Goal: Task Accomplishment & Management: Manage account settings

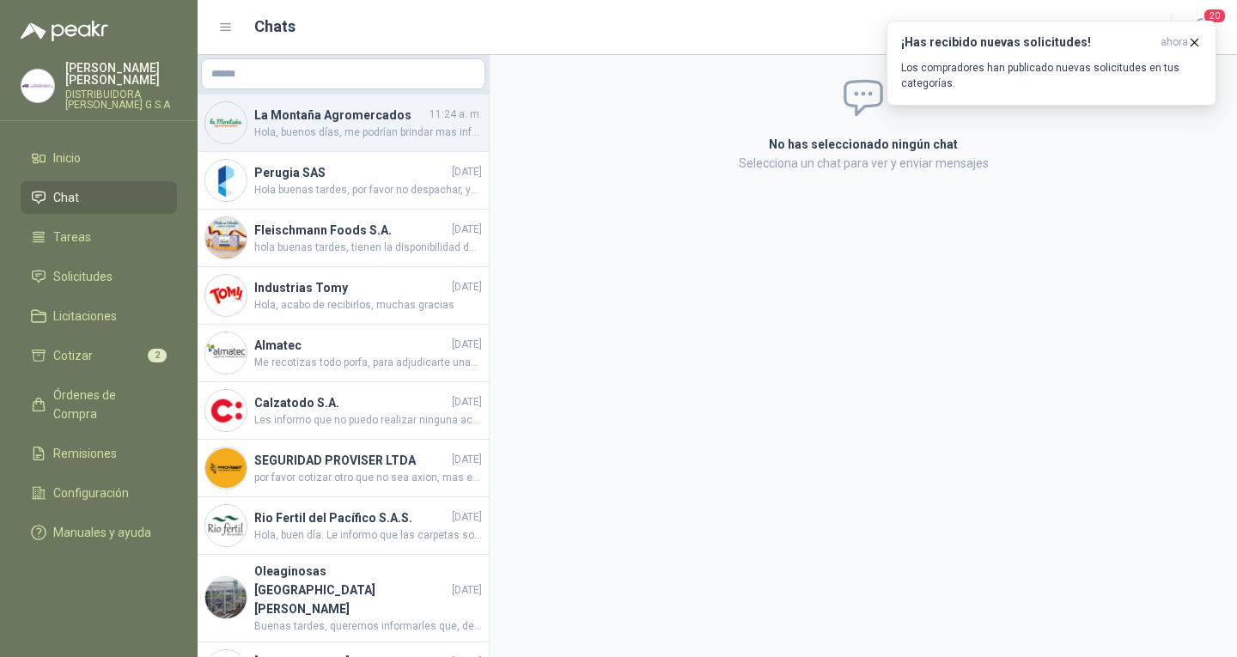
click at [367, 138] on span "Hola, buenos días, me podrían brindar mas información respecto a la toalla y el…" at bounding box center [368, 133] width 228 height 16
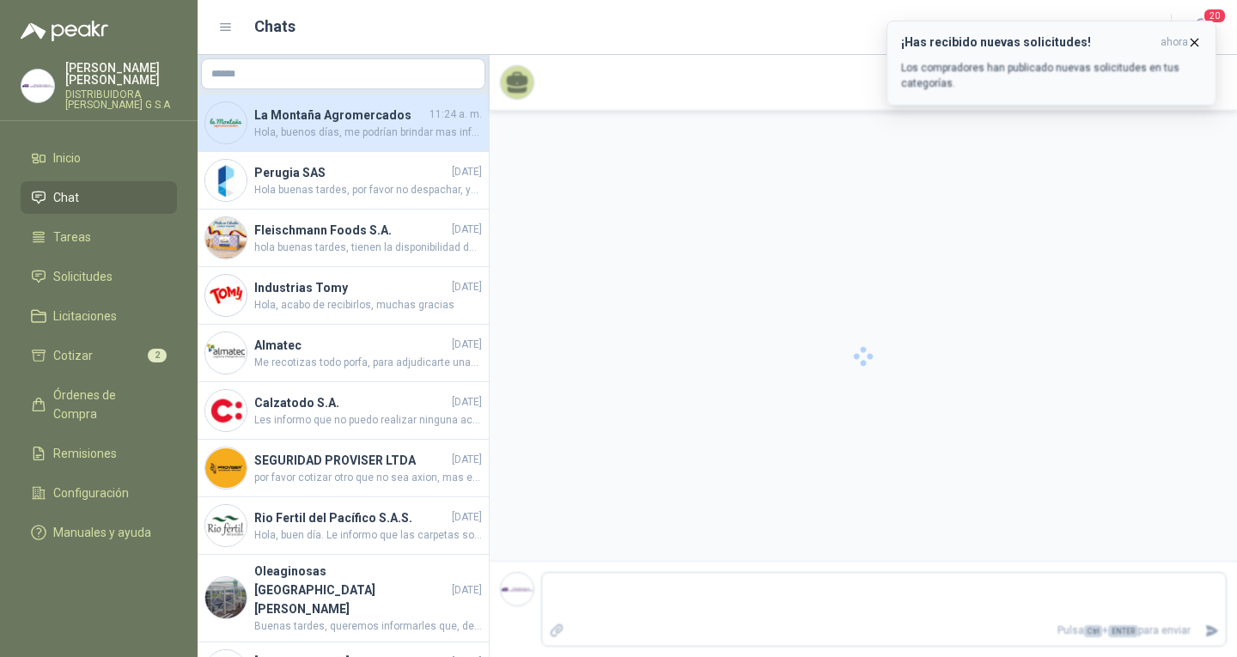
click at [1193, 37] on icon "button" at bounding box center [1194, 42] width 15 height 15
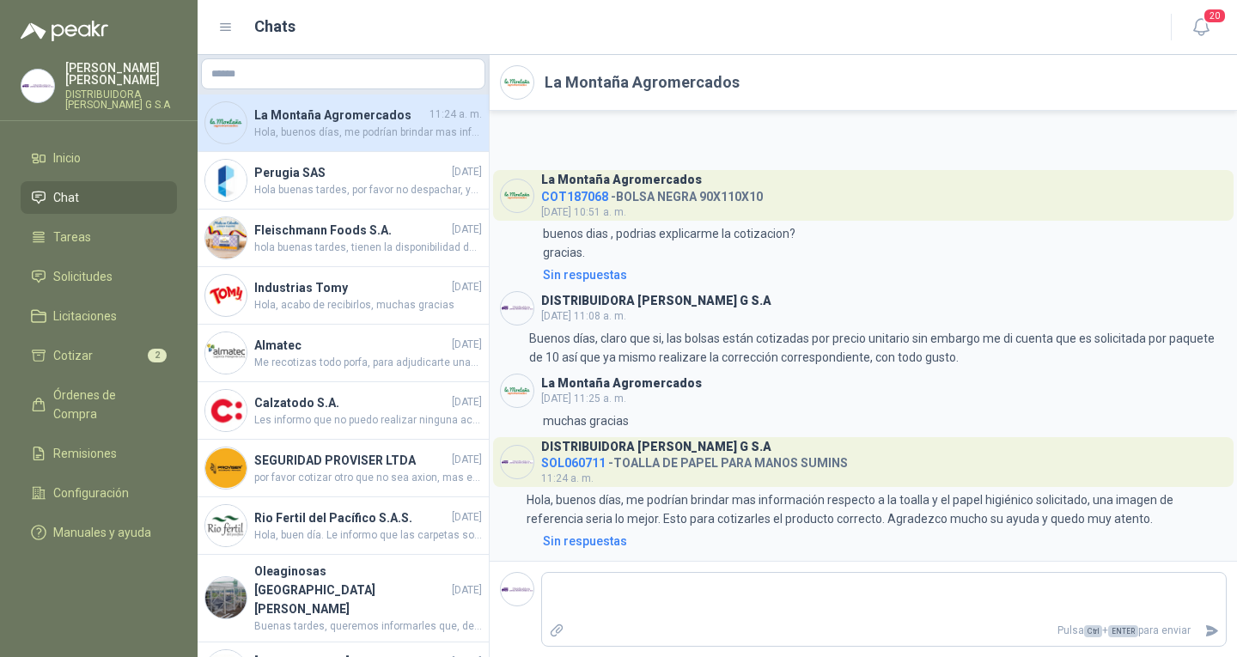
click at [101, 194] on li "Chat" at bounding box center [99, 197] width 136 height 19
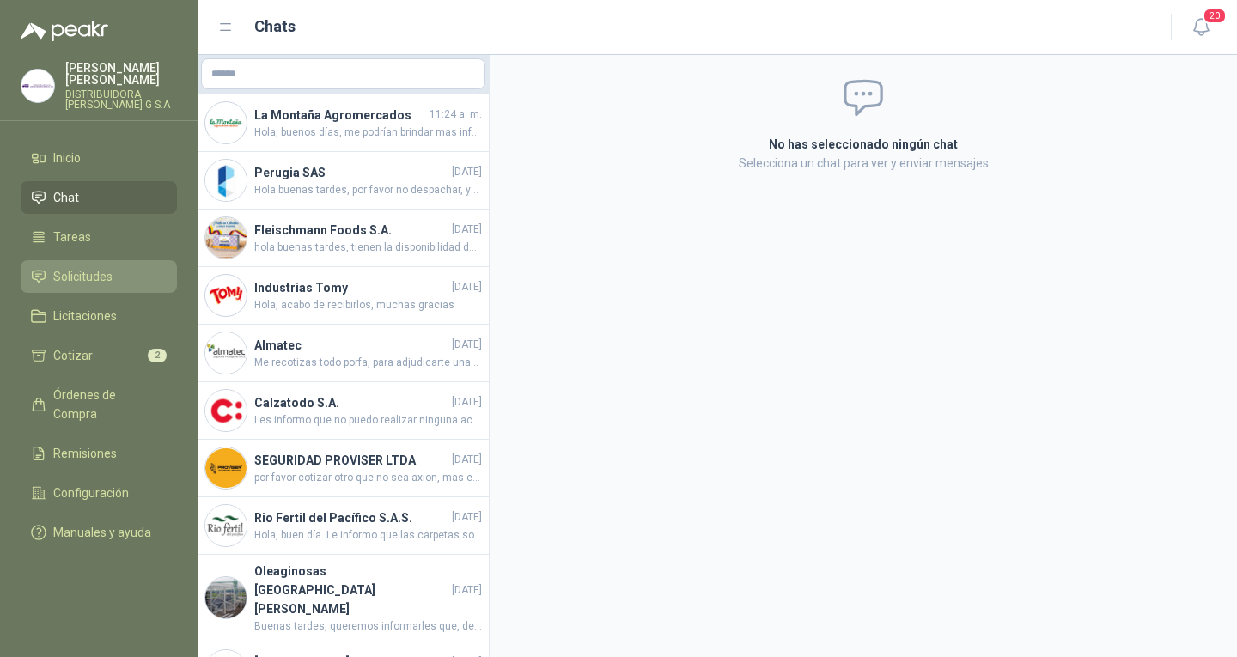
click at [132, 267] on li "Solicitudes" at bounding box center [99, 276] width 136 height 19
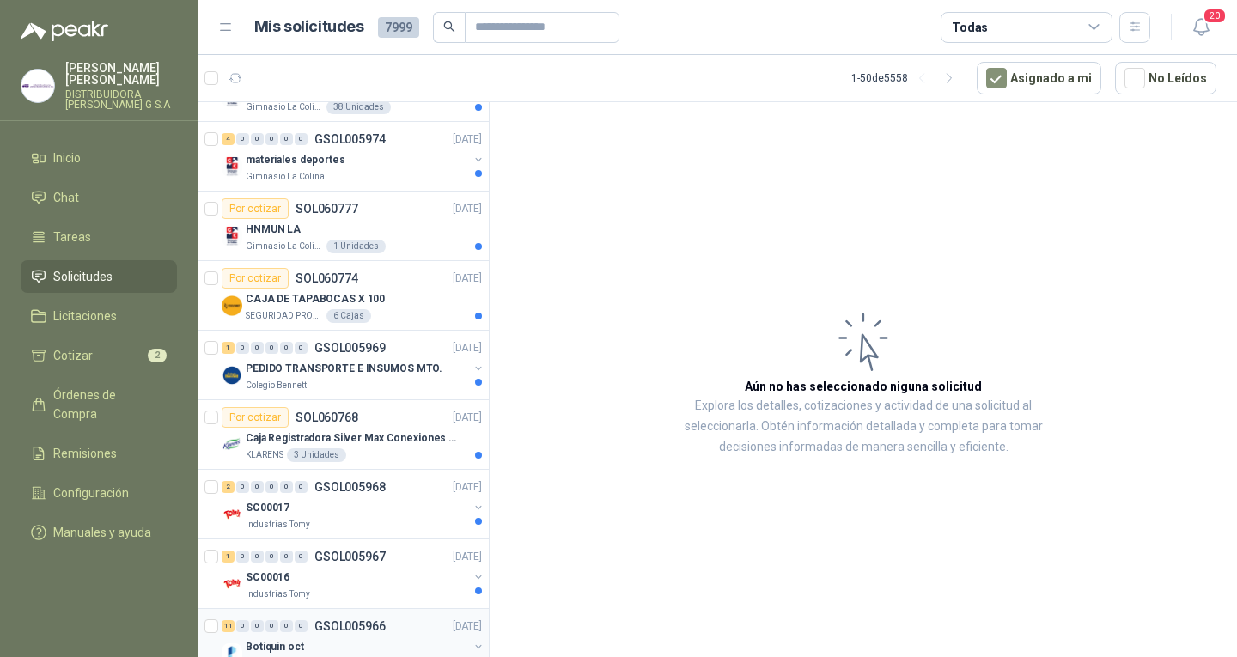
scroll to position [86, 0]
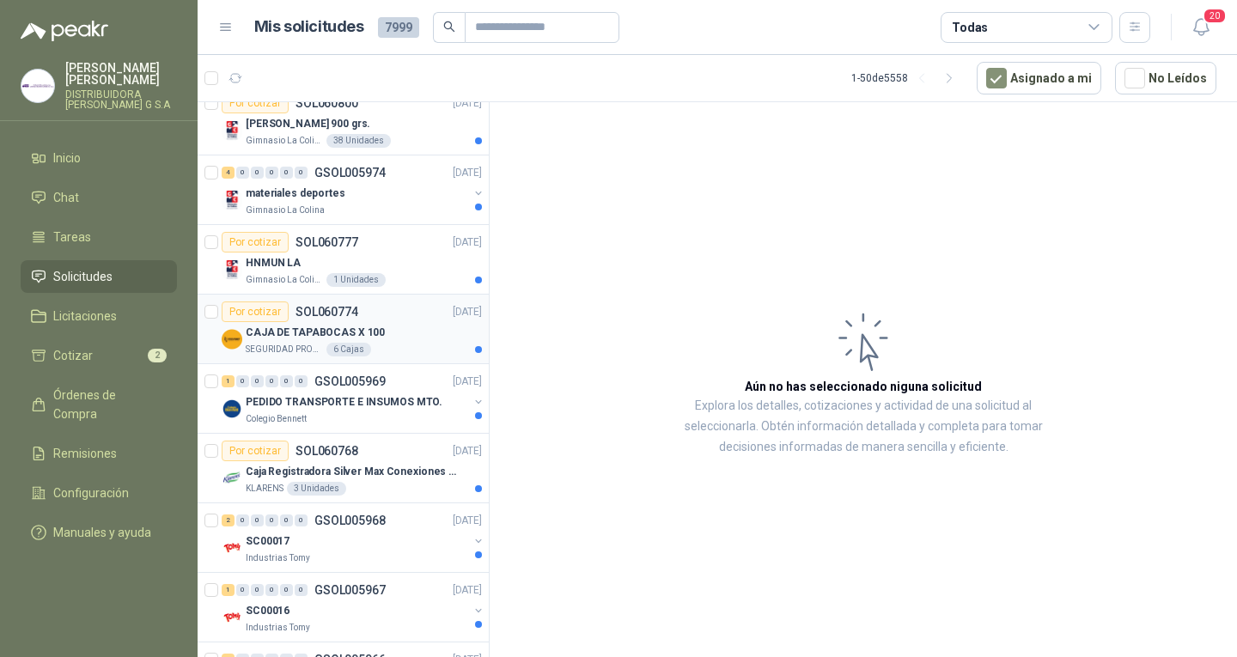
click at [400, 317] on div "Por cotizar SOL060774 [DATE]" at bounding box center [352, 312] width 260 height 21
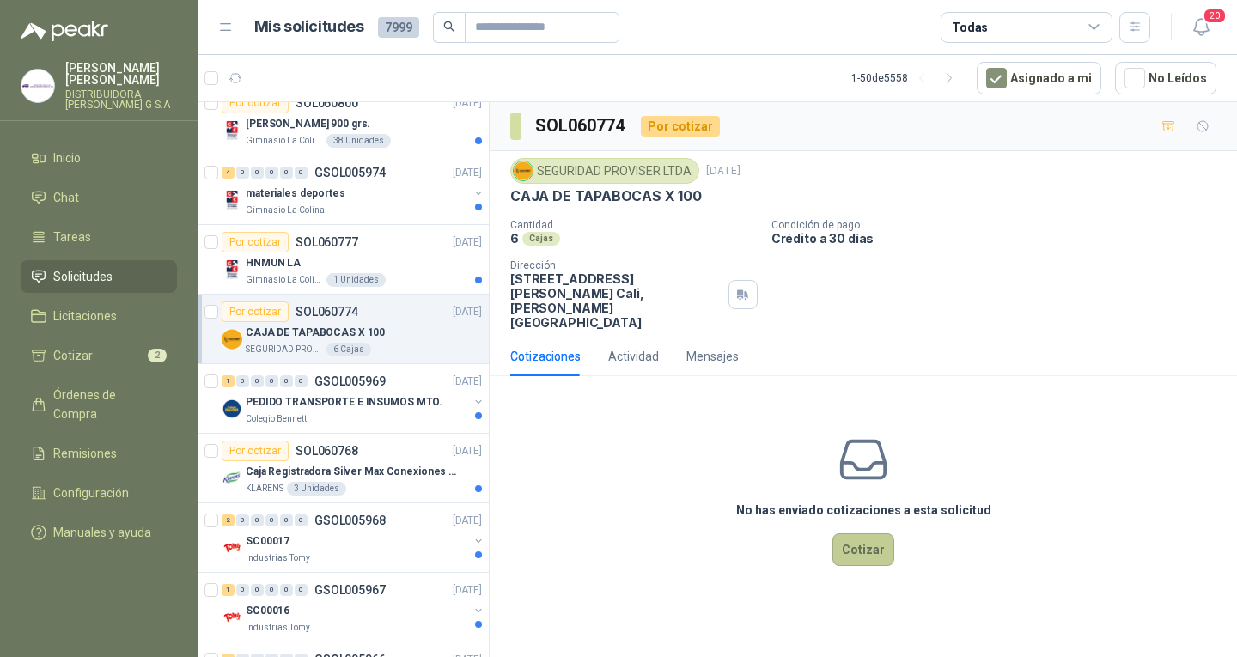
click at [876, 534] on button "Cotizar" at bounding box center [863, 549] width 62 height 33
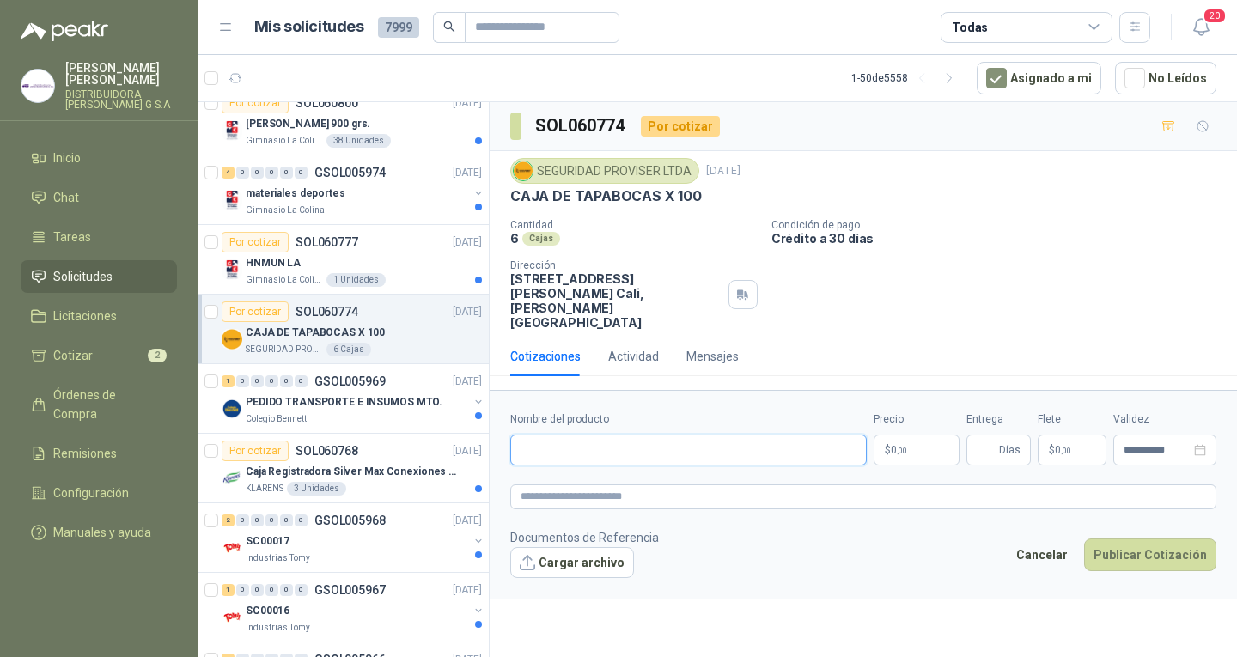
click at [837, 442] on input "Nombre del producto" at bounding box center [688, 450] width 356 height 31
click at [960, 634] on div "**********" at bounding box center [863, 382] width 747 height 561
click at [765, 435] on input "Nombre del producto" at bounding box center [688, 450] width 356 height 31
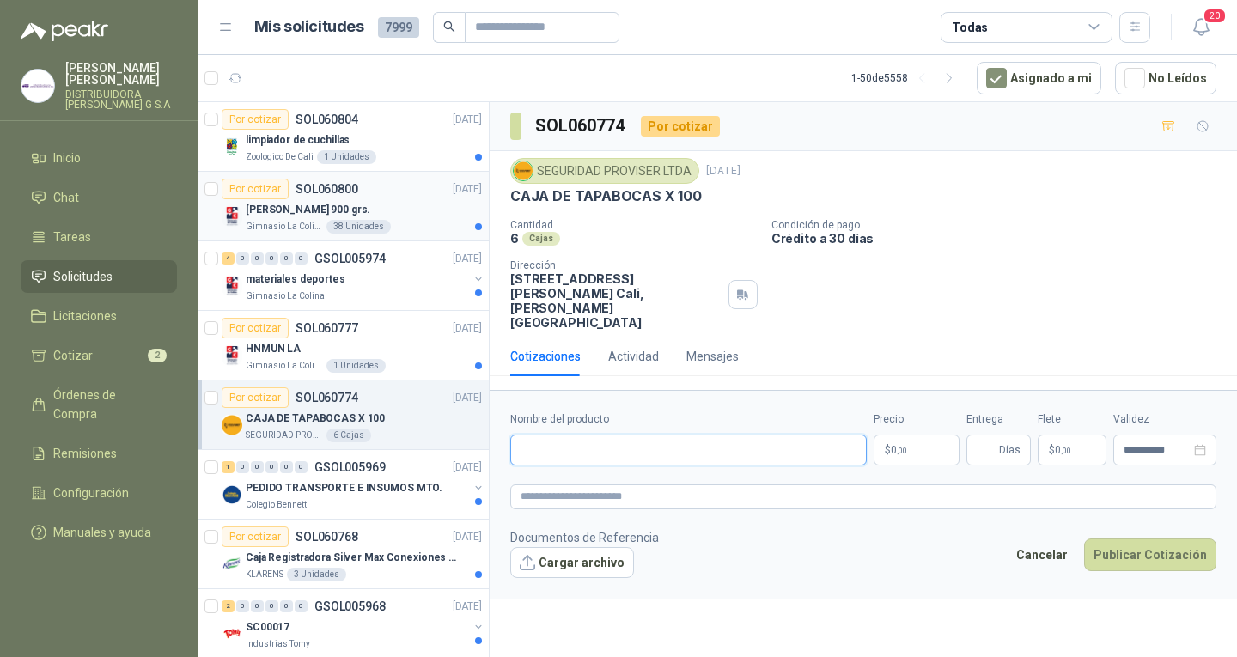
scroll to position [172, 0]
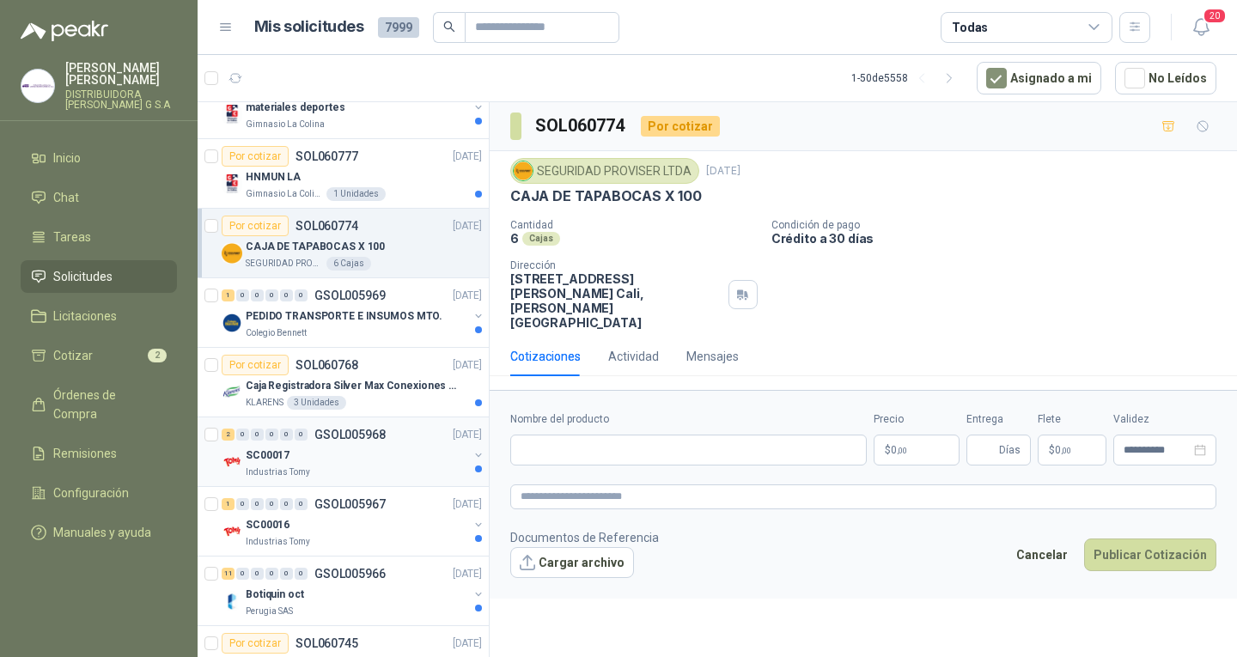
click at [407, 464] on div "SC00017" at bounding box center [357, 455] width 222 height 21
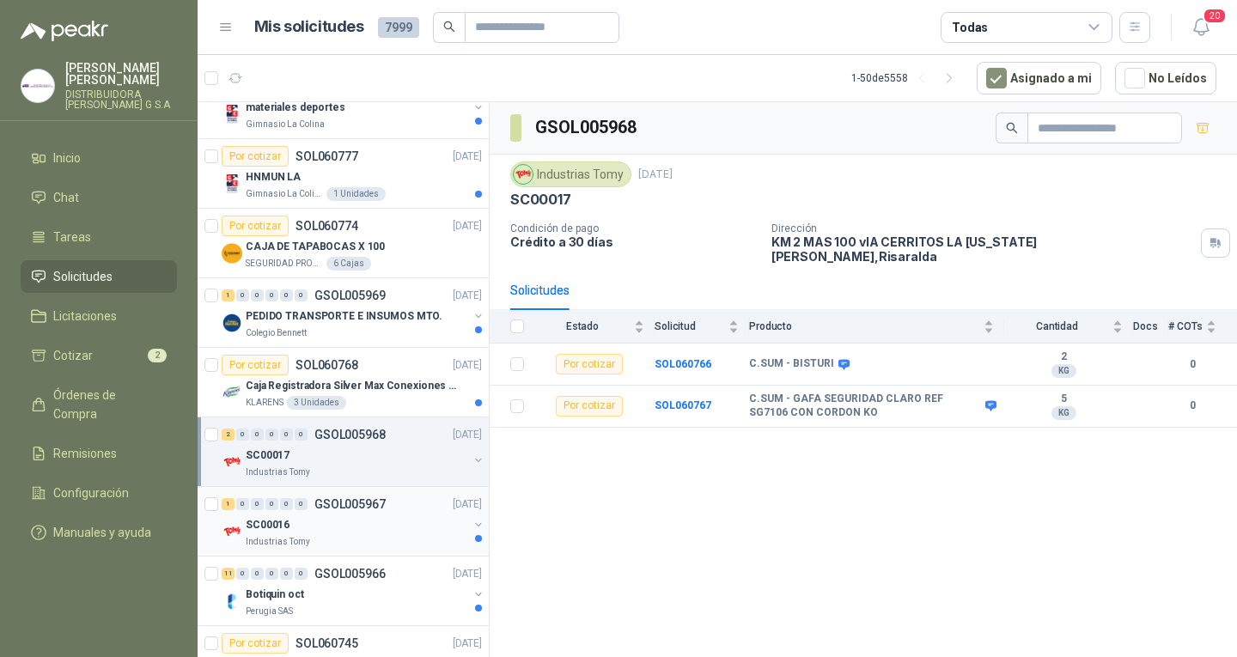
click at [369, 504] on p "GSOL005967" at bounding box center [349, 504] width 71 height 12
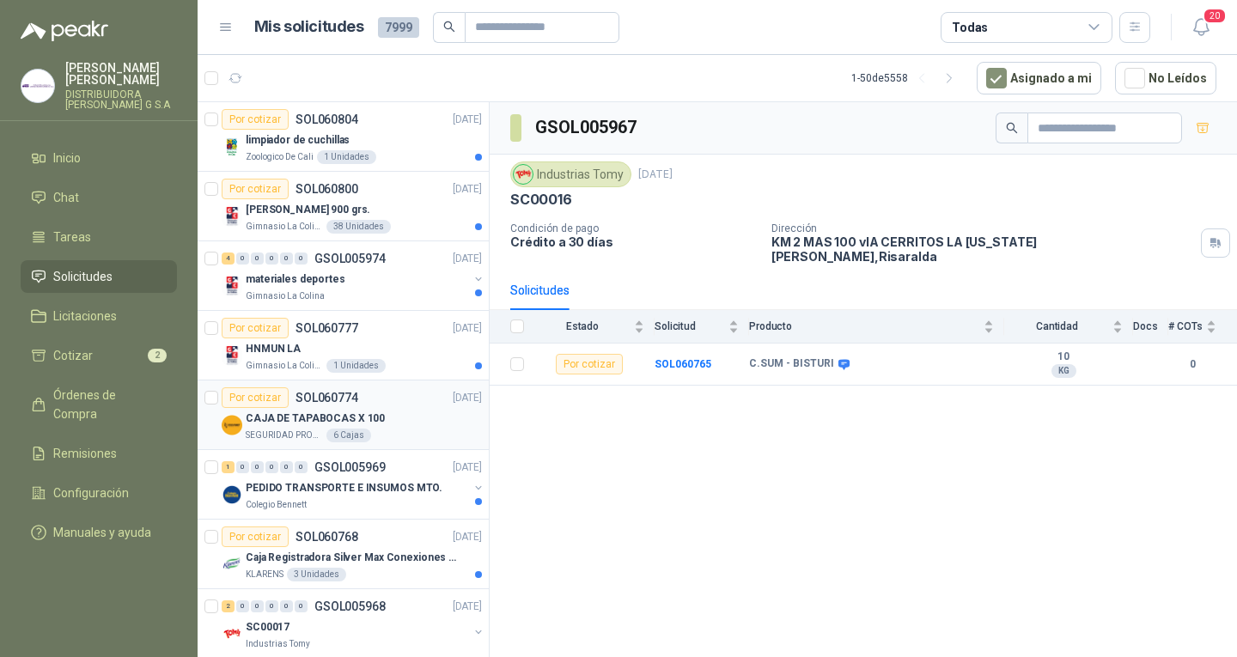
click at [352, 417] on p "CAJA DE TAPABOCAS X 100" at bounding box center [315, 419] width 139 height 16
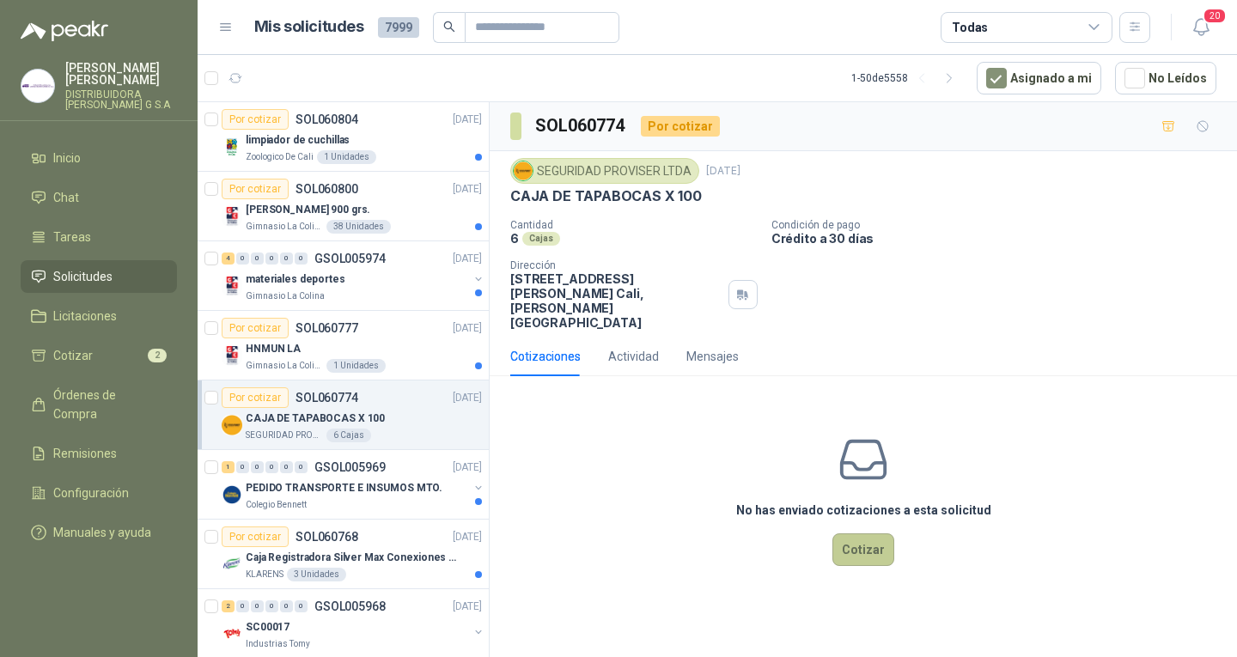
click at [868, 551] on button "Cotizar" at bounding box center [863, 549] width 62 height 33
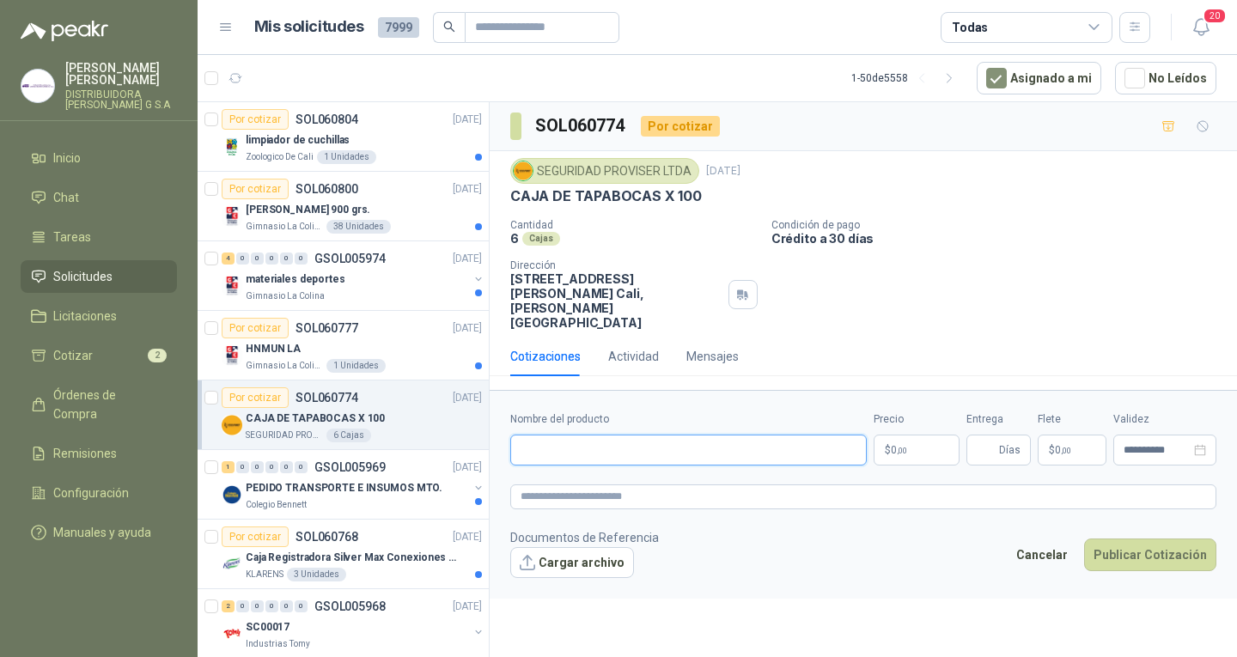
click at [809, 440] on input "Nombre del producto" at bounding box center [688, 450] width 356 height 31
type input "*"
type input "**********"
click at [999, 441] on span "Días" at bounding box center [998, 450] width 64 height 31
type input "*"
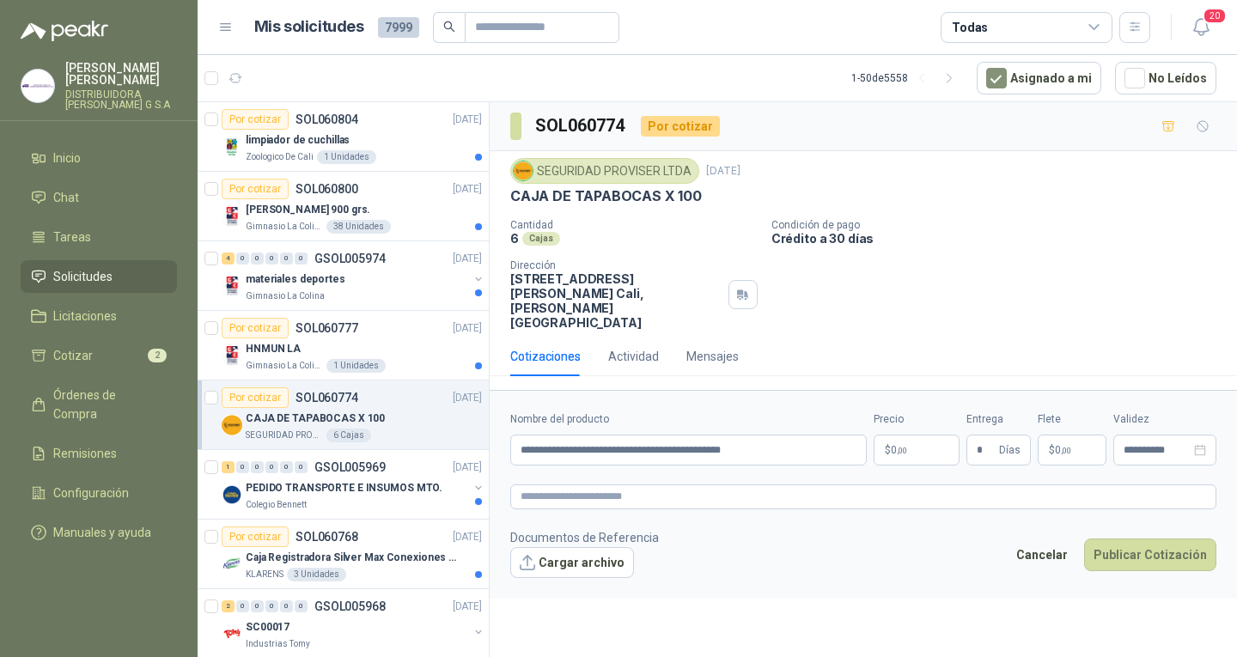
click at [1064, 446] on span ",00" at bounding box center [1066, 450] width 10 height 9
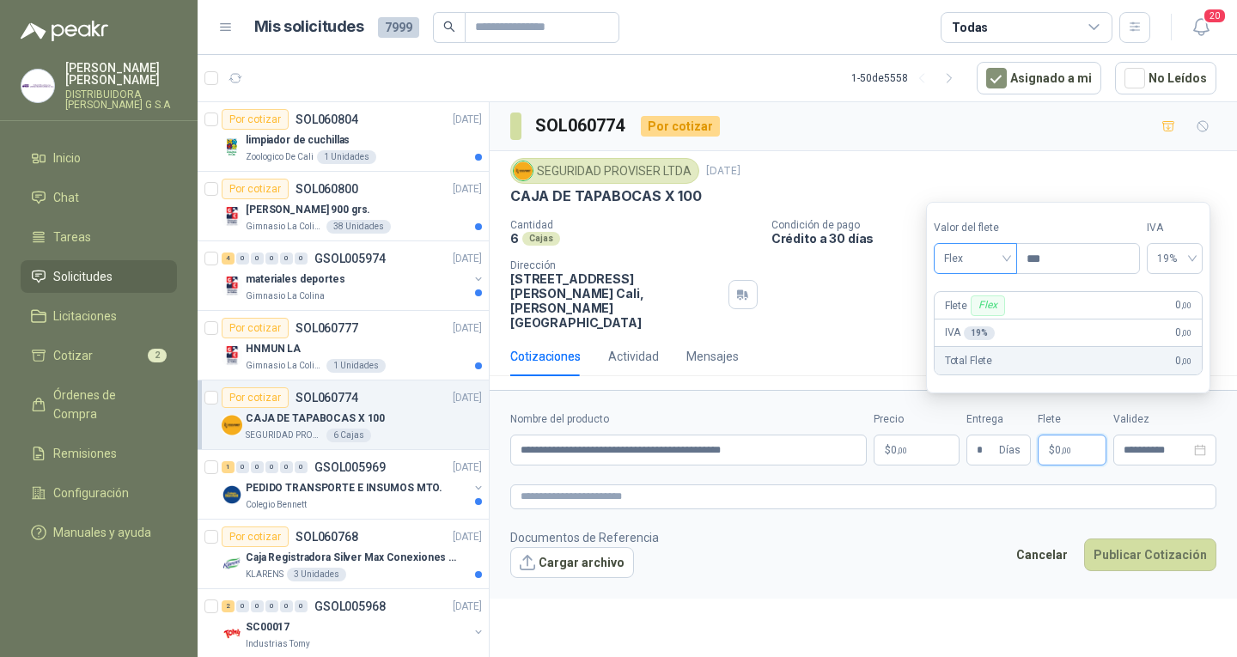
click at [990, 271] on span "Flex" at bounding box center [975, 259] width 63 height 26
click at [986, 312] on div "Incluido" at bounding box center [977, 321] width 80 height 27
click at [935, 545] on footer "Documentos de Referencia Cargar archivo Cancelar Publicar Cotización" at bounding box center [863, 553] width 706 height 50
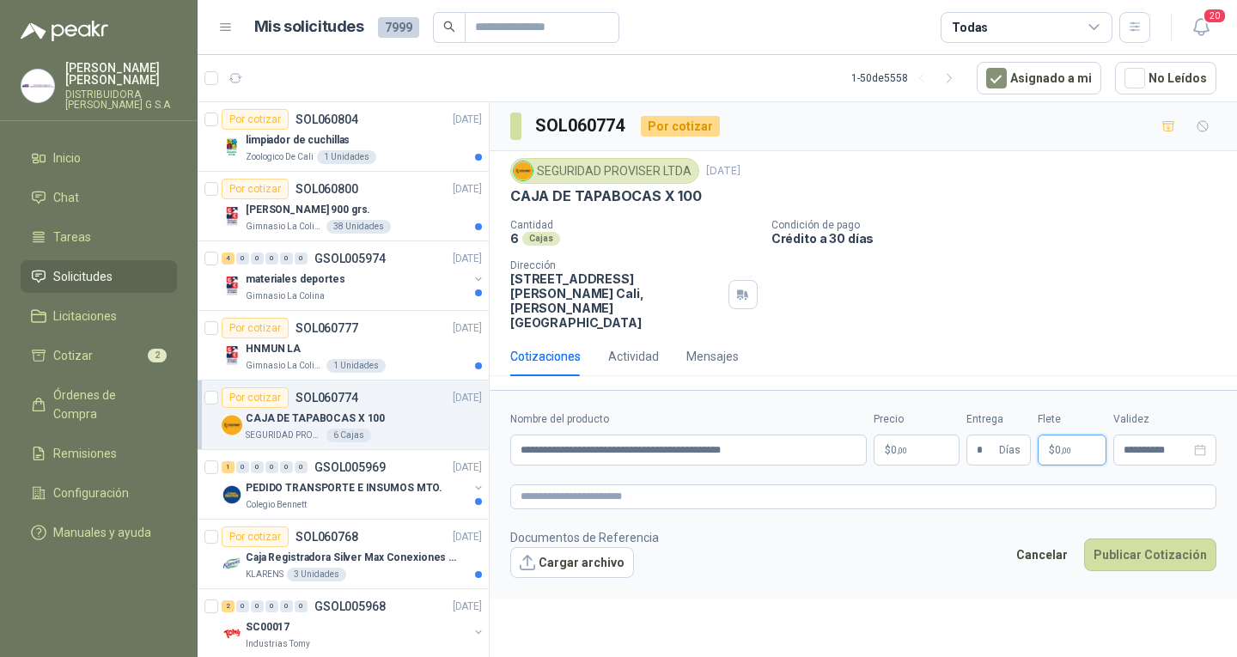
click at [1043, 442] on p "$ 0 ,00" at bounding box center [1072, 450] width 69 height 31
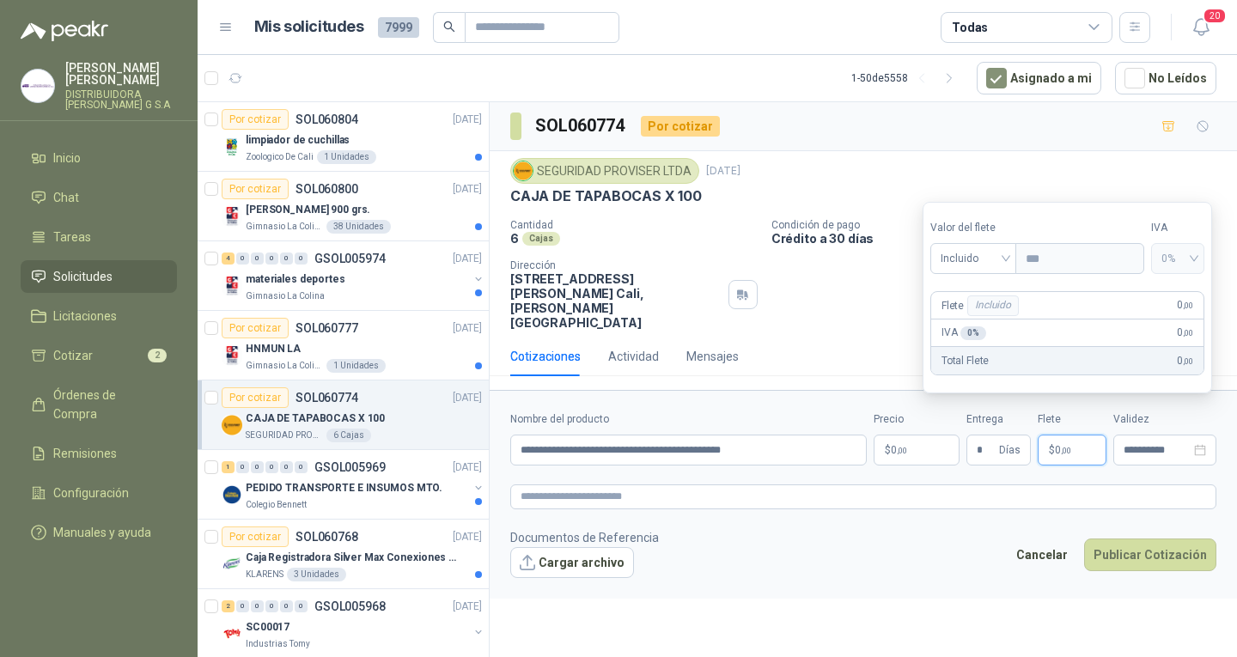
click at [938, 419] on div "Precio $ 0 ,00" at bounding box center [917, 438] width 86 height 54
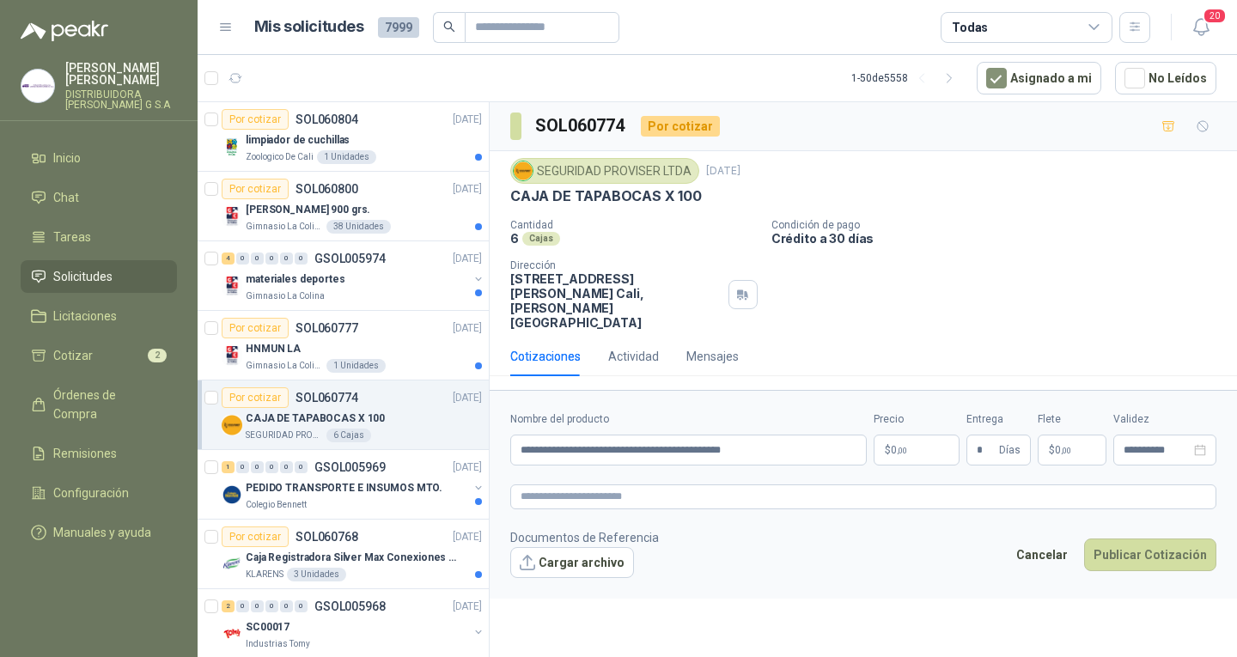
click at [949, 428] on body "[PERSON_NAME] DISTRIBUIDORA [PERSON_NAME] G S.A Inicio Chat Tareas Solicitudes …" at bounding box center [618, 328] width 1237 height 657
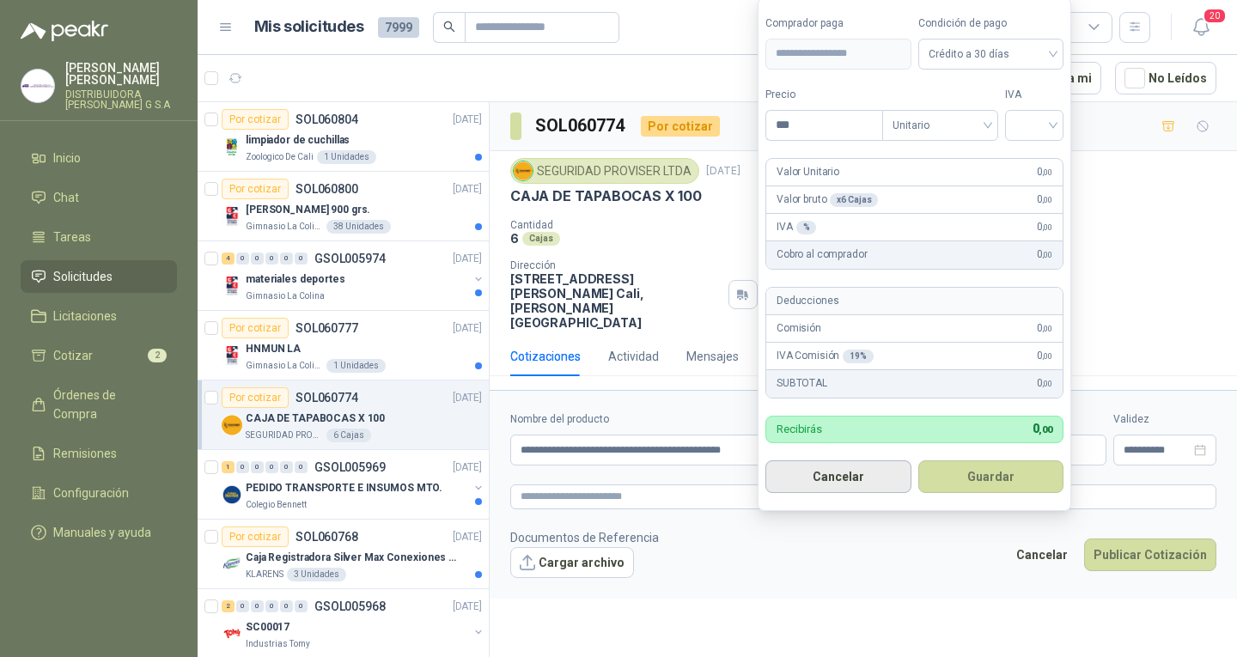
click at [890, 466] on button "Cancelar" at bounding box center [838, 476] width 146 height 33
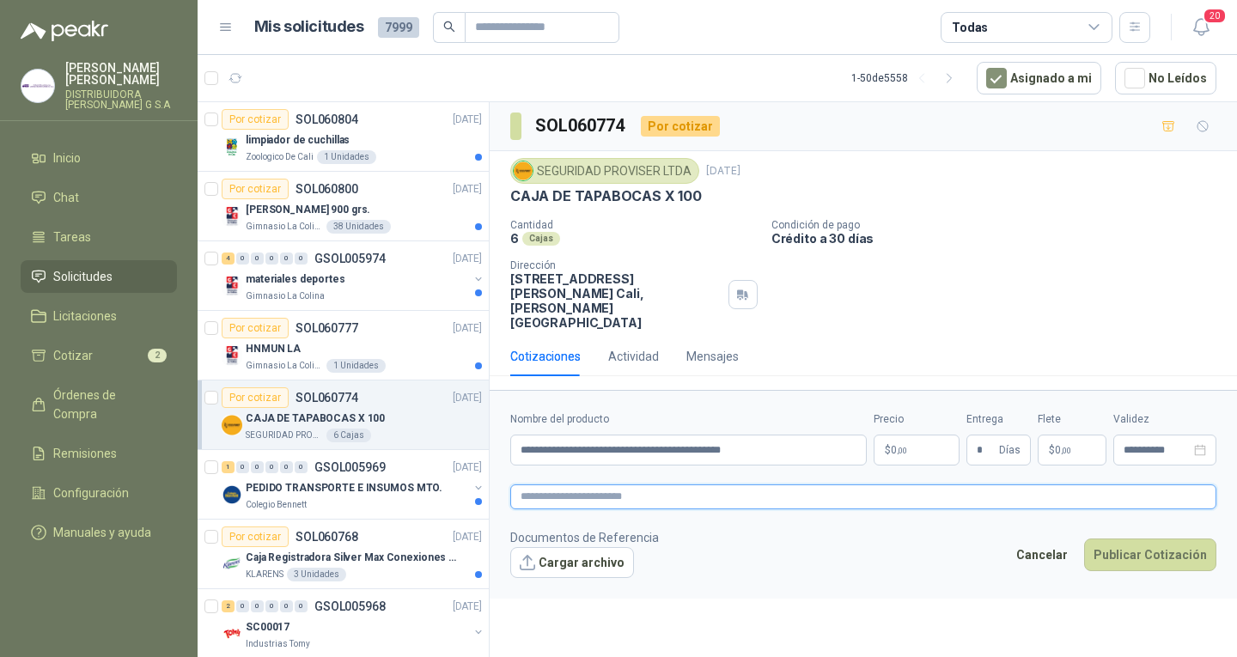
click at [816, 484] on textarea at bounding box center [863, 496] width 706 height 25
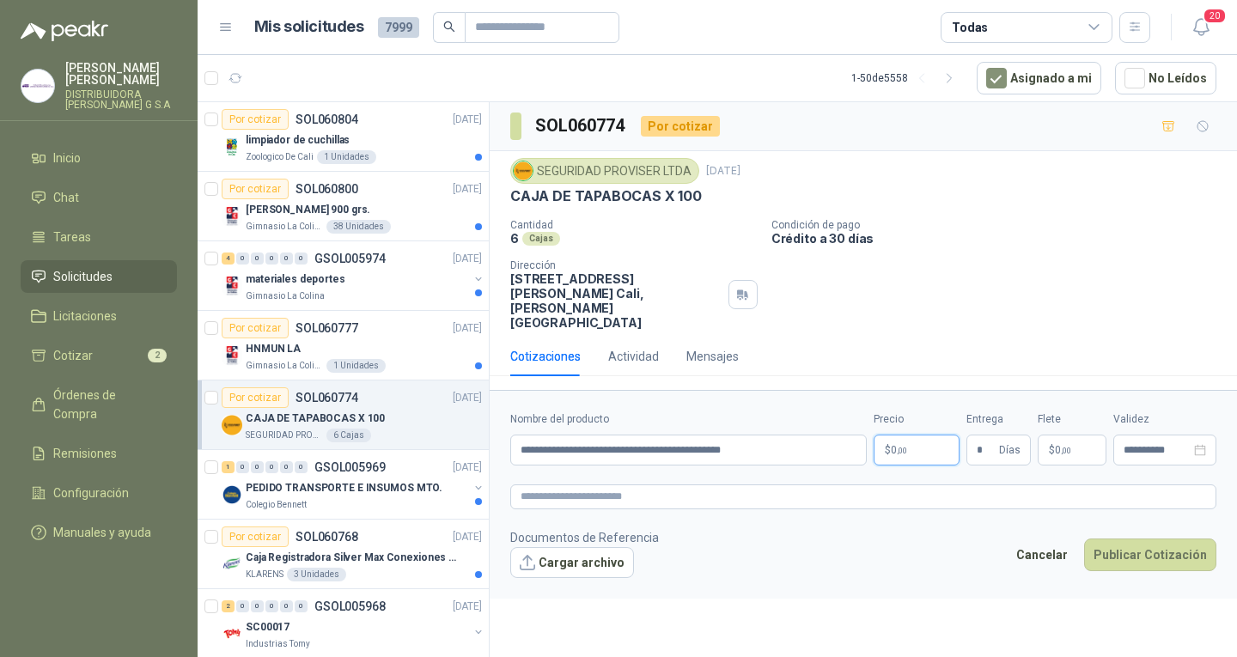
click at [911, 442] on body "[PERSON_NAME] DISTRIBUIDORA [PERSON_NAME] G S.A Inicio Chat Tareas Solicitudes …" at bounding box center [618, 328] width 1237 height 657
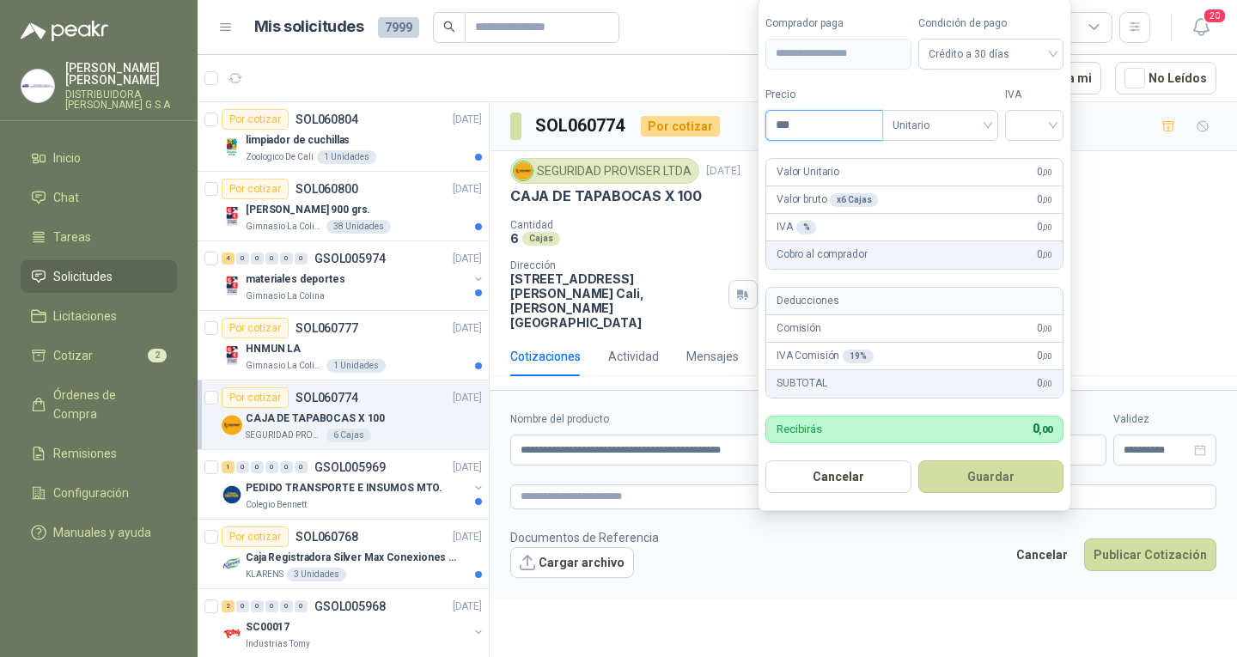
click at [812, 129] on input "***" at bounding box center [824, 125] width 116 height 29
type input "********"
click at [1053, 133] on input "search" at bounding box center [1034, 124] width 38 height 26
click at [1035, 161] on div "19%" at bounding box center [1038, 160] width 32 height 19
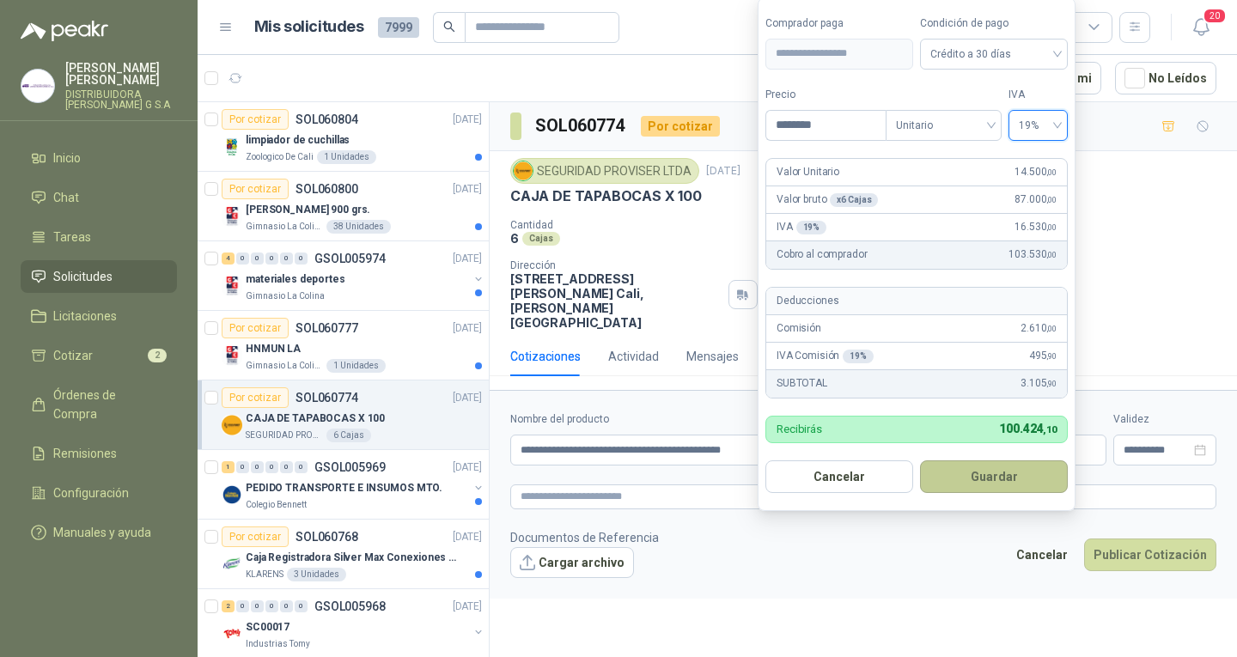
click at [1000, 472] on button "Guardar" at bounding box center [994, 476] width 148 height 33
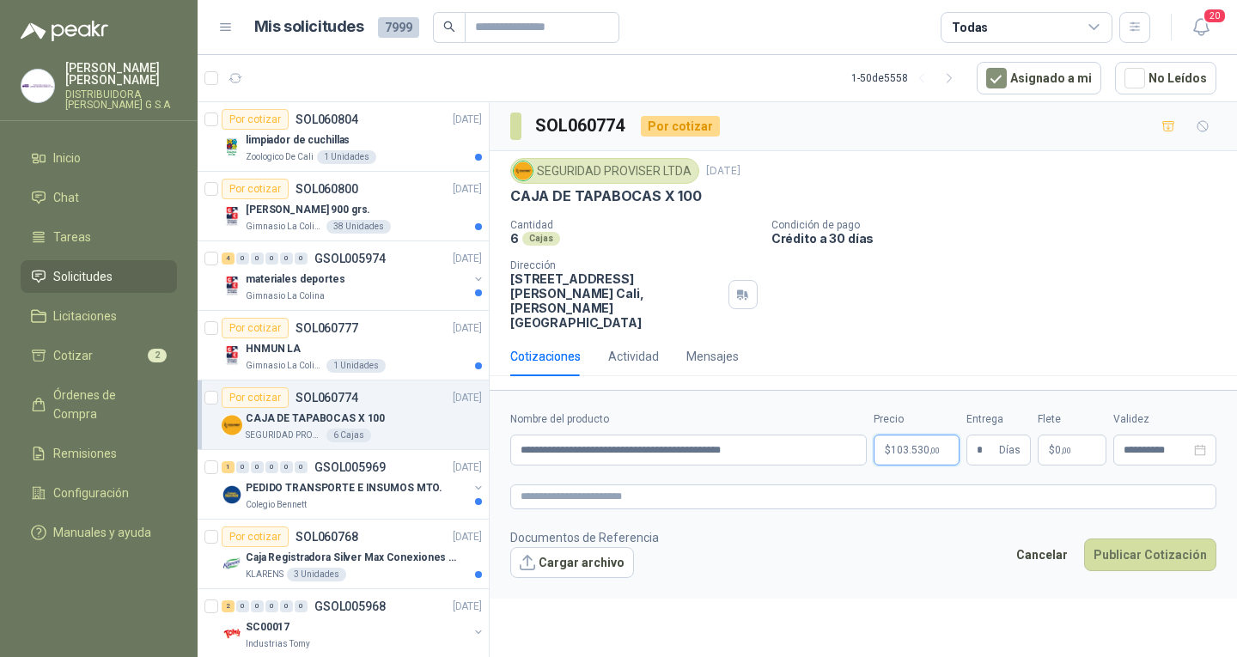
click at [935, 448] on body "[PERSON_NAME] DISTRIBUIDORA [PERSON_NAME] G S.A Inicio Chat Tareas Solicitudes …" at bounding box center [618, 328] width 1237 height 657
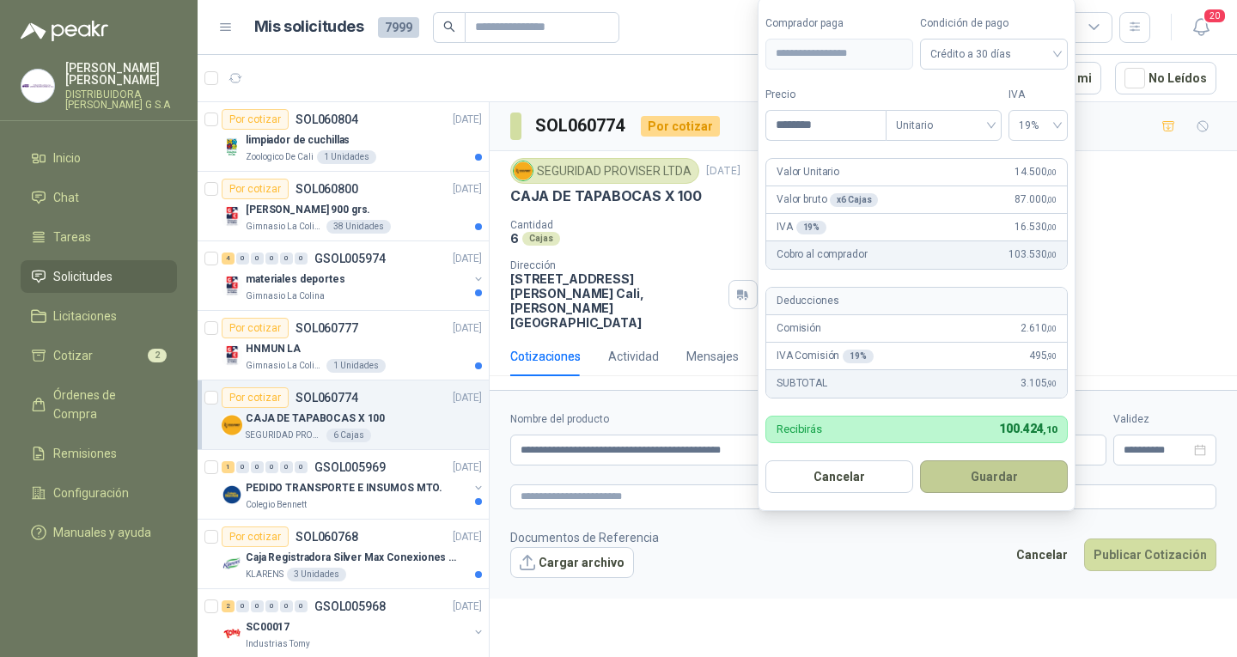
click at [1013, 466] on button "Guardar" at bounding box center [994, 476] width 148 height 33
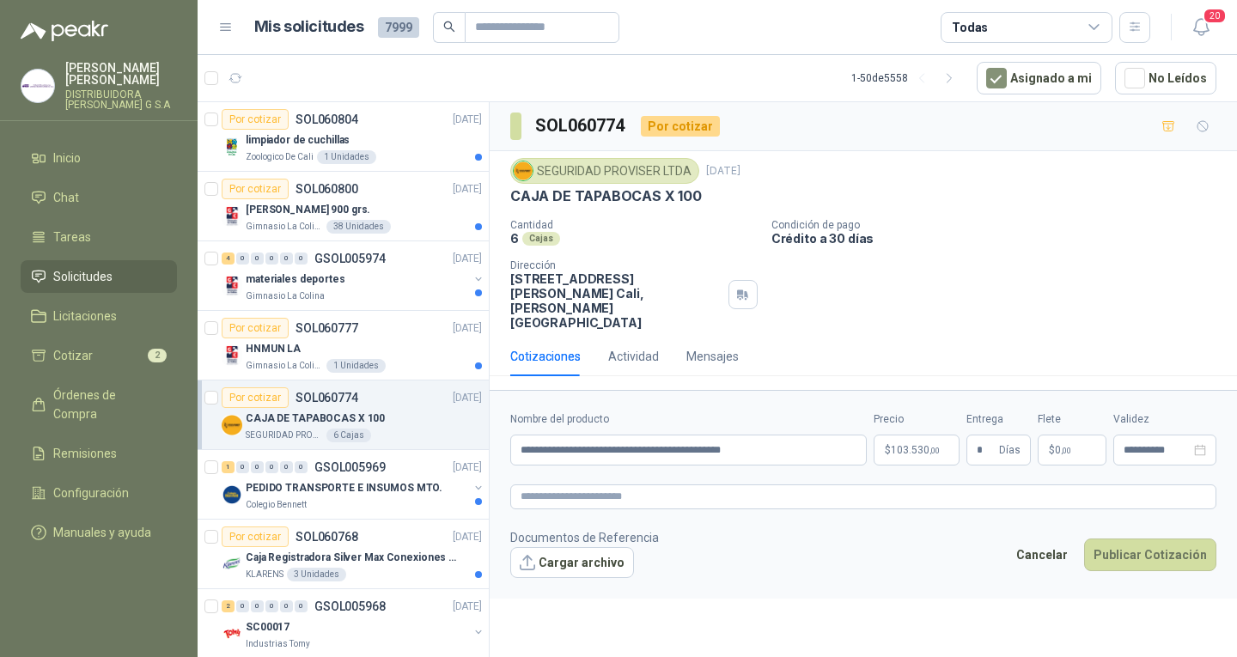
click at [820, 597] on div "**********" at bounding box center [863, 382] width 747 height 561
click at [923, 427] on body "[PERSON_NAME] DISTRIBUIDORA [PERSON_NAME] G S.A Inicio Chat Tareas Solicitudes …" at bounding box center [618, 328] width 1237 height 657
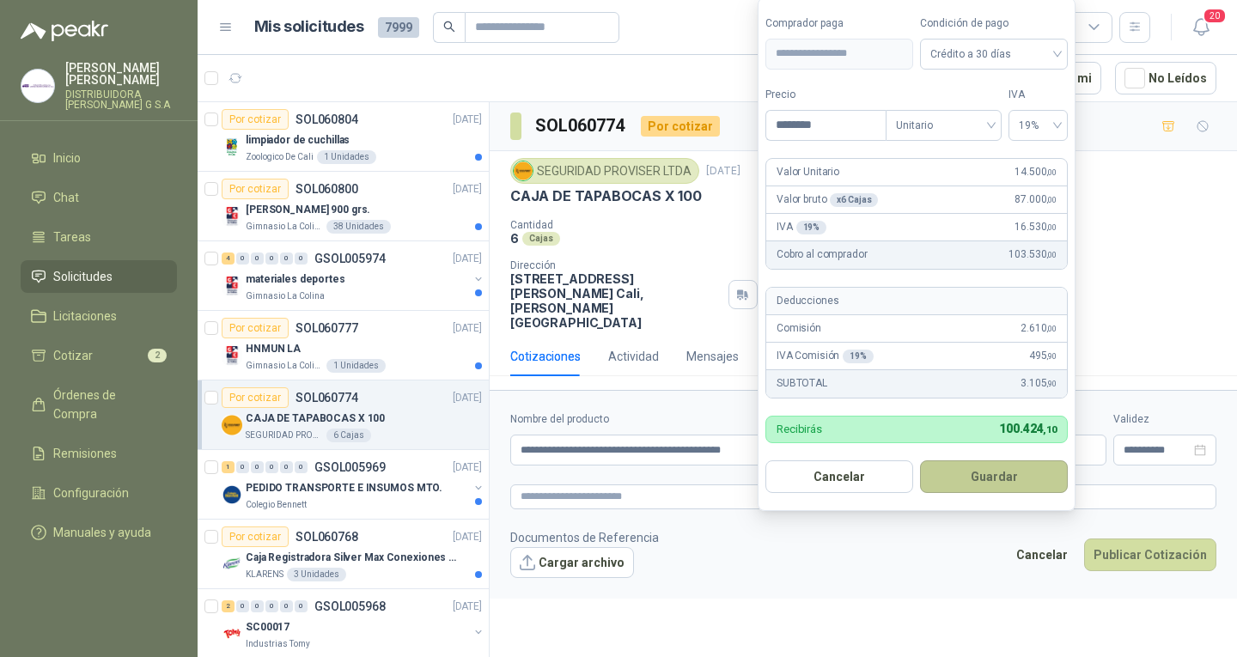
click at [984, 472] on button "Guardar" at bounding box center [994, 476] width 148 height 33
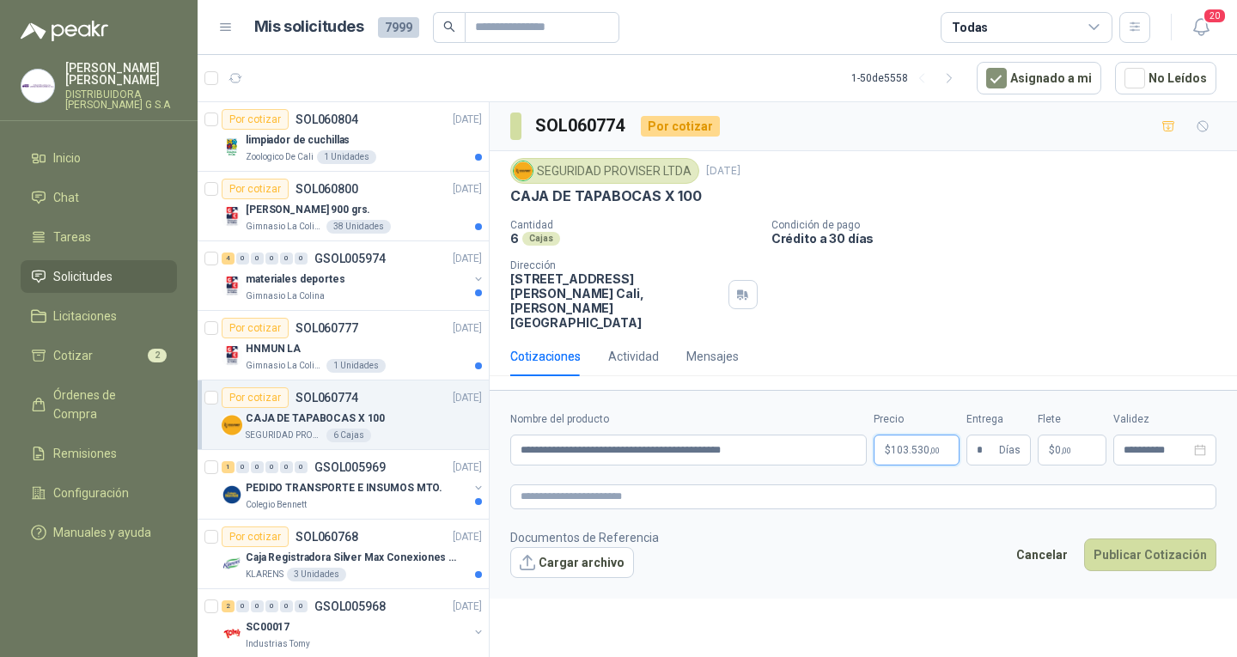
click at [934, 444] on body "[PERSON_NAME] DISTRIBUIDORA [PERSON_NAME] G S.A Inicio Chat Tareas Solicitudes …" at bounding box center [618, 328] width 1237 height 657
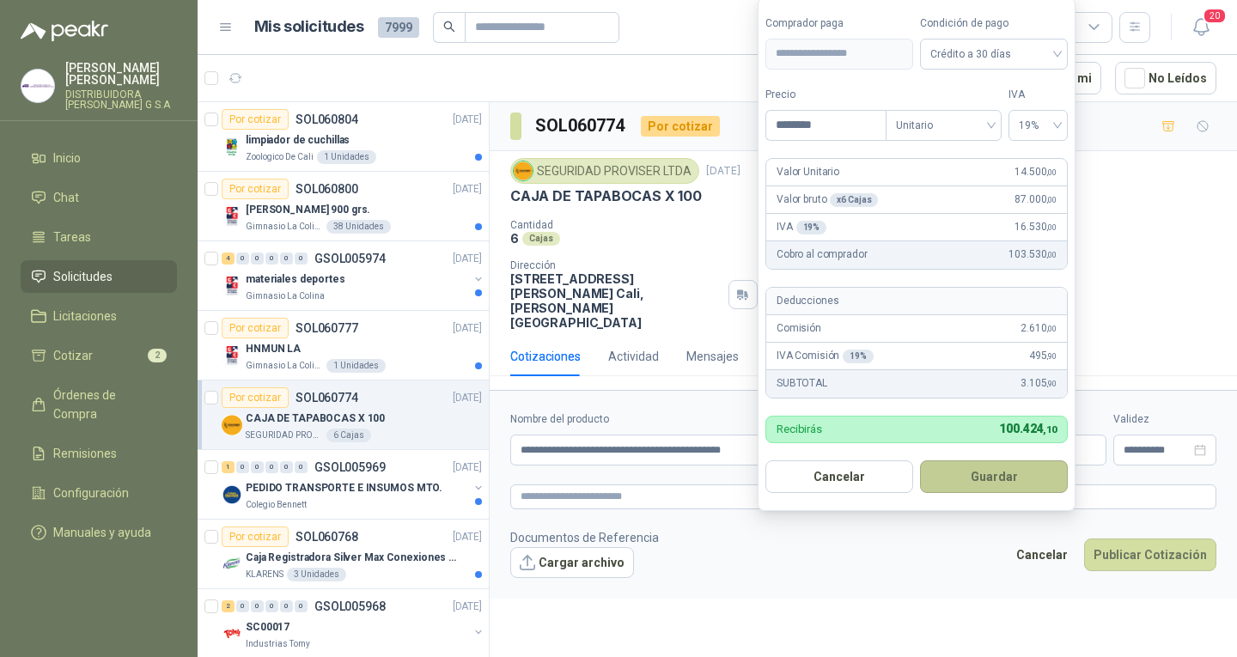
click at [1018, 485] on button "Guardar" at bounding box center [994, 476] width 148 height 33
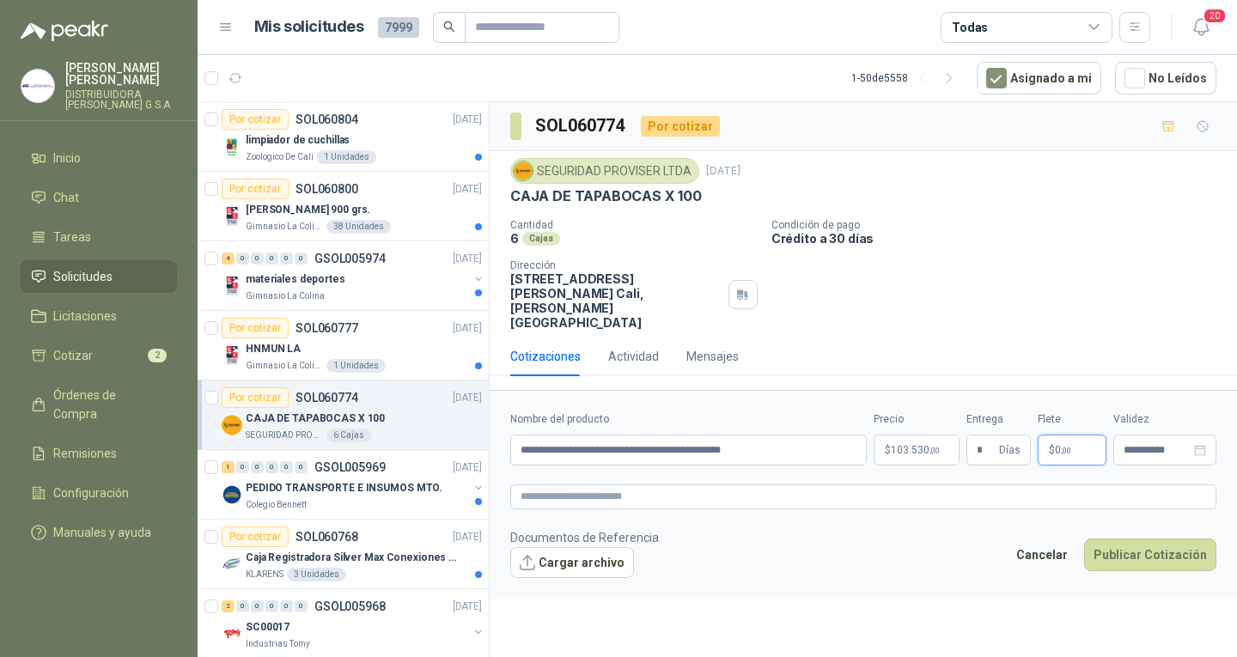
click at [1076, 435] on p "$ 0 ,00" at bounding box center [1072, 450] width 69 height 31
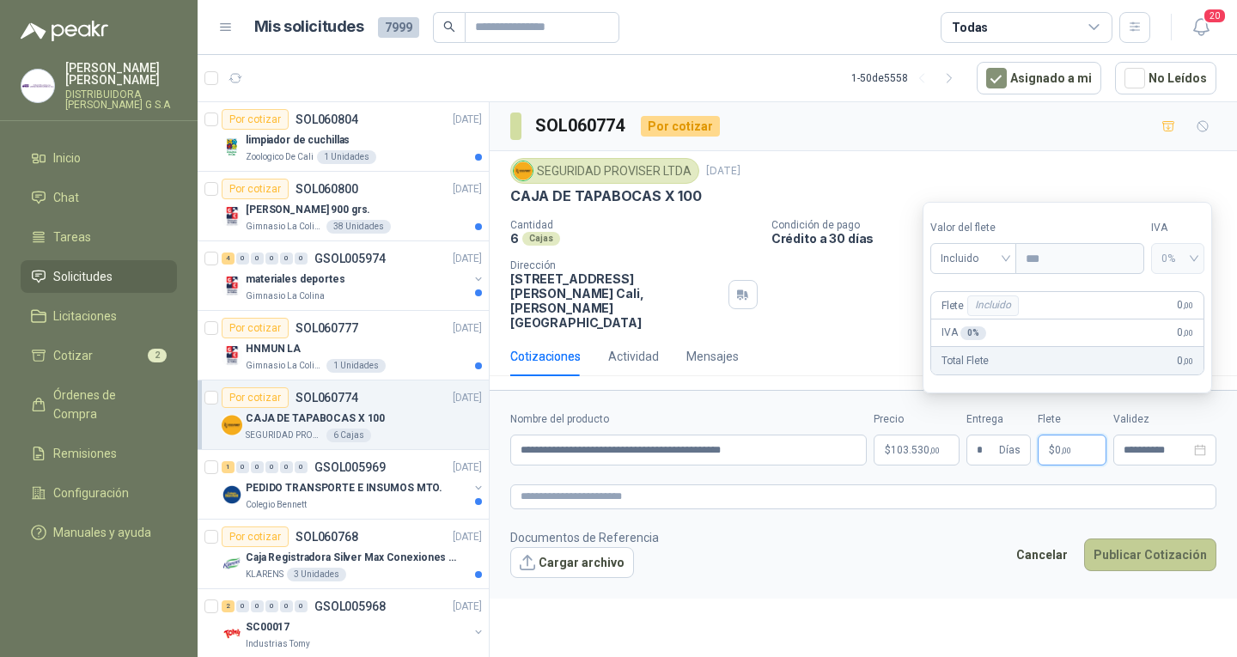
click at [1175, 539] on button "Publicar Cotización" at bounding box center [1150, 555] width 132 height 33
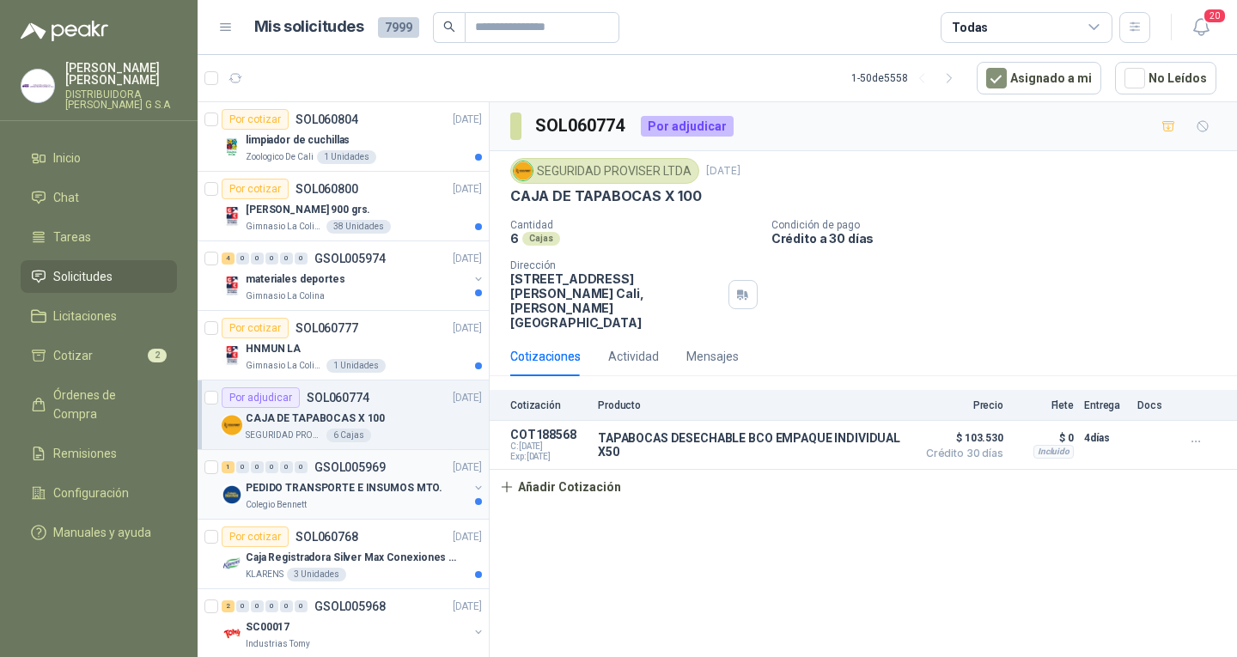
click at [424, 472] on div "1 0 0 0 0 0 GSOL005969 [DATE]" at bounding box center [354, 467] width 264 height 21
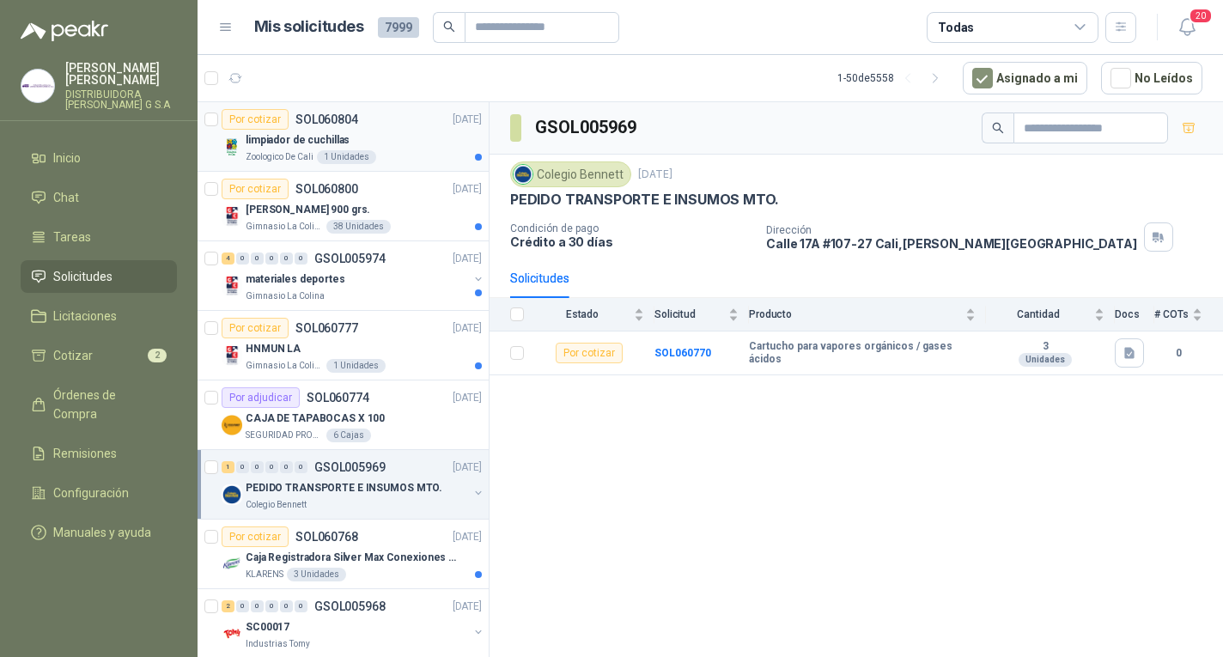
click at [458, 151] on div "Zoologico De Cali 1 Unidades" at bounding box center [364, 157] width 236 height 14
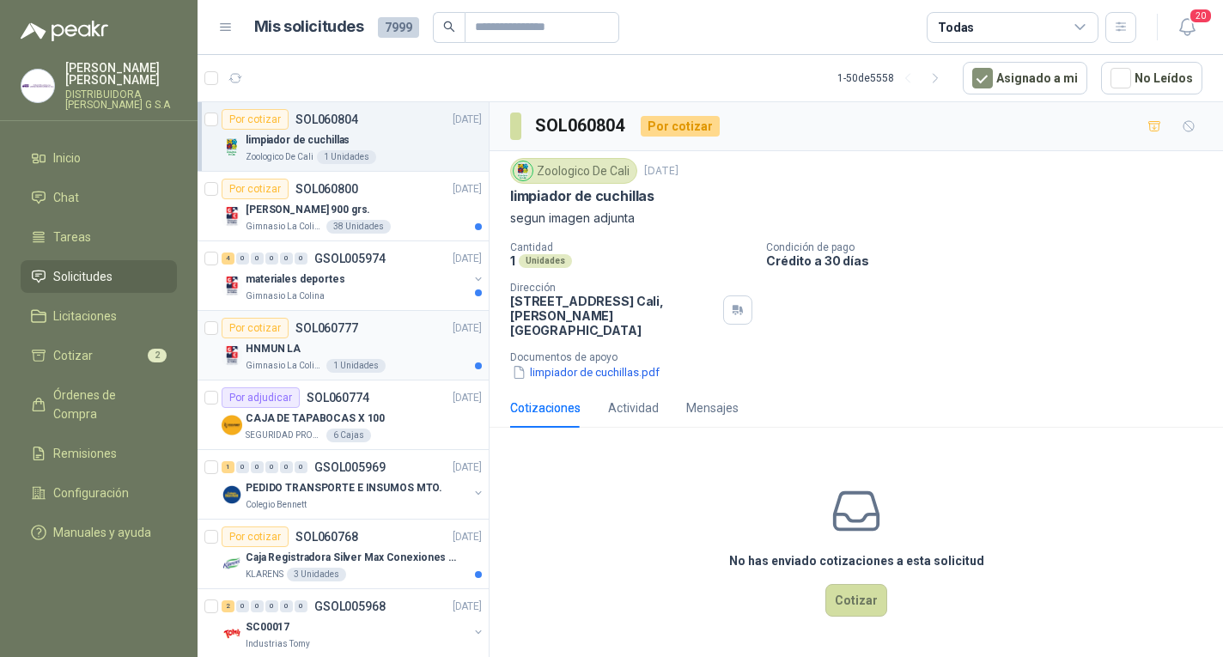
click at [387, 359] on div "Gimnasio La Colina 1 Unidades" at bounding box center [364, 366] width 236 height 14
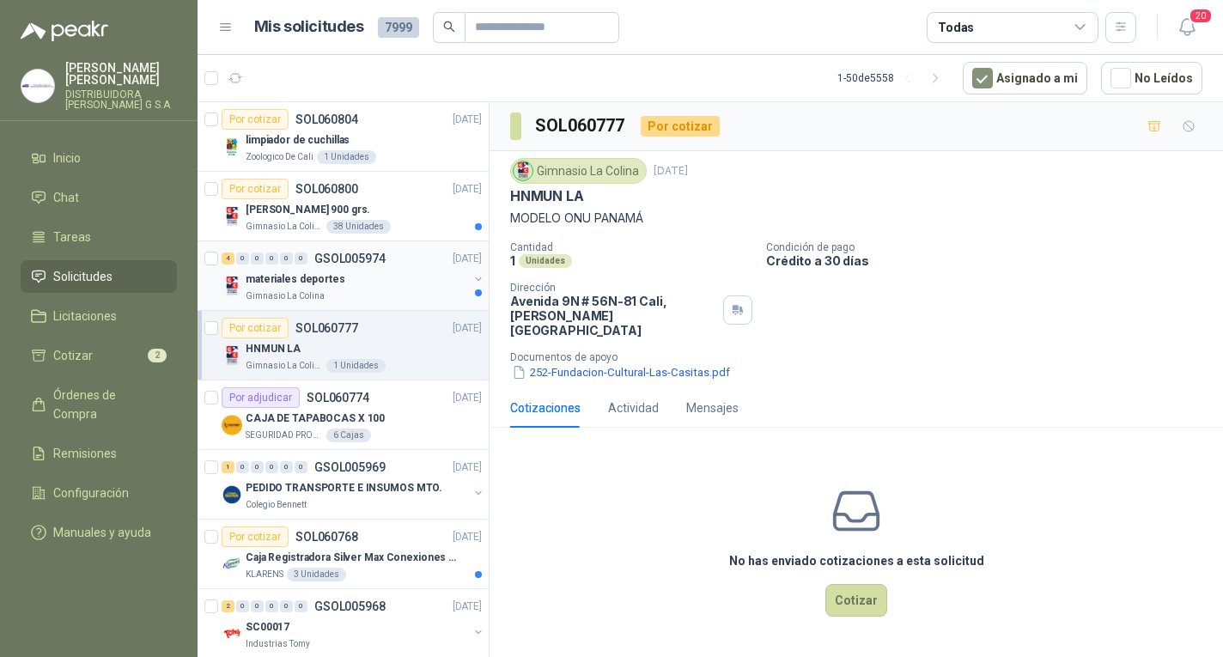
click at [383, 274] on div "materiales deportes" at bounding box center [357, 279] width 222 height 21
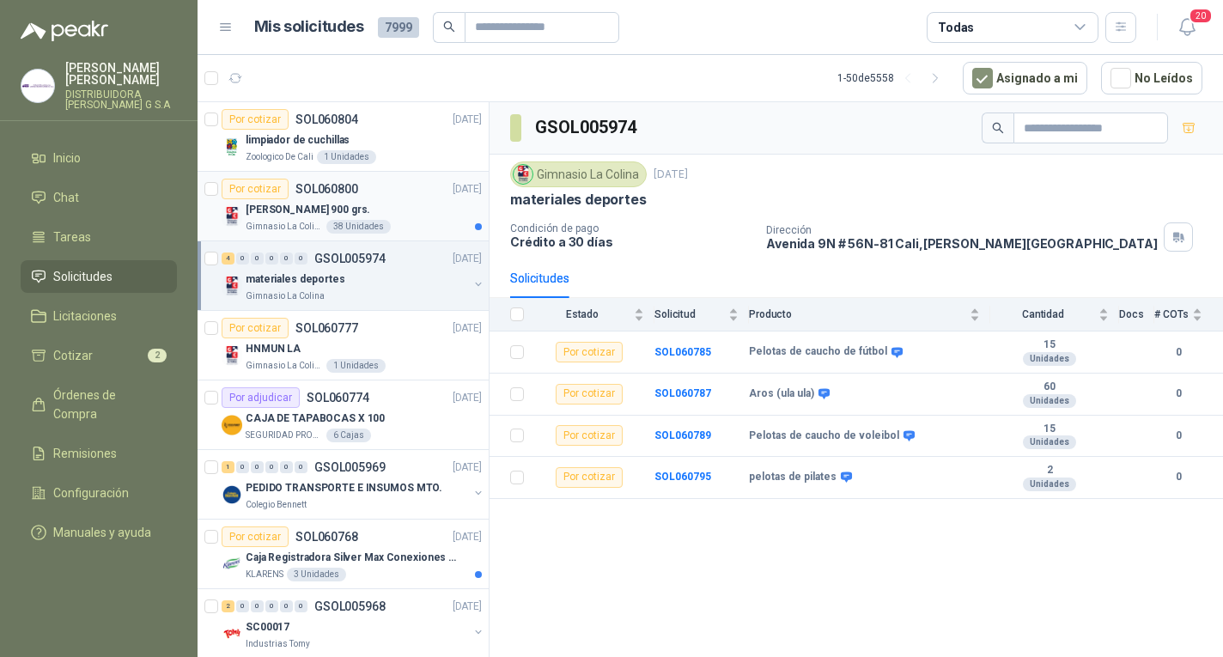
click at [426, 215] on div "[PERSON_NAME] 900 grs." at bounding box center [364, 209] width 236 height 21
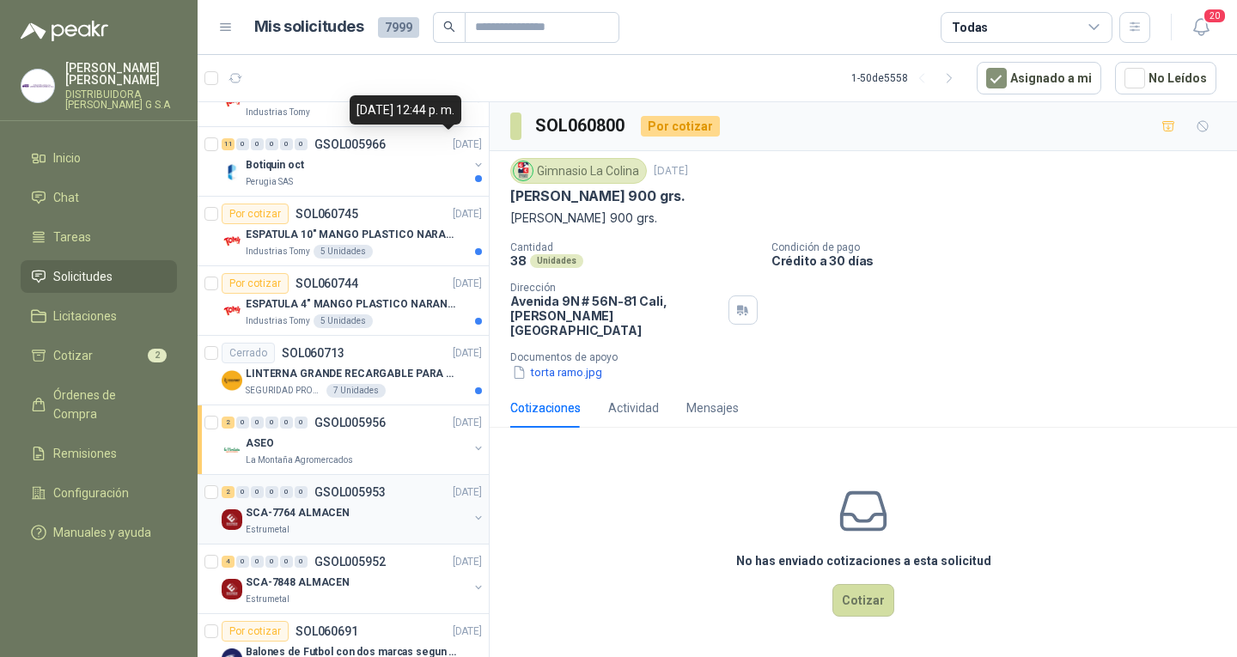
scroll to position [687, 0]
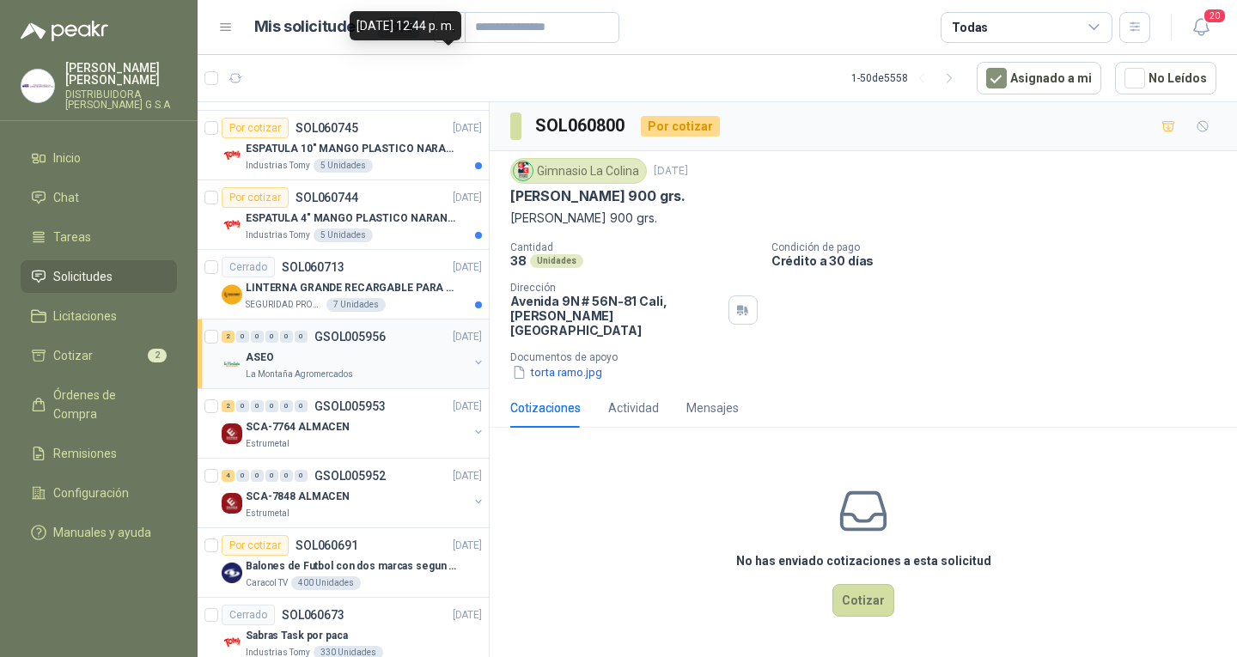
click at [391, 338] on div "2 0 0 0 0 0 GSOL005956 [DATE]" at bounding box center [354, 336] width 264 height 21
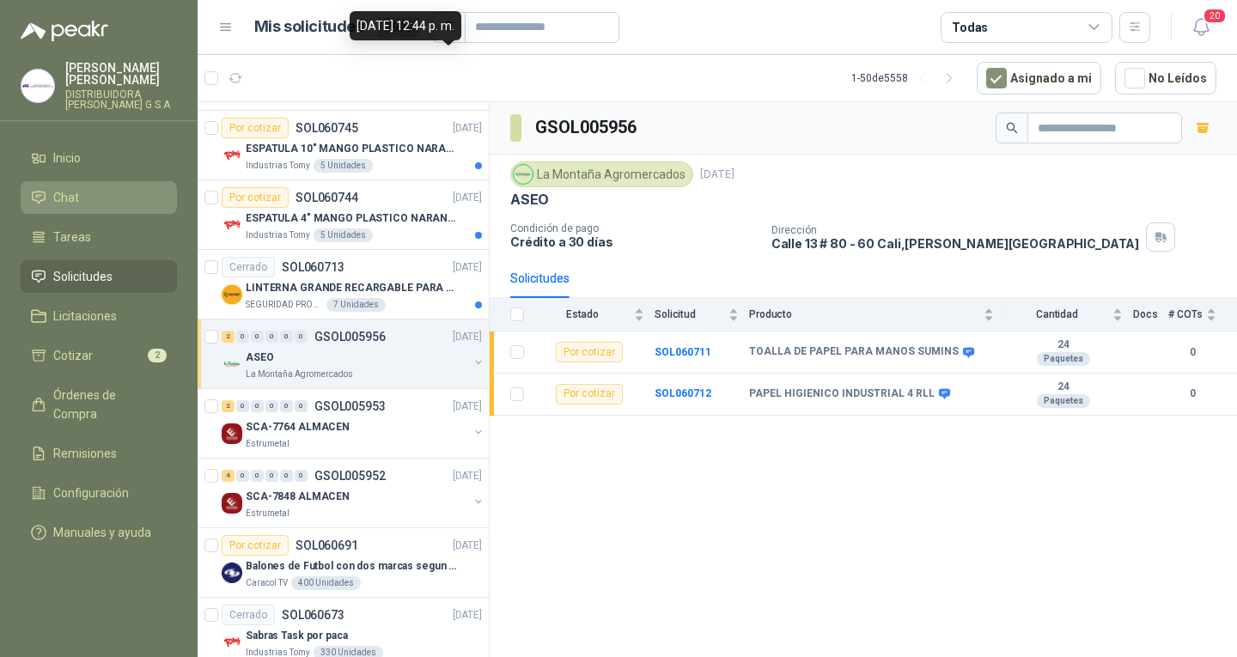
click at [83, 189] on li "Chat" at bounding box center [99, 197] width 136 height 19
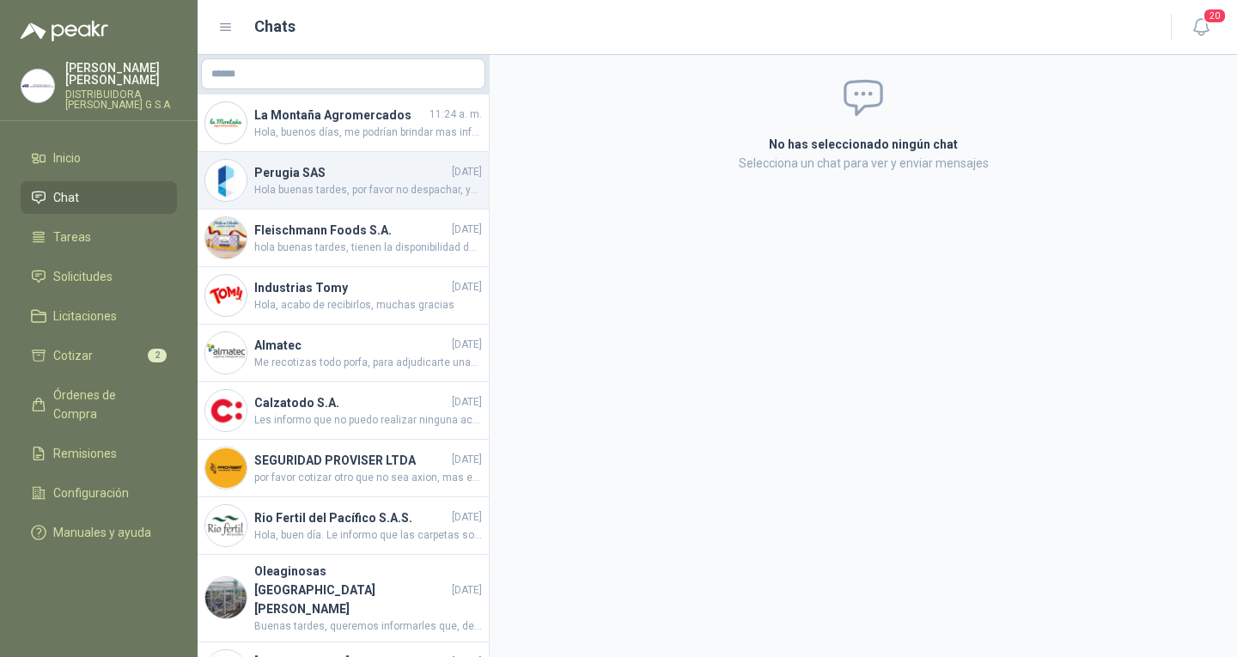
click at [362, 167] on h4 "Perugia SAS" at bounding box center [351, 172] width 194 height 19
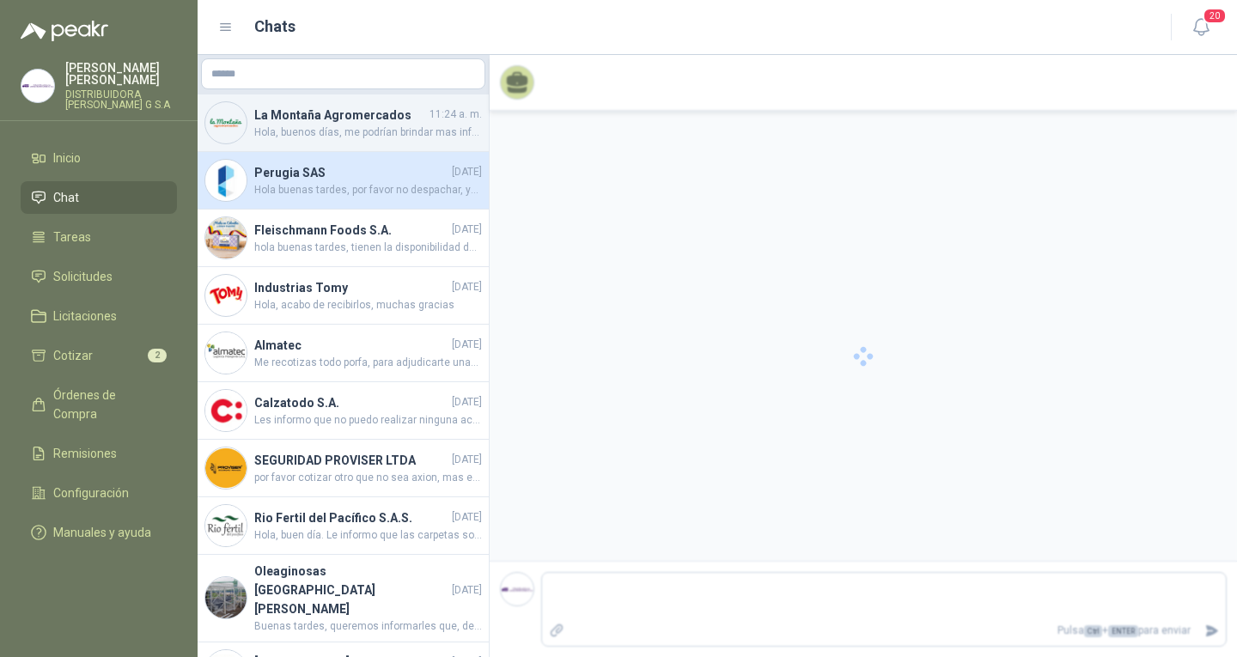
click at [379, 130] on span "Hola, buenos días, me podrían brindar mas información respecto a la toalla y el…" at bounding box center [368, 133] width 228 height 16
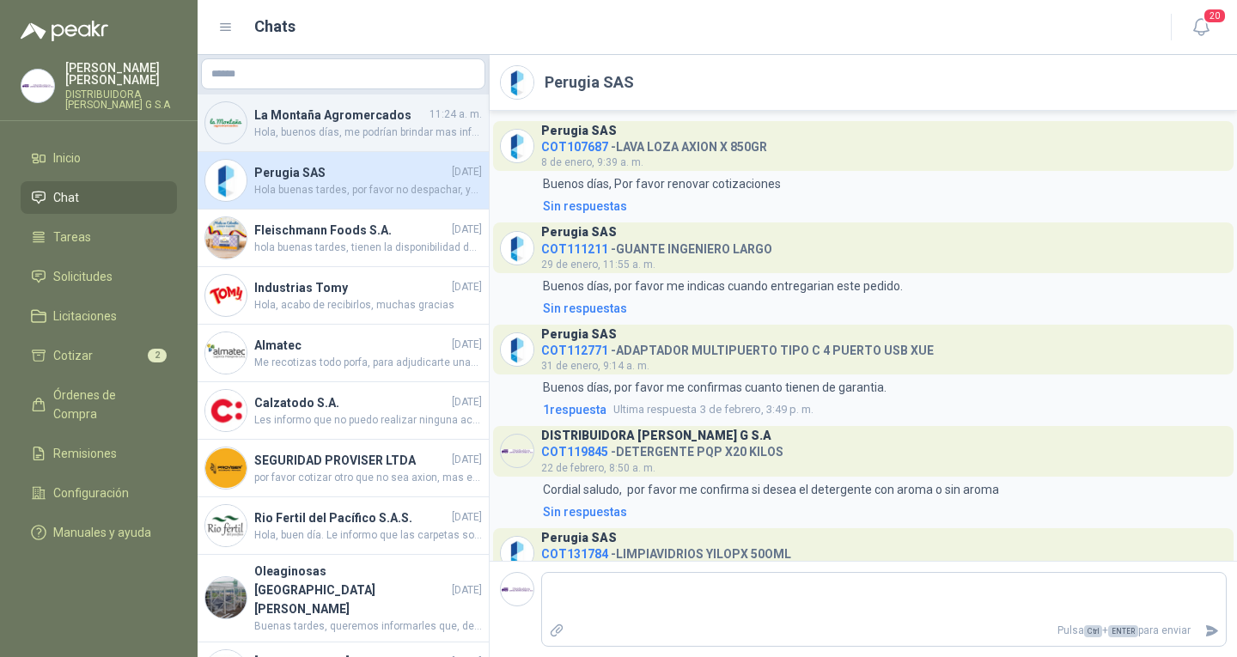
scroll to position [192, 0]
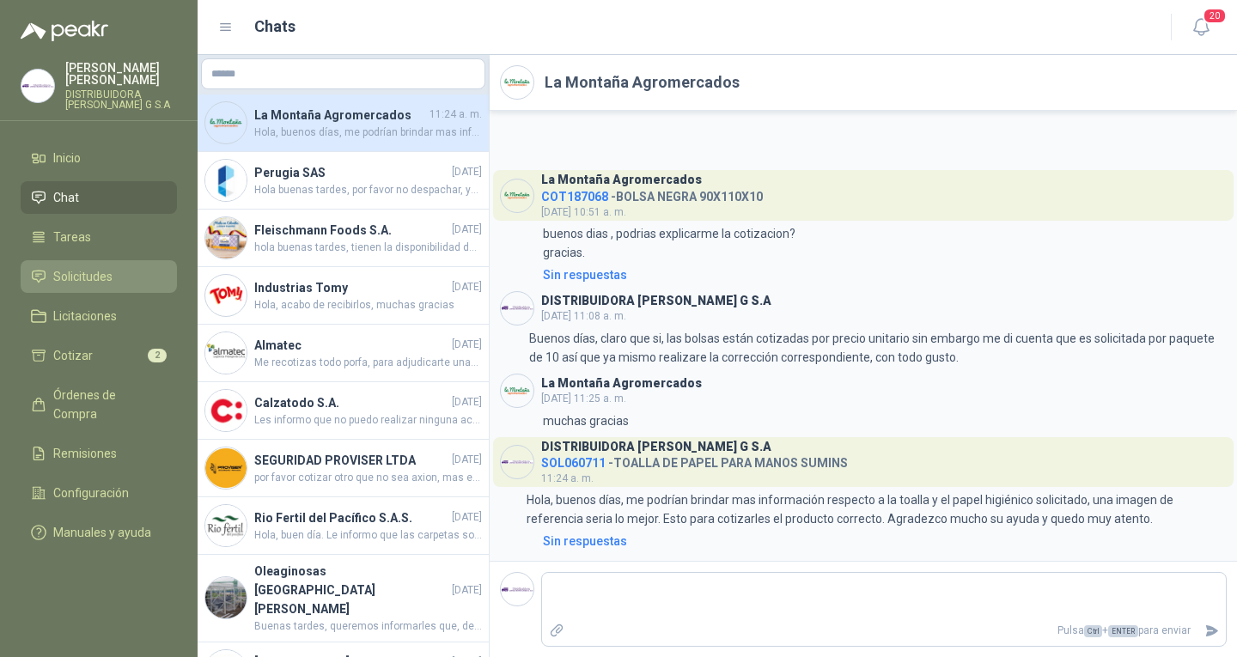
click at [130, 271] on li "Solicitudes" at bounding box center [99, 276] width 136 height 19
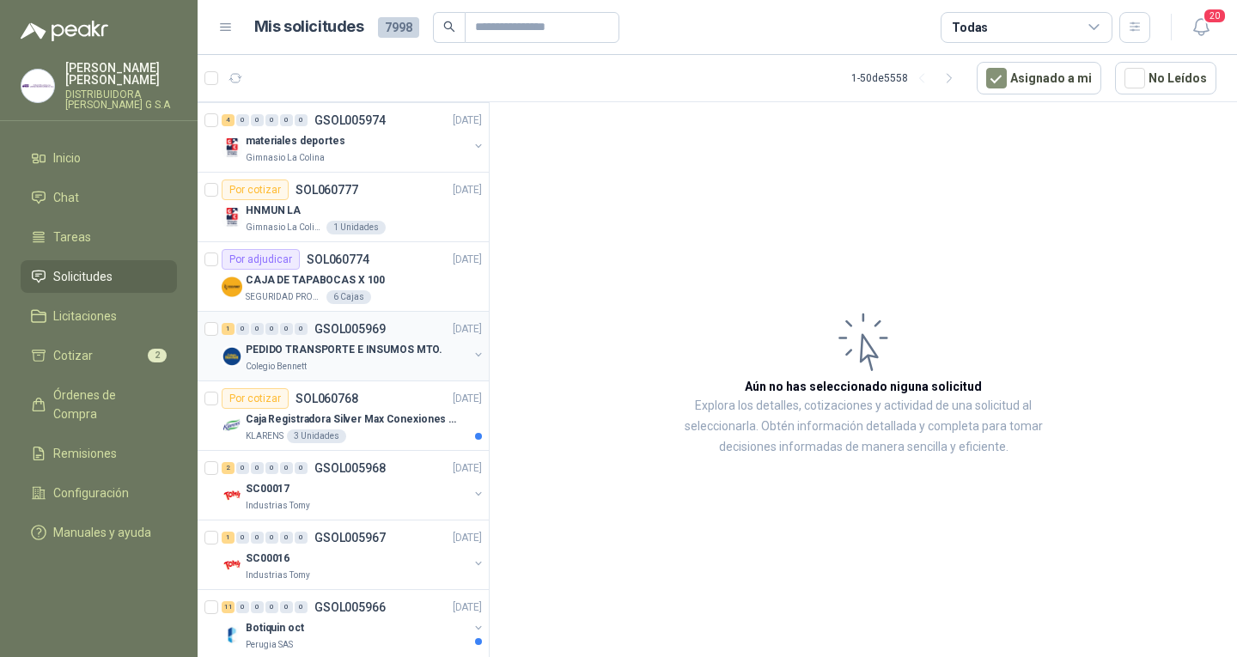
scroll to position [172, 0]
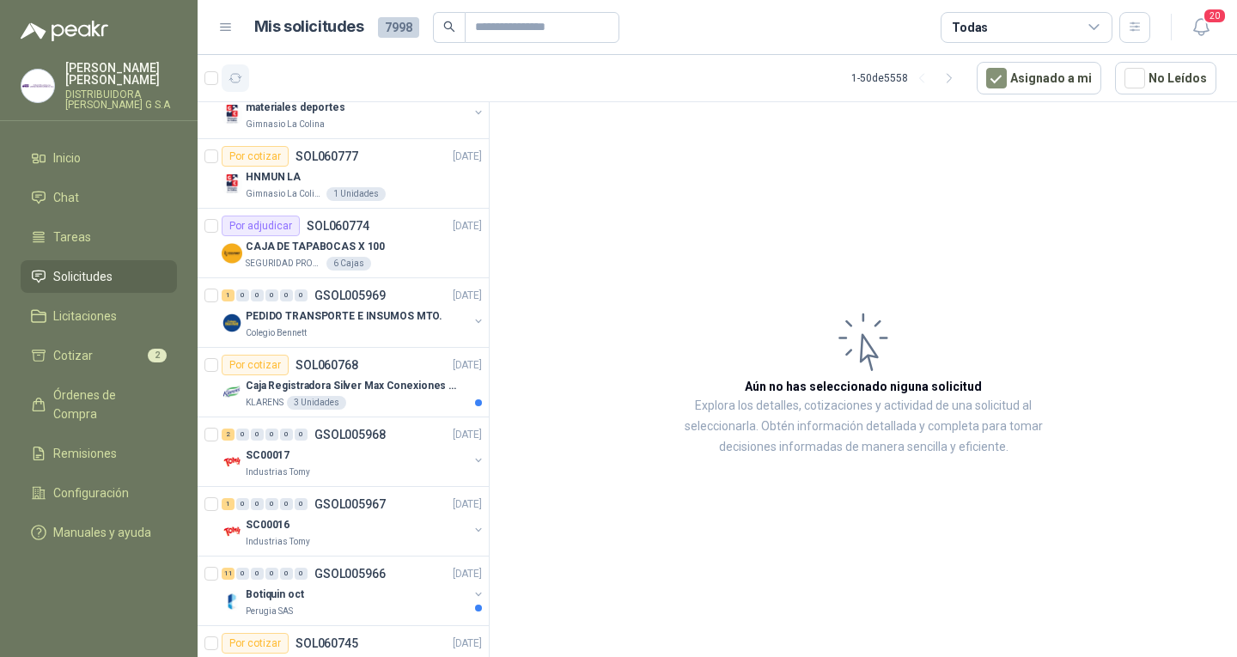
click at [237, 72] on icon "button" at bounding box center [236, 78] width 15 height 15
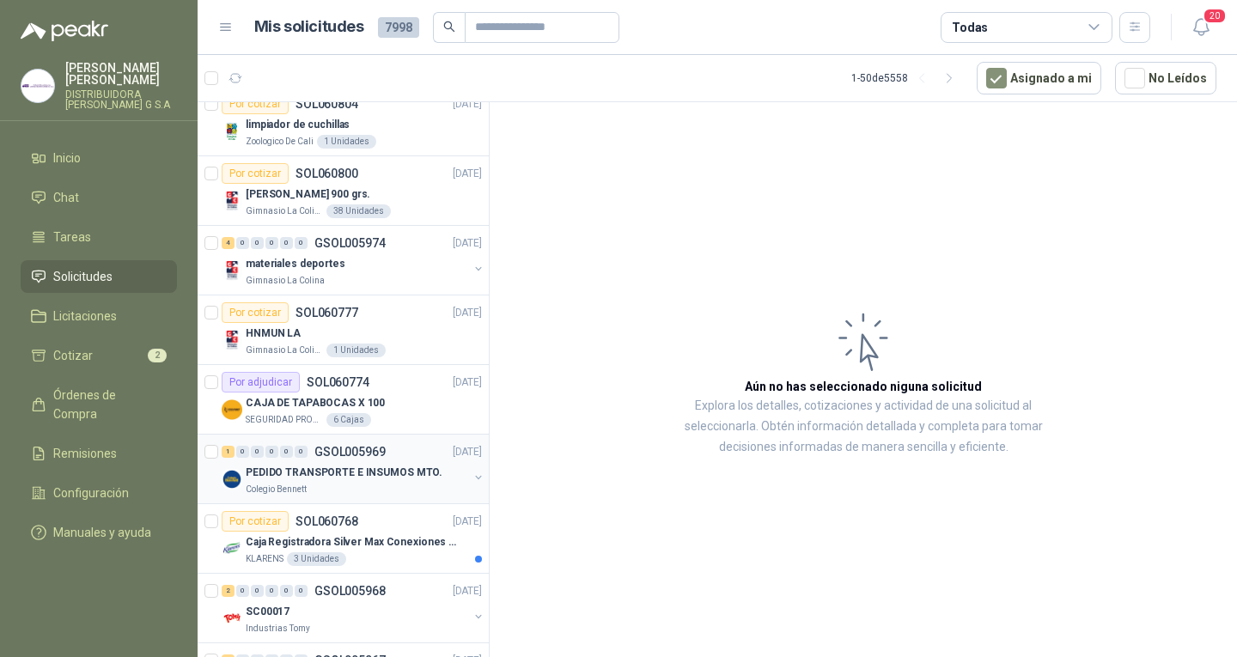
scroll to position [0, 0]
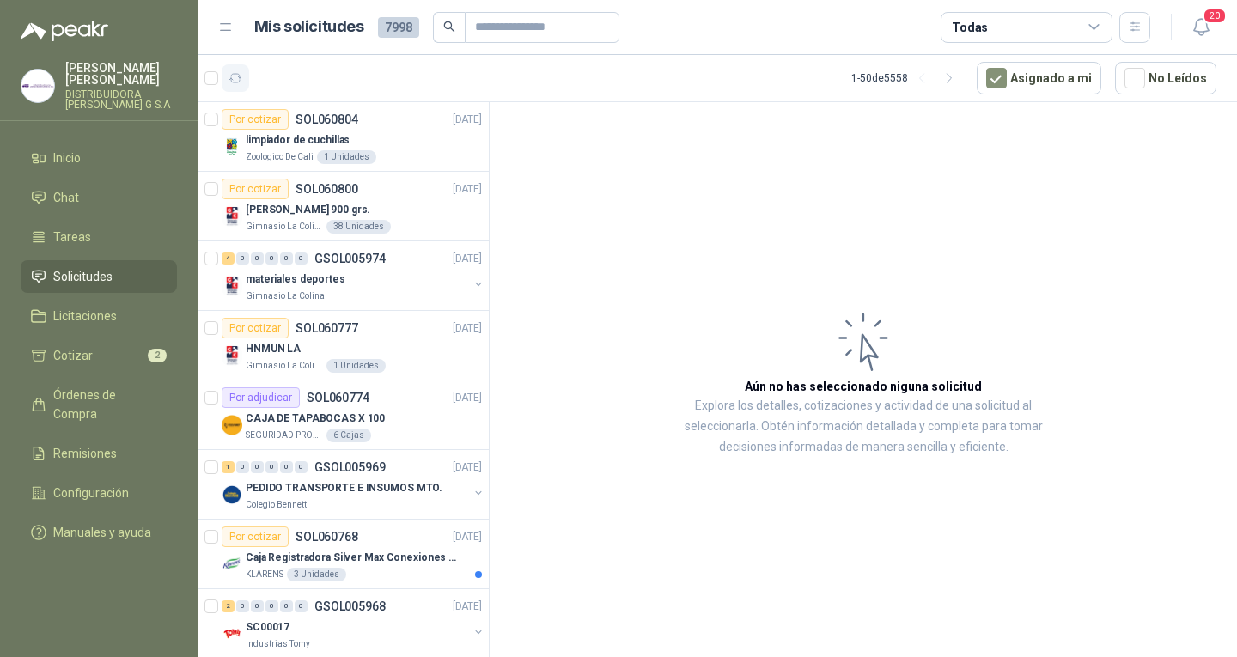
click at [246, 74] on button "button" at bounding box center [235, 77] width 27 height 27
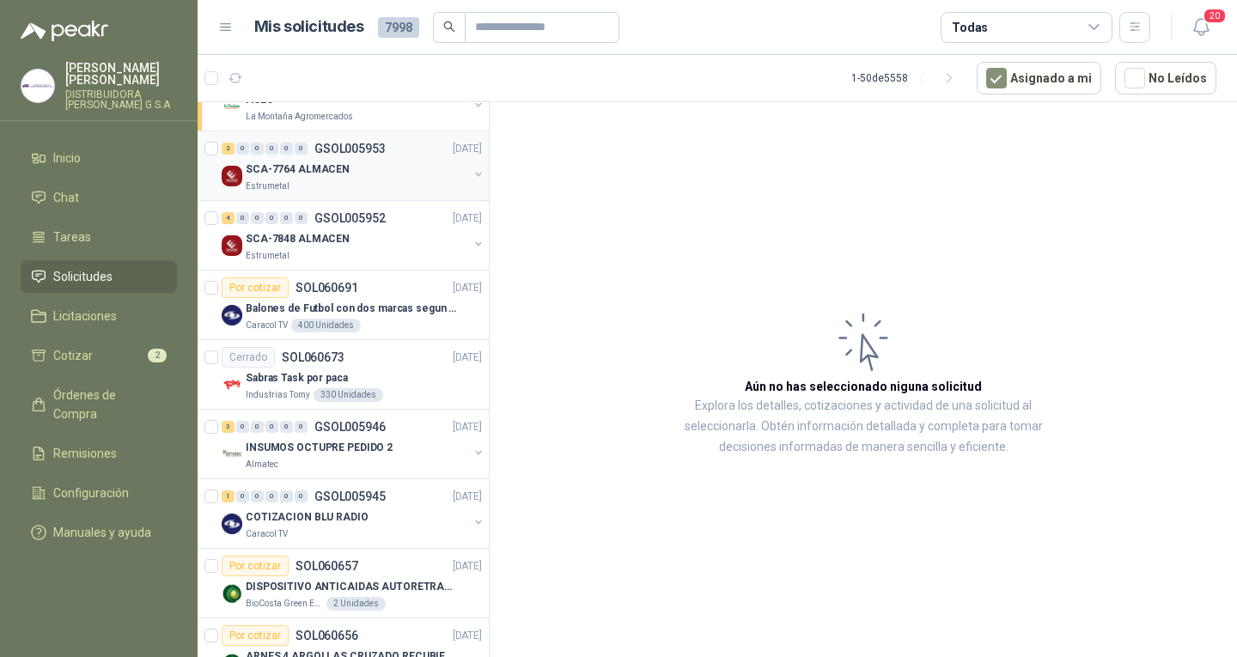
scroll to position [1031, 0]
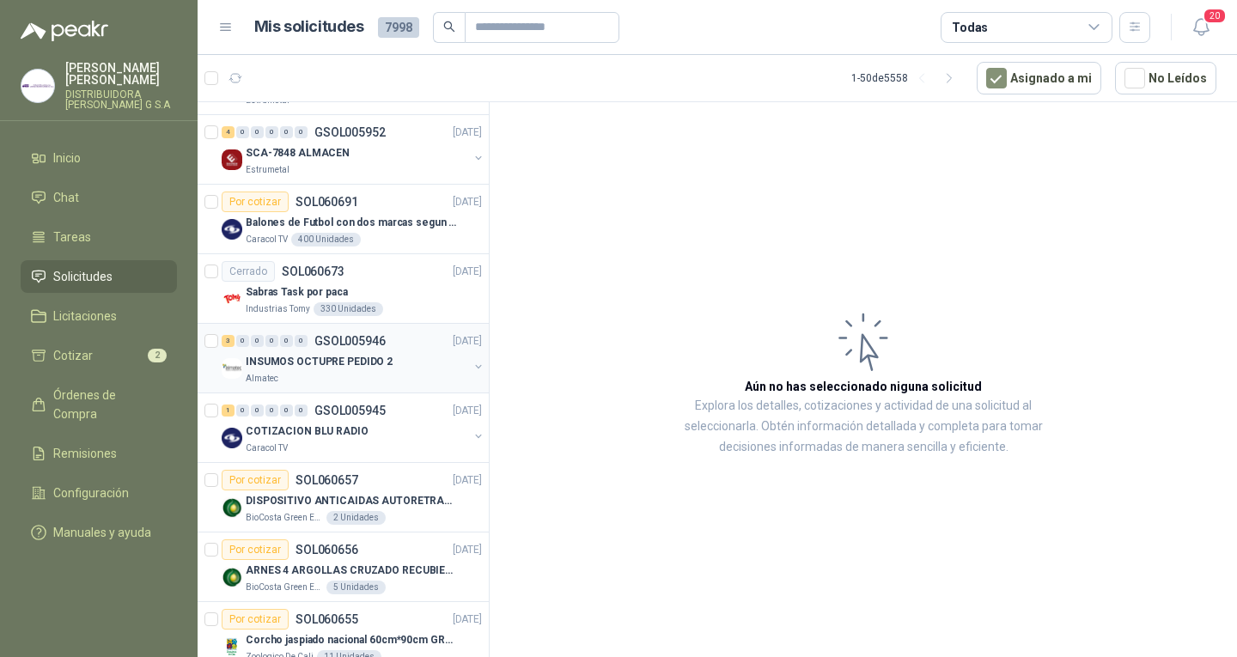
click at [293, 346] on div "3 0 0 0 0 0" at bounding box center [265, 341] width 86 height 12
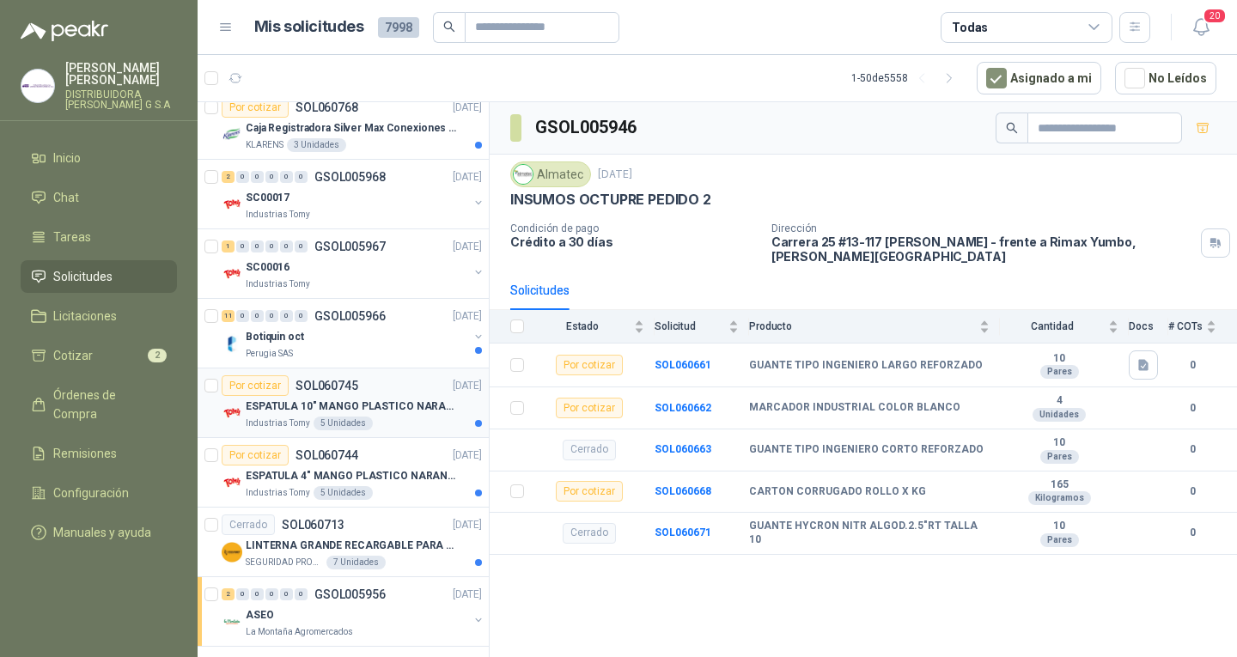
scroll to position [344, 0]
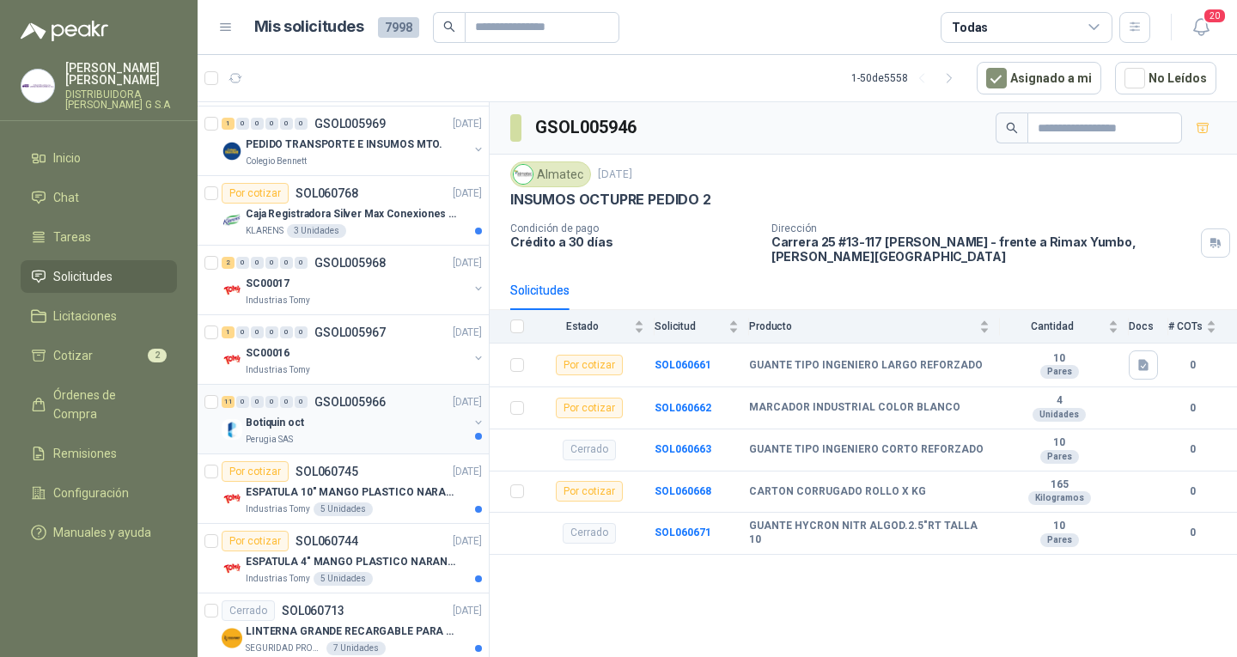
click at [431, 428] on div "Botiquin oct" at bounding box center [357, 422] width 222 height 21
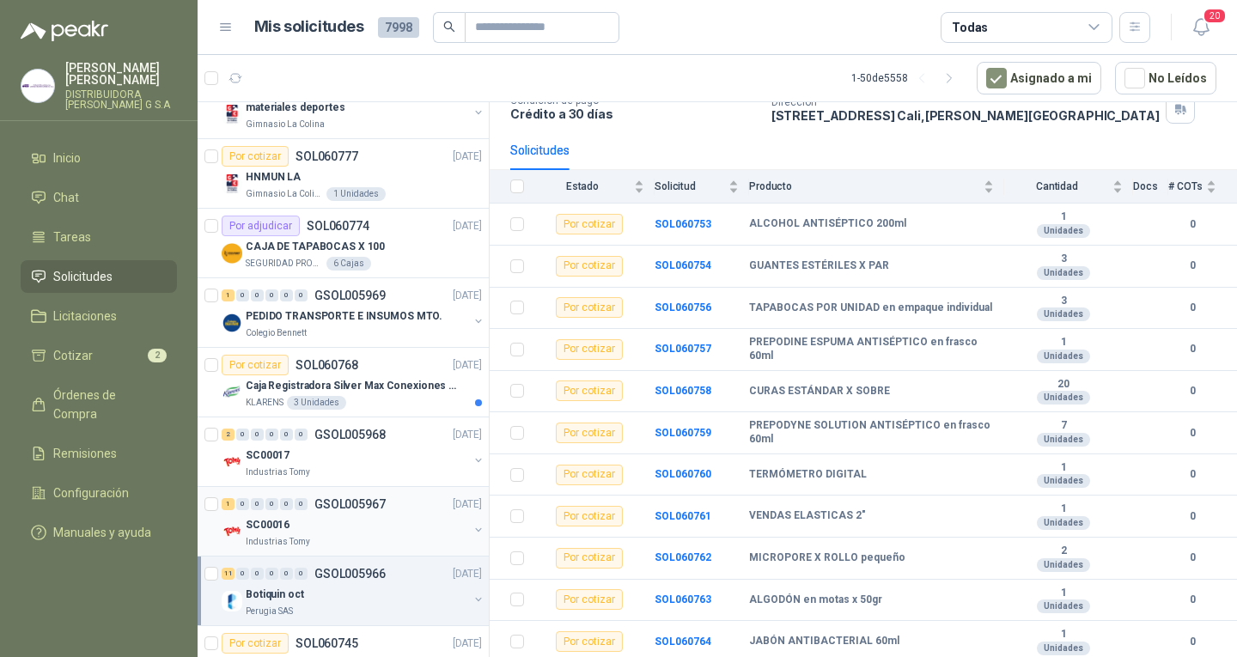
scroll to position [86, 0]
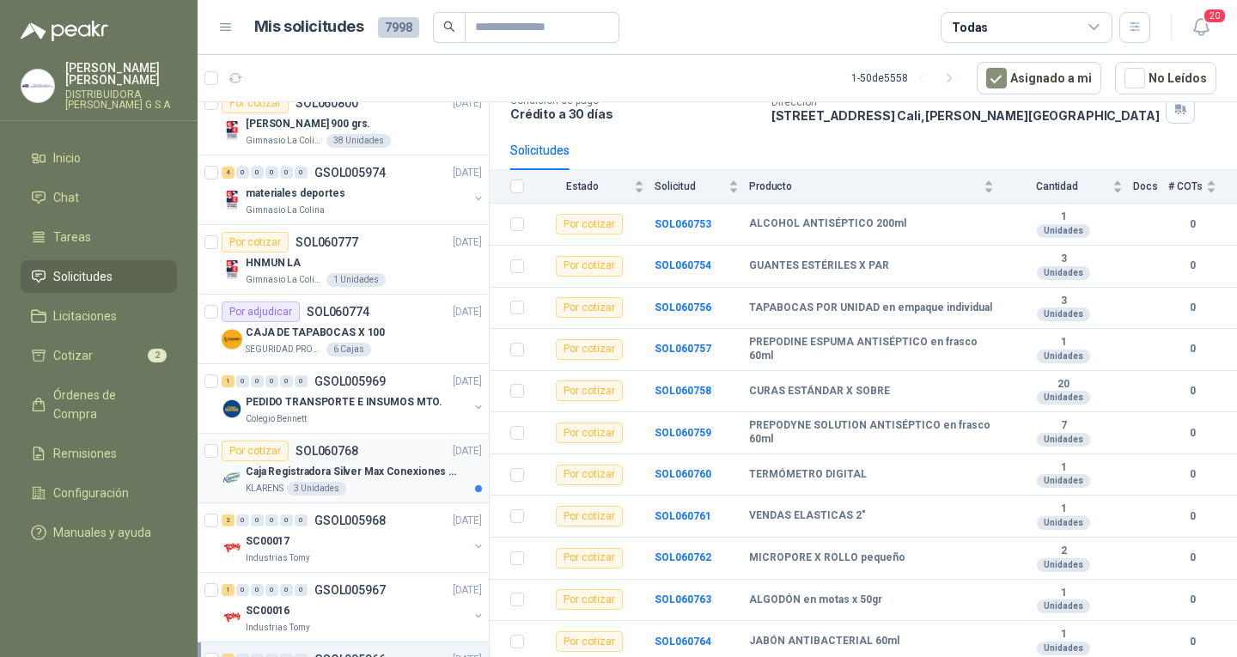
click at [351, 469] on p "Caja Registradora Silver Max Conexiones Usb 10000 Plus Led" at bounding box center [353, 472] width 214 height 16
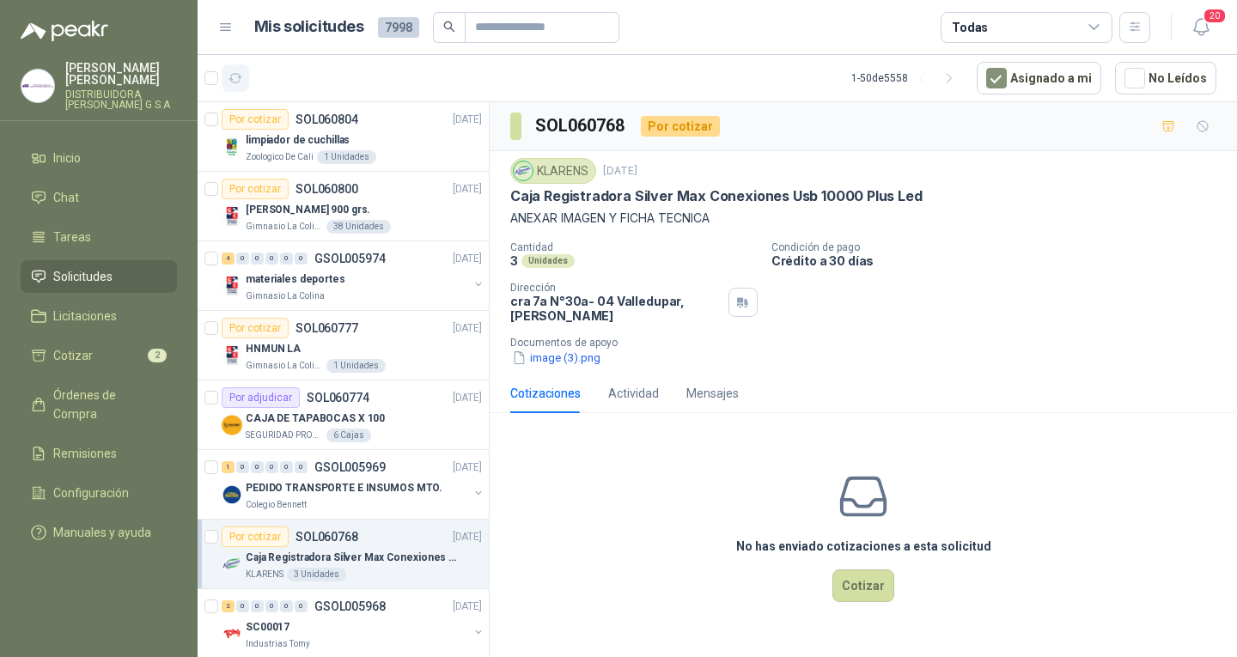
click at [225, 68] on button "button" at bounding box center [235, 77] width 27 height 27
click at [114, 267] on li "Solicitudes" at bounding box center [99, 276] width 136 height 19
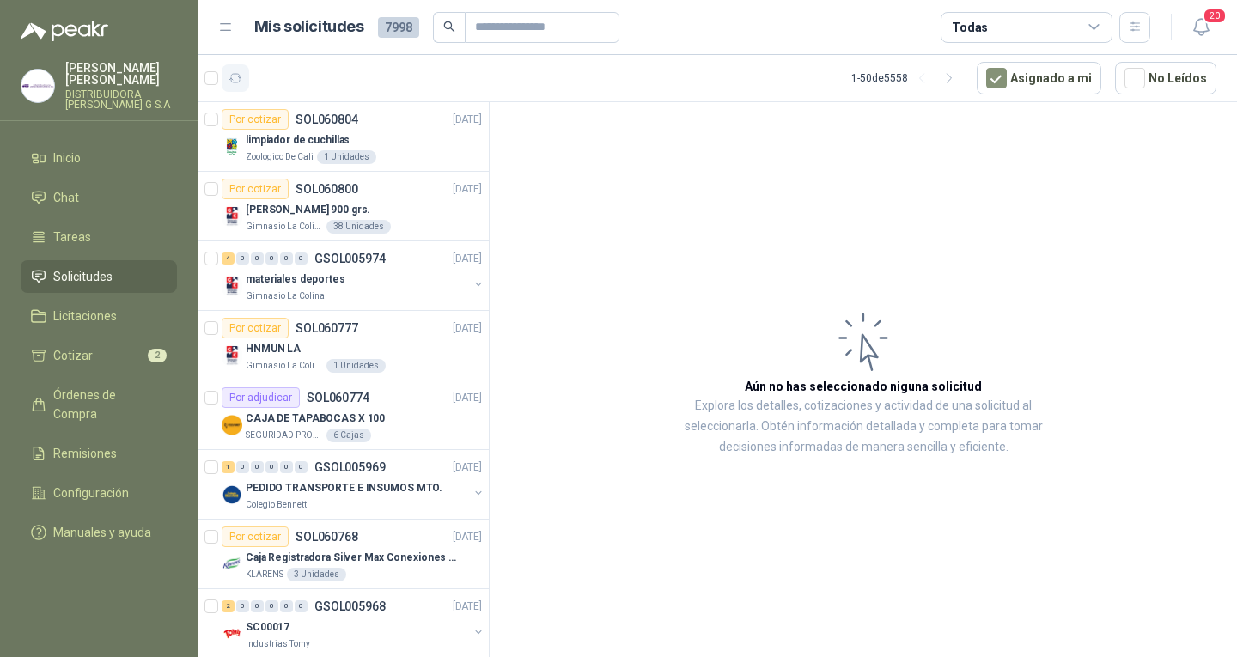
click at [230, 66] on button "button" at bounding box center [235, 77] width 27 height 27
click at [370, 514] on div "1 0 0 0 0 0 GSOL005969 [DATE] PEDIDO TRANSPORTE E INSUMOS MTO. [GEOGRAPHIC_DATA…" at bounding box center [343, 485] width 291 height 70
click at [389, 474] on div "1 0 0 0 0 0 GSOL005969 [DATE]" at bounding box center [354, 467] width 264 height 21
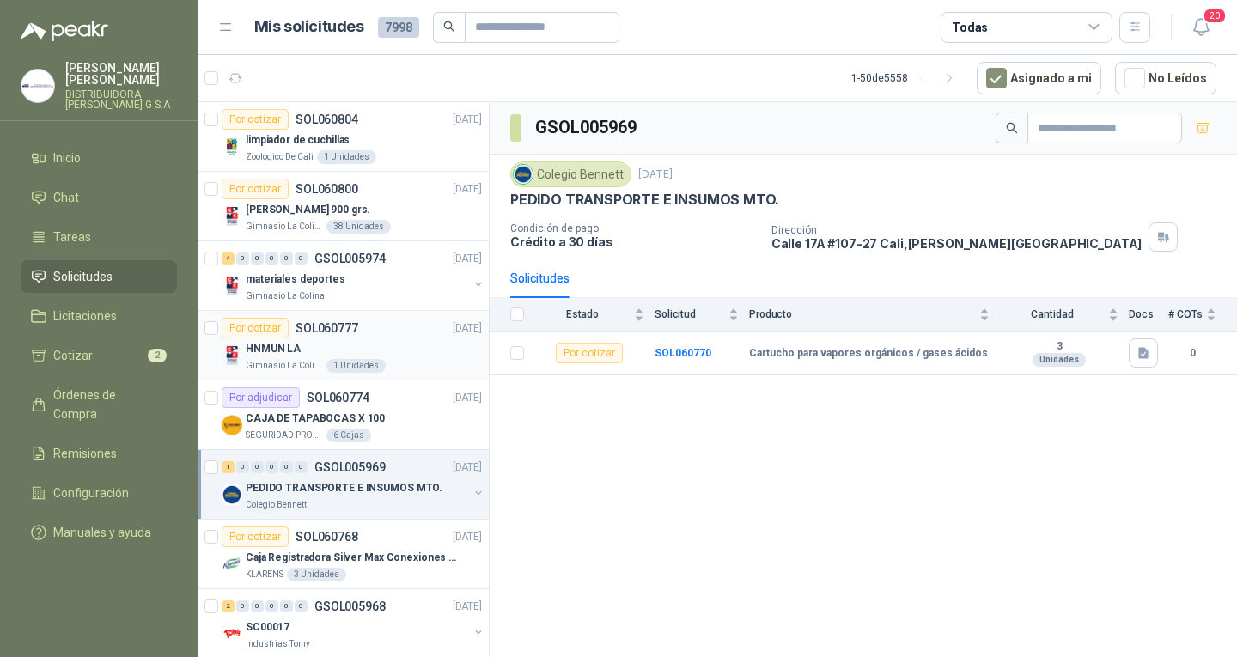
click at [346, 322] on p "SOL060777" at bounding box center [327, 328] width 63 height 12
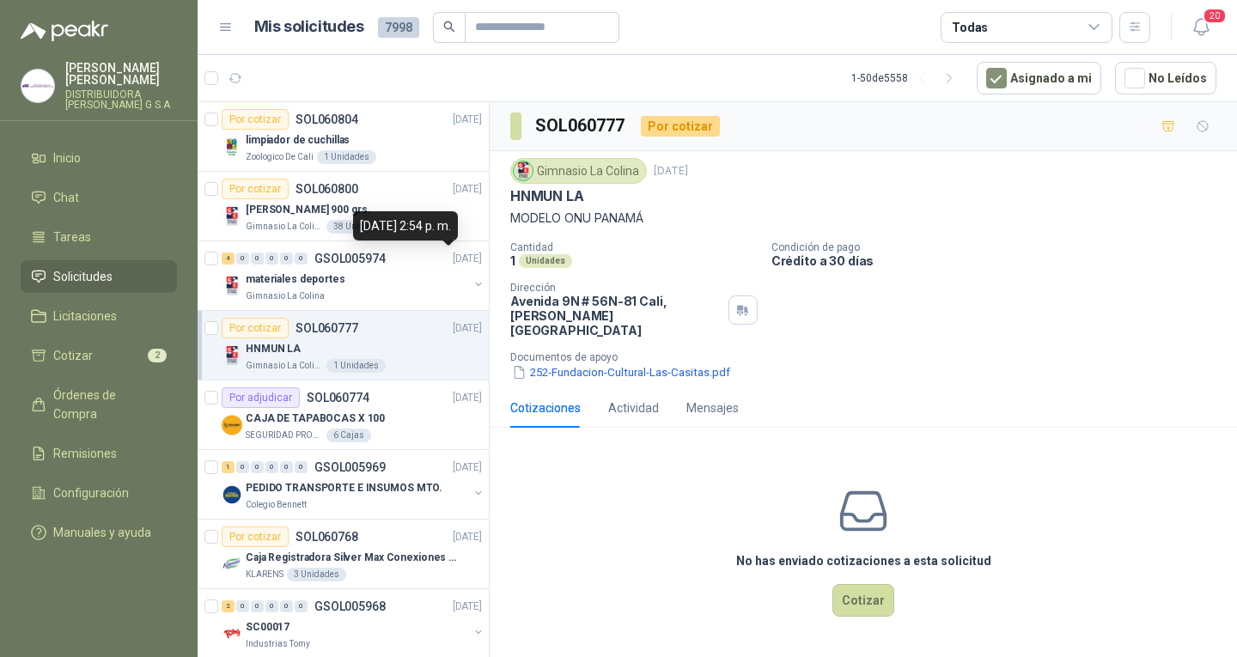
click at [118, 267] on li "Solicitudes" at bounding box center [99, 276] width 136 height 19
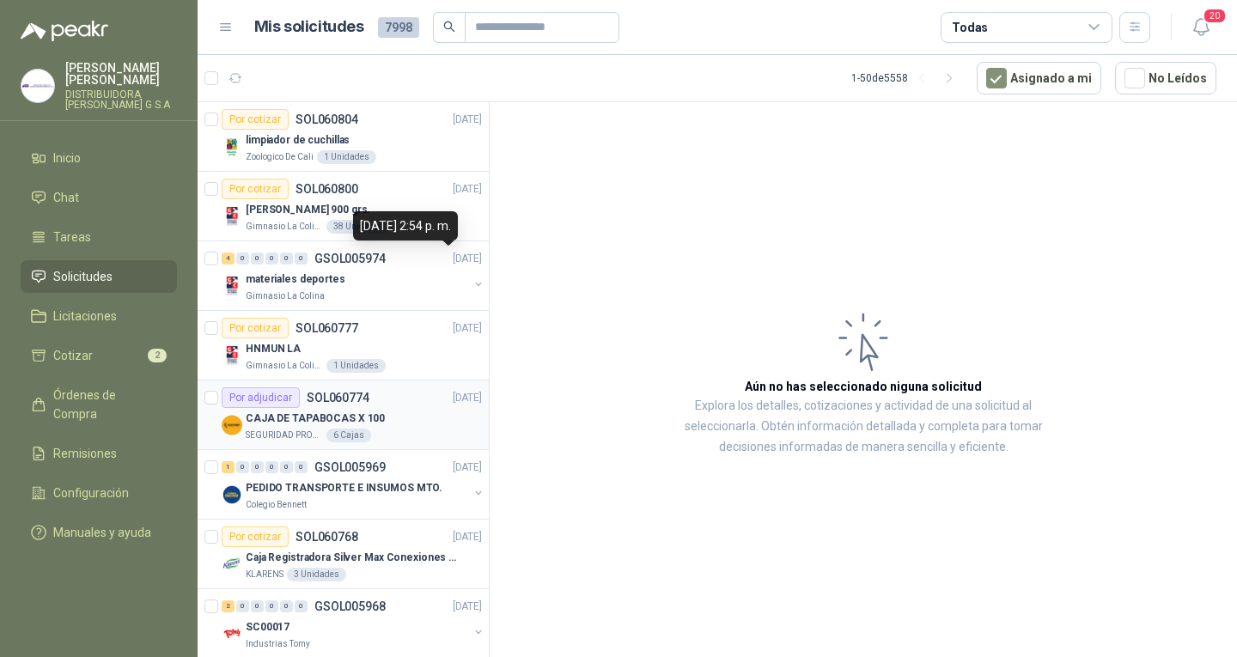
click at [453, 405] on p "[DATE]" at bounding box center [467, 398] width 29 height 16
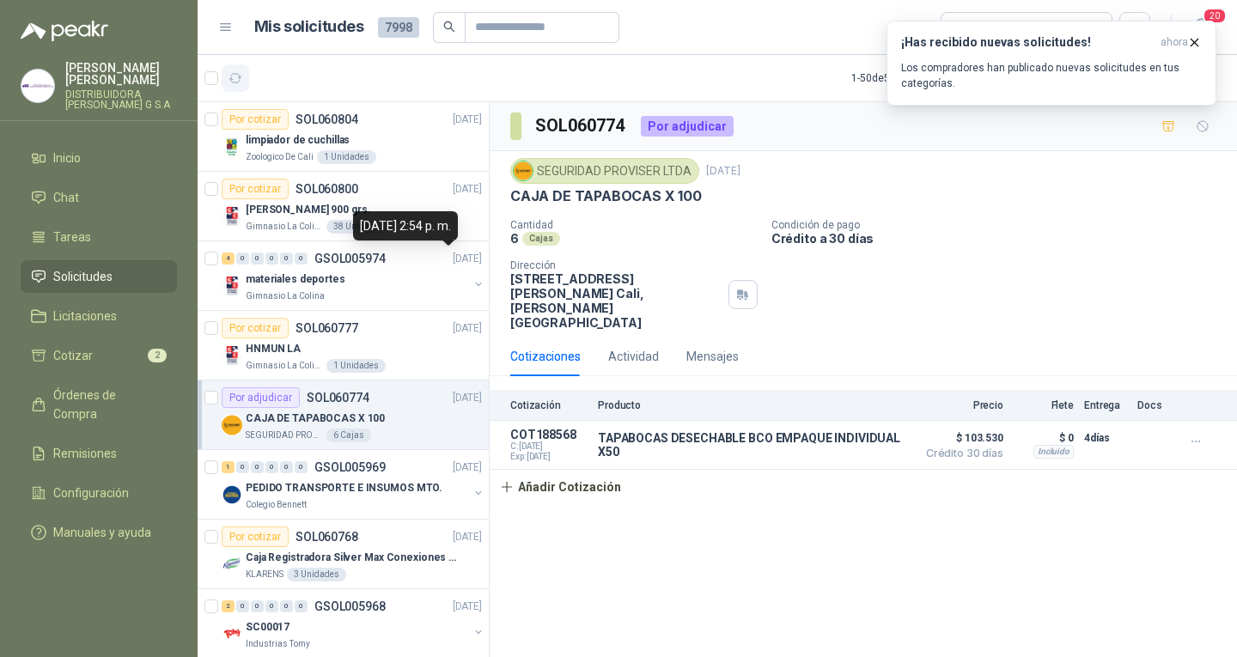
click at [248, 78] on button "button" at bounding box center [235, 77] width 27 height 27
click at [584, 602] on div "SOL060774 Por adjudicar SEGURIDAD PROVISER LTDA [DATE] CAJA DE TAPABOCAS X 100 …" at bounding box center [863, 382] width 747 height 561
click at [242, 70] on button "button" at bounding box center [235, 77] width 27 height 27
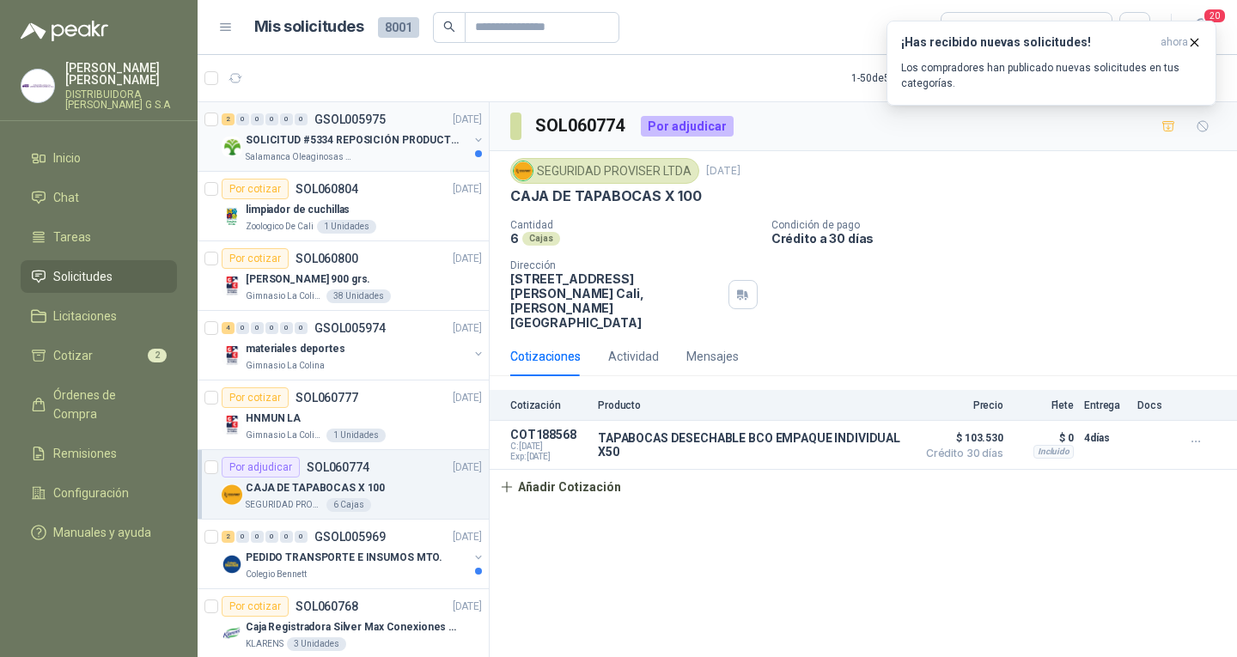
click at [378, 157] on div "Salamanca Oleaginosas SAS" at bounding box center [357, 157] width 222 height 14
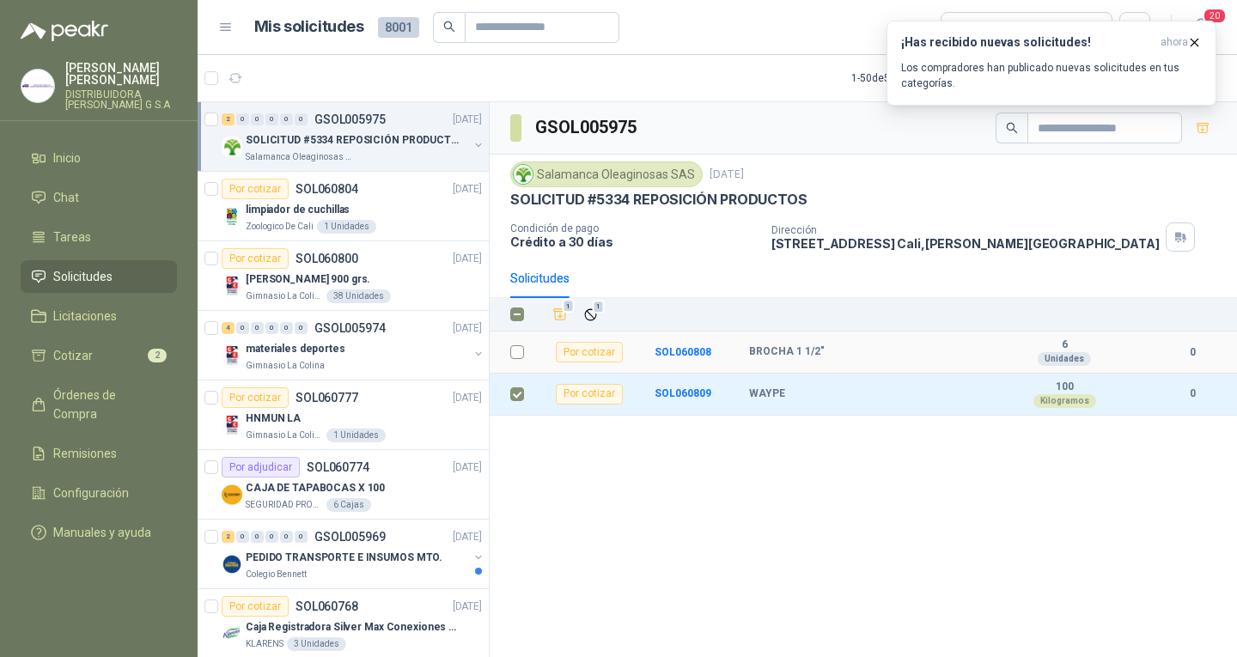
click at [524, 353] on td at bounding box center [512, 353] width 45 height 42
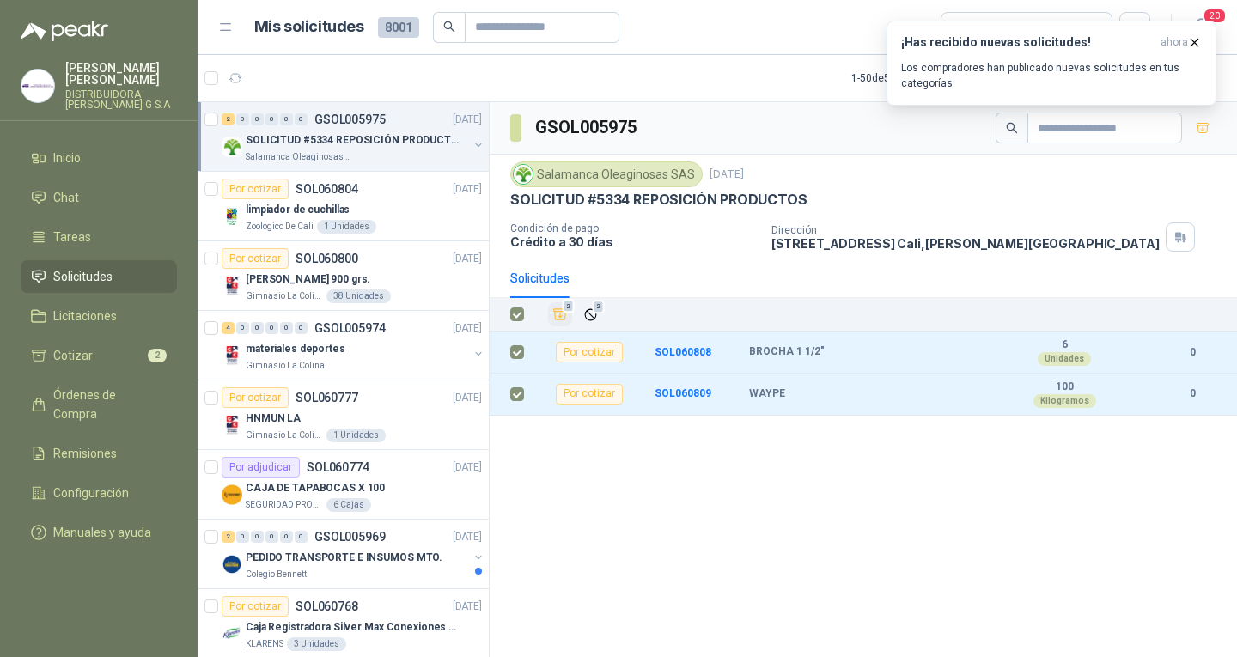
click at [563, 311] on span "2" at bounding box center [569, 307] width 12 height 14
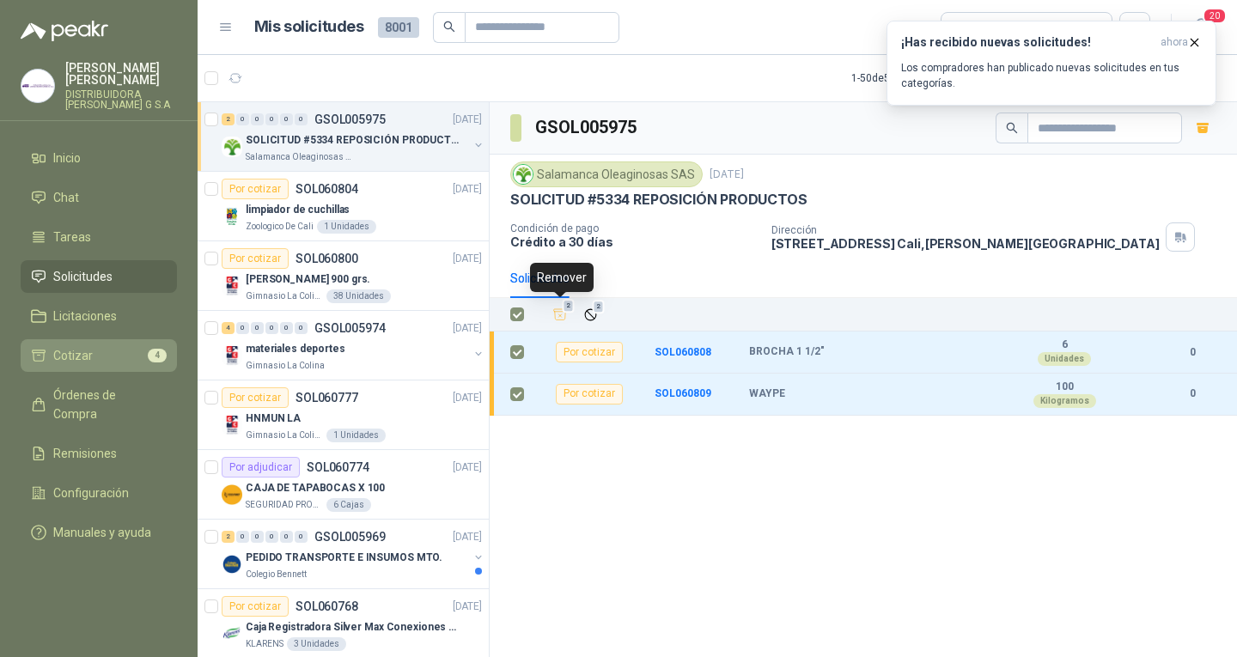
click at [121, 346] on li "Cotizar 4" at bounding box center [99, 355] width 136 height 19
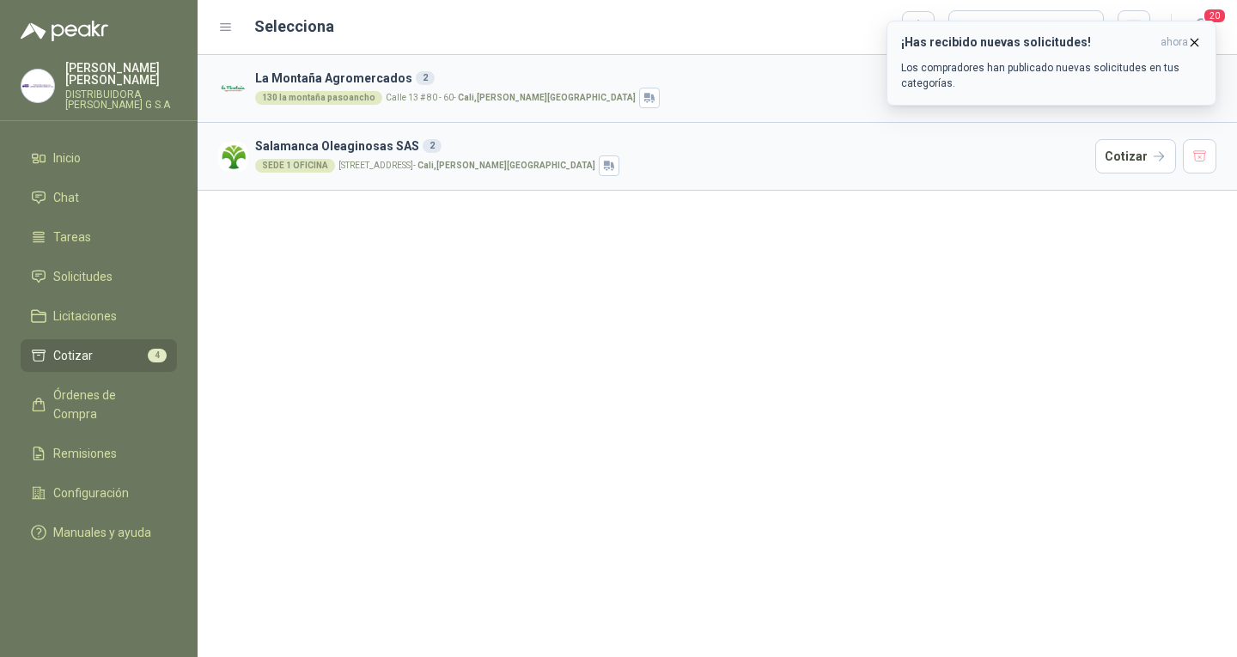
click at [1196, 43] on icon "button" at bounding box center [1194, 42] width 7 height 7
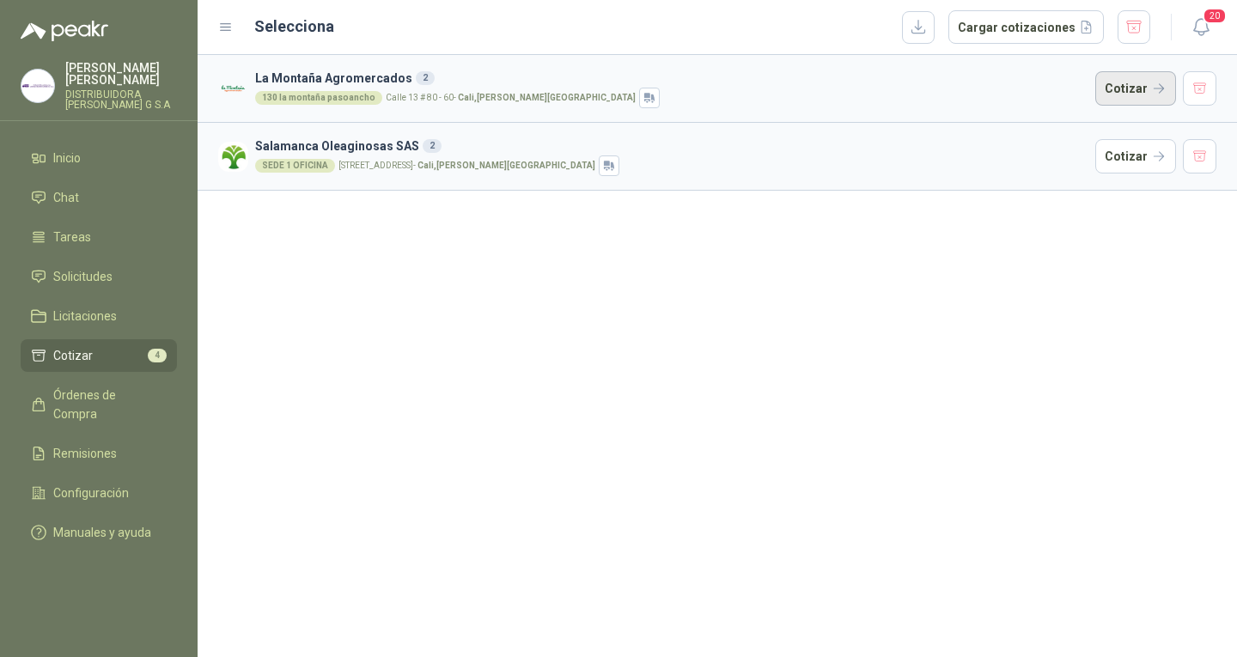
click at [1154, 94] on button "Cotizar" at bounding box center [1135, 88] width 81 height 34
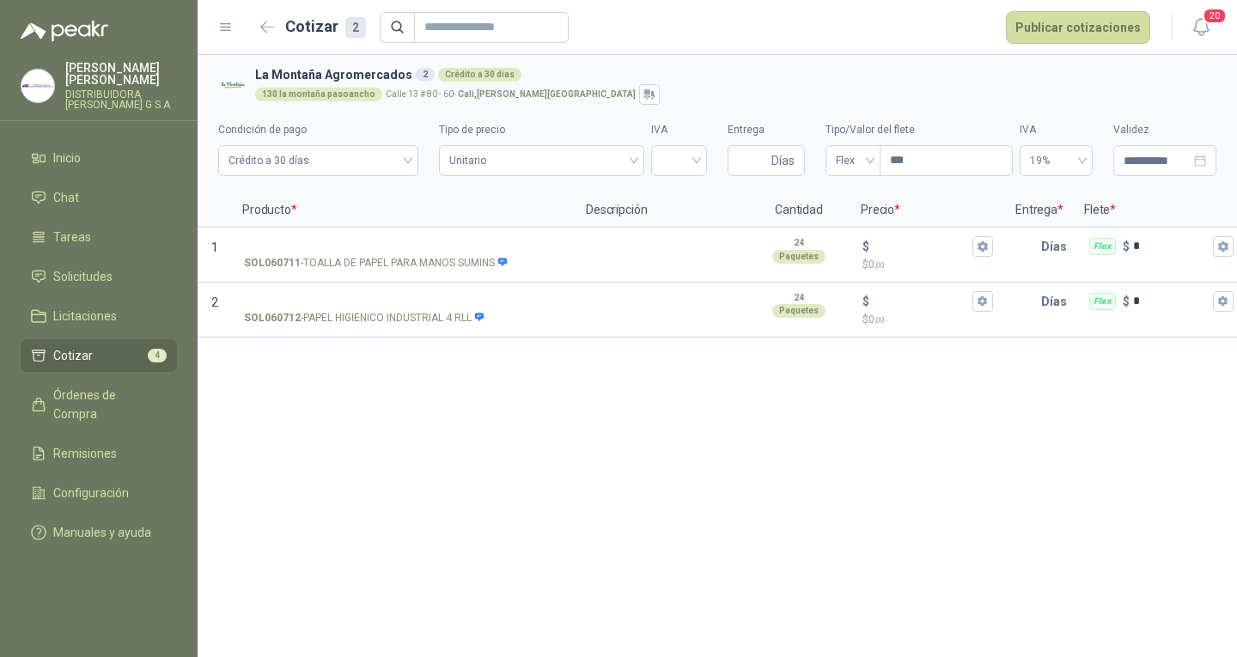
click at [143, 346] on li "Cotizar 4" at bounding box center [99, 355] width 136 height 19
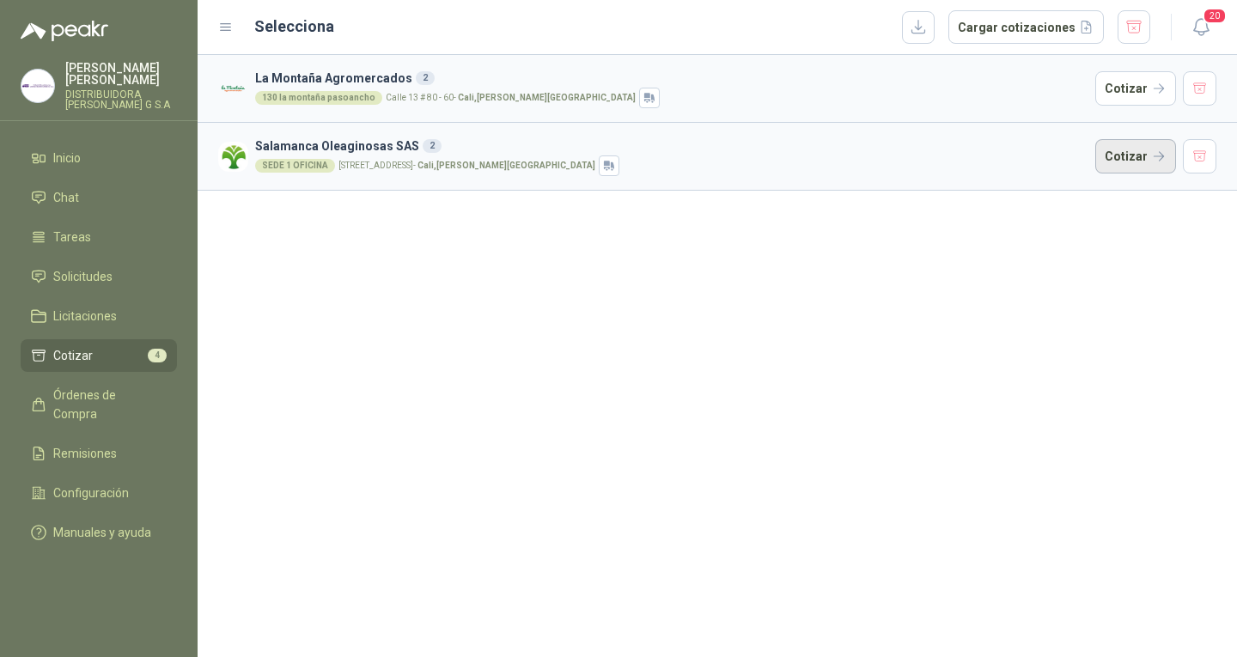
click at [1156, 168] on button "Cotizar" at bounding box center [1135, 156] width 81 height 34
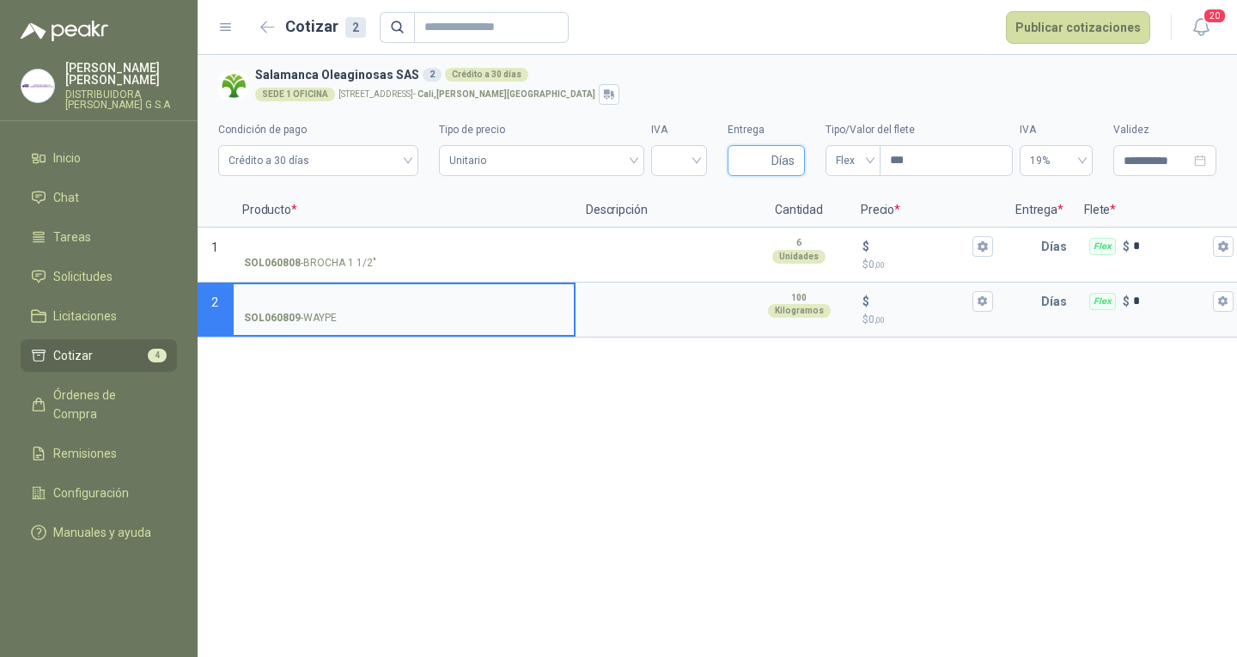
click at [745, 162] on input "Entrega" at bounding box center [753, 160] width 30 height 29
type input "*"
click at [847, 169] on span "Flex" at bounding box center [853, 161] width 34 height 26
click at [851, 215] on div "Incluido" at bounding box center [852, 224] width 27 height 19
click at [584, 376] on div "**********" at bounding box center [717, 356] width 1039 height 602
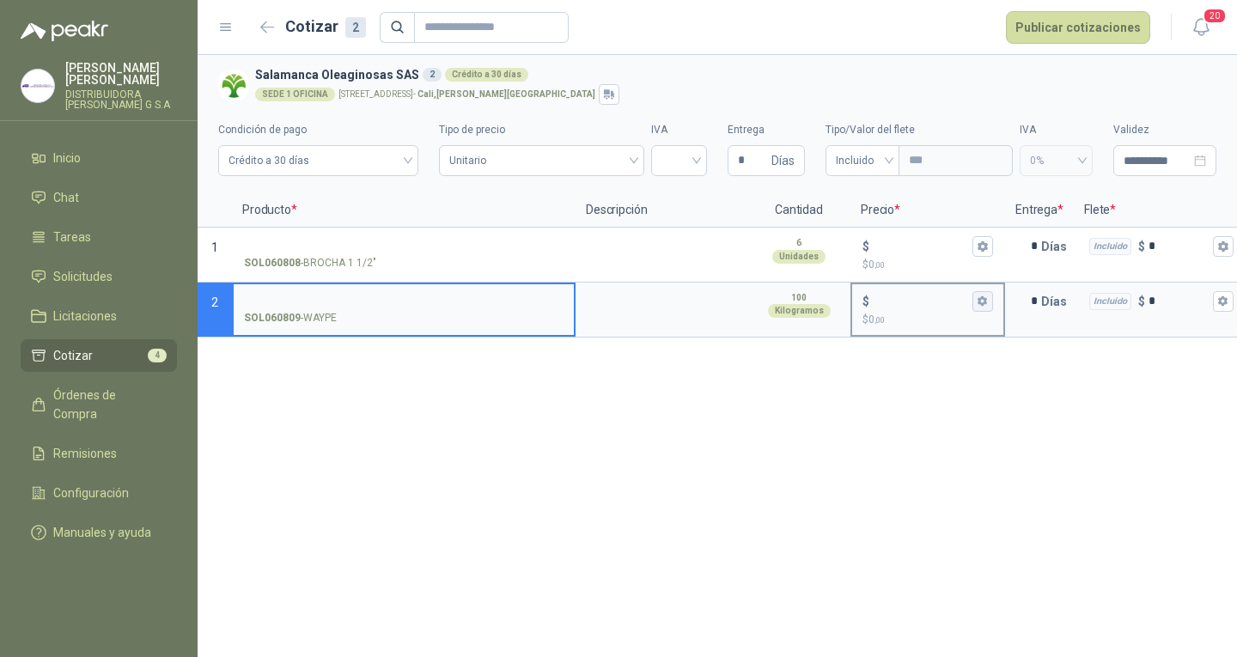
click at [976, 308] on button "$ $ 0 ,00" at bounding box center [982, 301] width 21 height 21
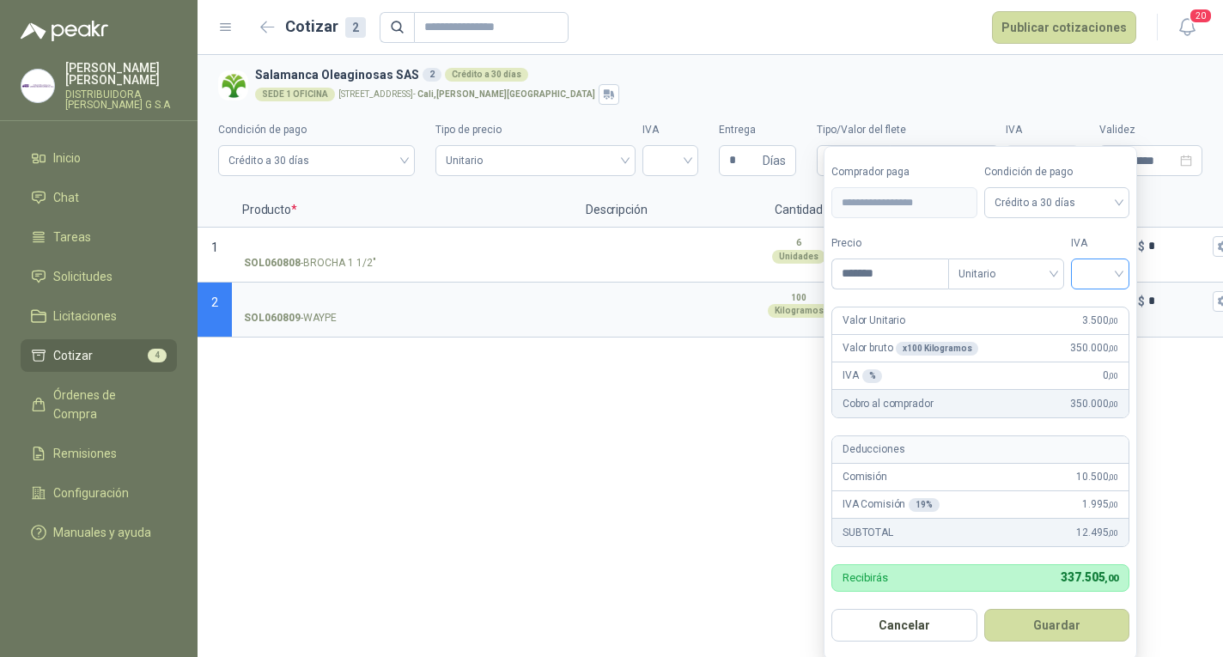
type input "*******"
click at [1094, 272] on input "search" at bounding box center [1101, 272] width 38 height 26
click at [1096, 308] on div "19%" at bounding box center [1104, 310] width 32 height 19
click at [1078, 620] on button "Guardar" at bounding box center [1060, 625] width 148 height 33
type input "*****"
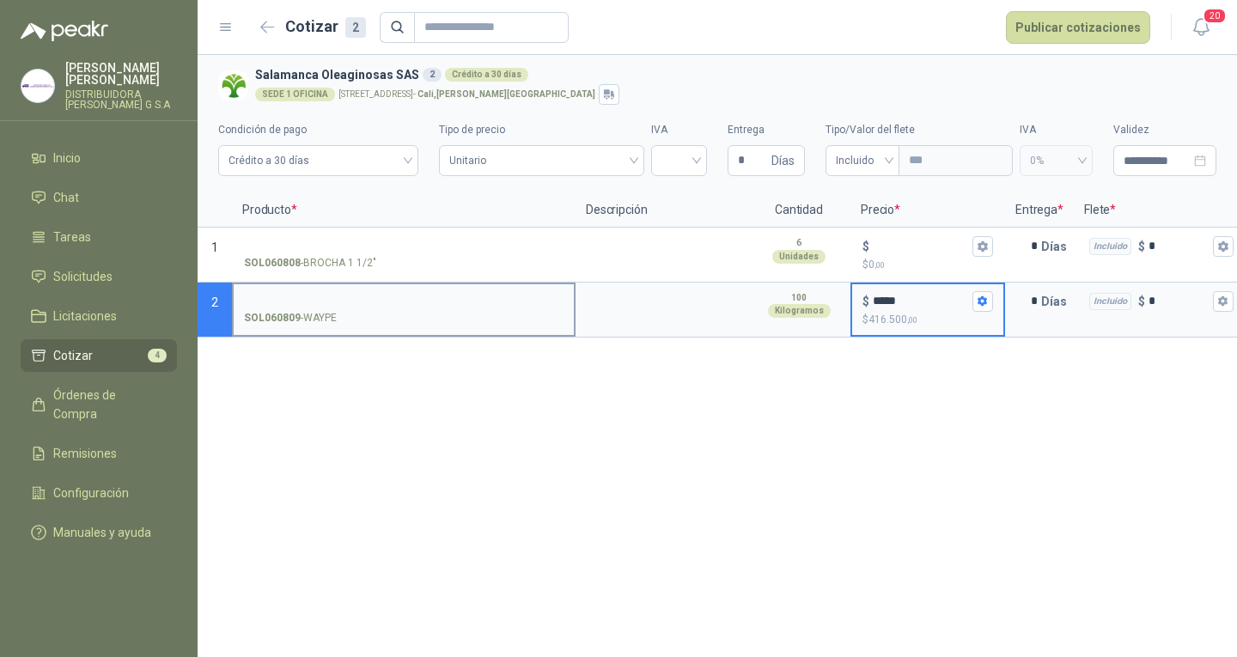
click at [489, 296] on input "SOL060809 - WAYPE" at bounding box center [404, 302] width 320 height 13
type input "**********"
click at [754, 369] on div "**********" at bounding box center [717, 356] width 1039 height 602
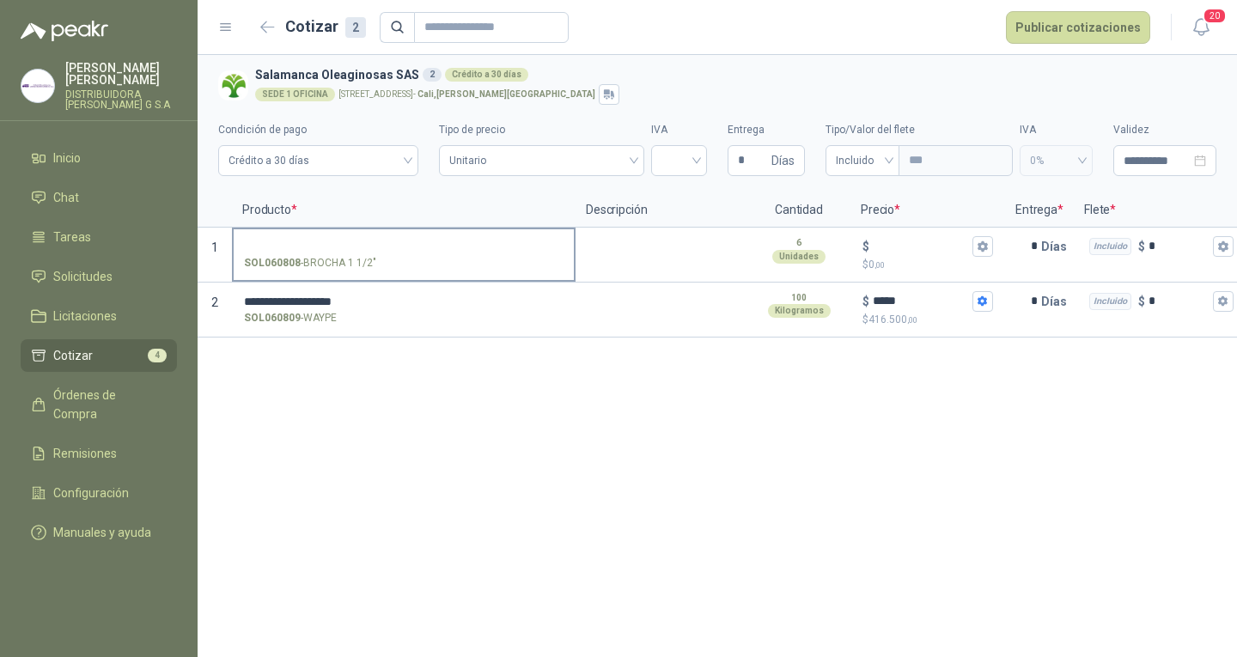
click at [417, 236] on label "SOL060808 - BROCHA 1 1/2"" at bounding box center [404, 253] width 340 height 49
click at [417, 241] on input "SOL060808 - BROCHA 1 1/2"" at bounding box center [404, 247] width 320 height 13
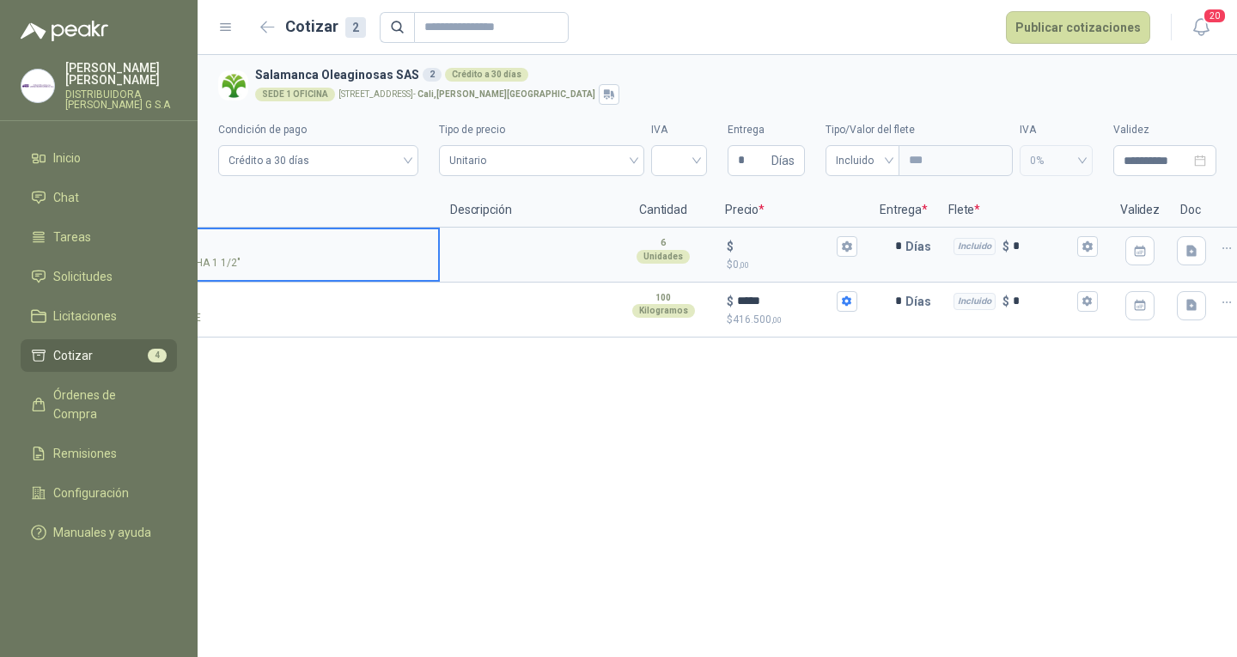
scroll to position [0, 160]
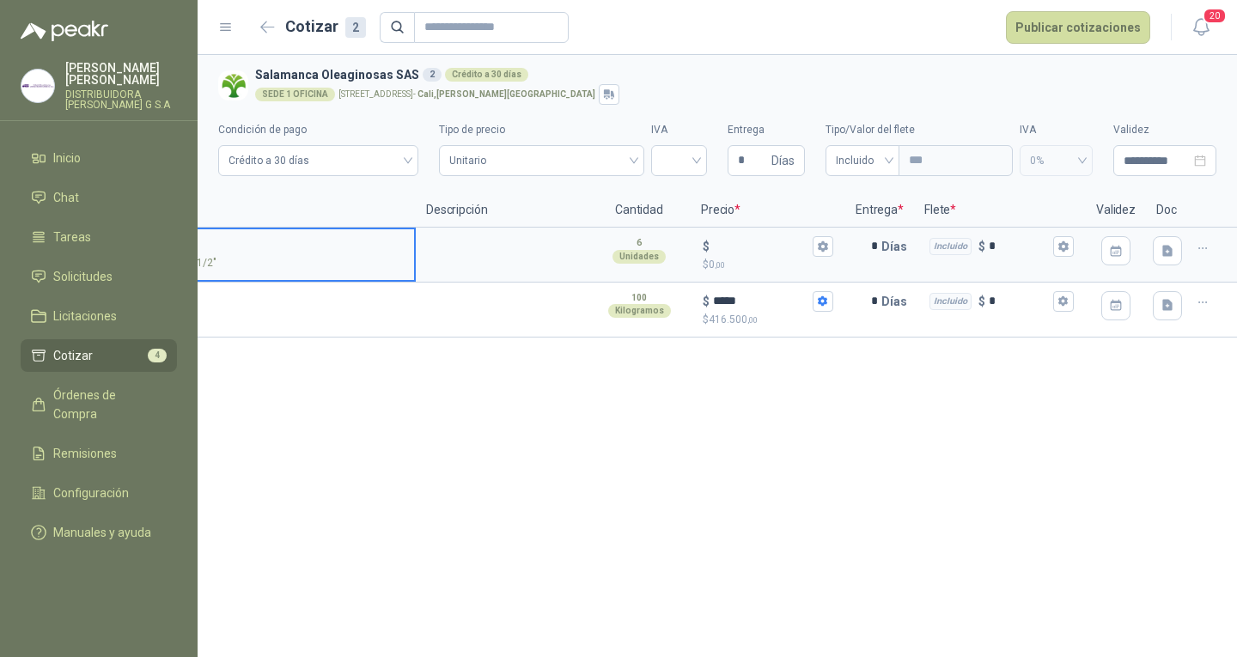
click at [1216, 237] on div at bounding box center [1213, 255] width 48 height 55
click at [1210, 241] on icon "button" at bounding box center [1203, 248] width 15 height 15
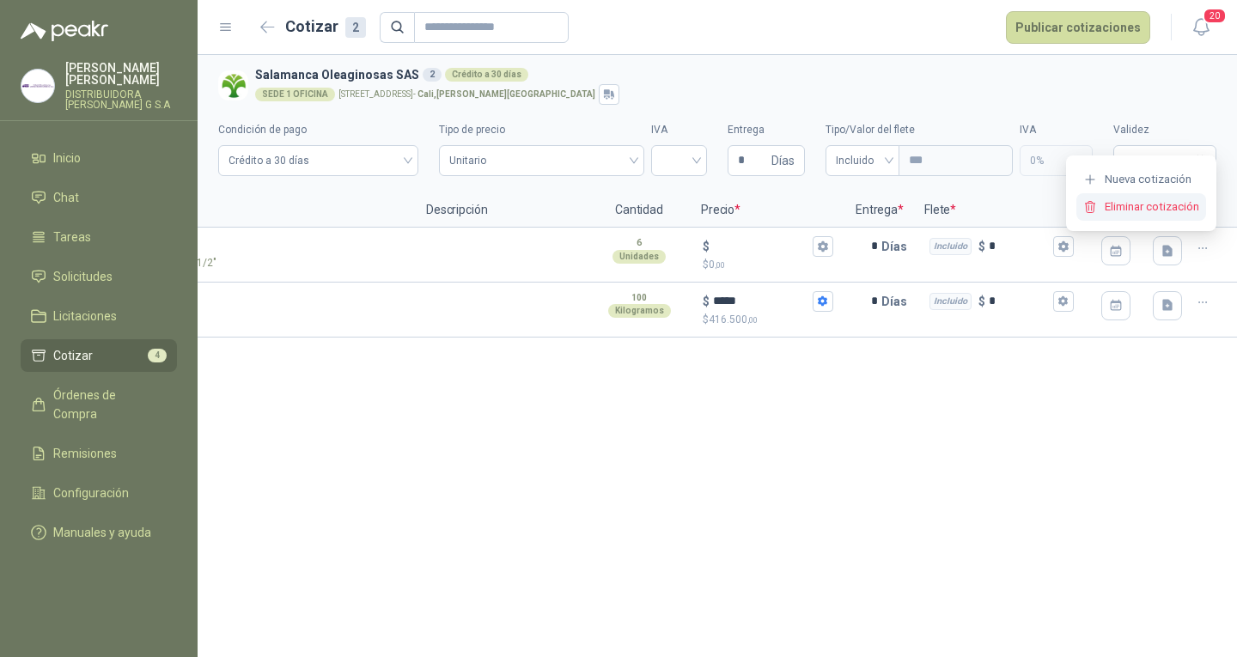
click at [1155, 197] on button "Eliminar cotización" at bounding box center [1141, 206] width 130 height 27
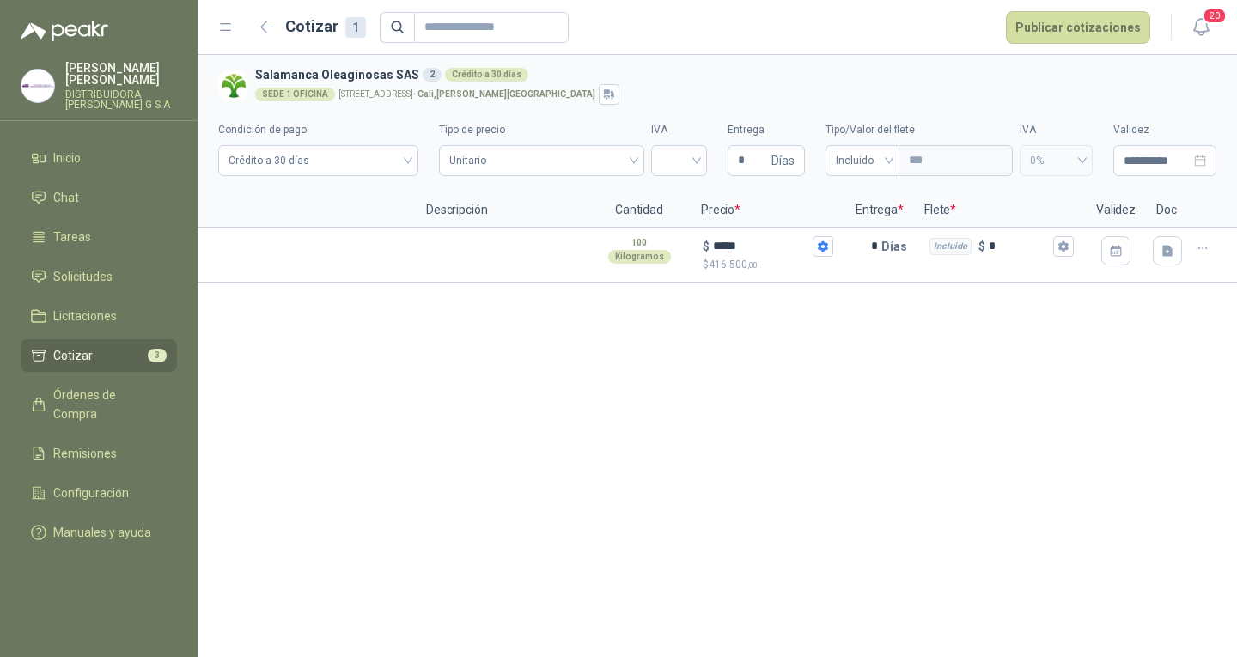
scroll to position [0, 0]
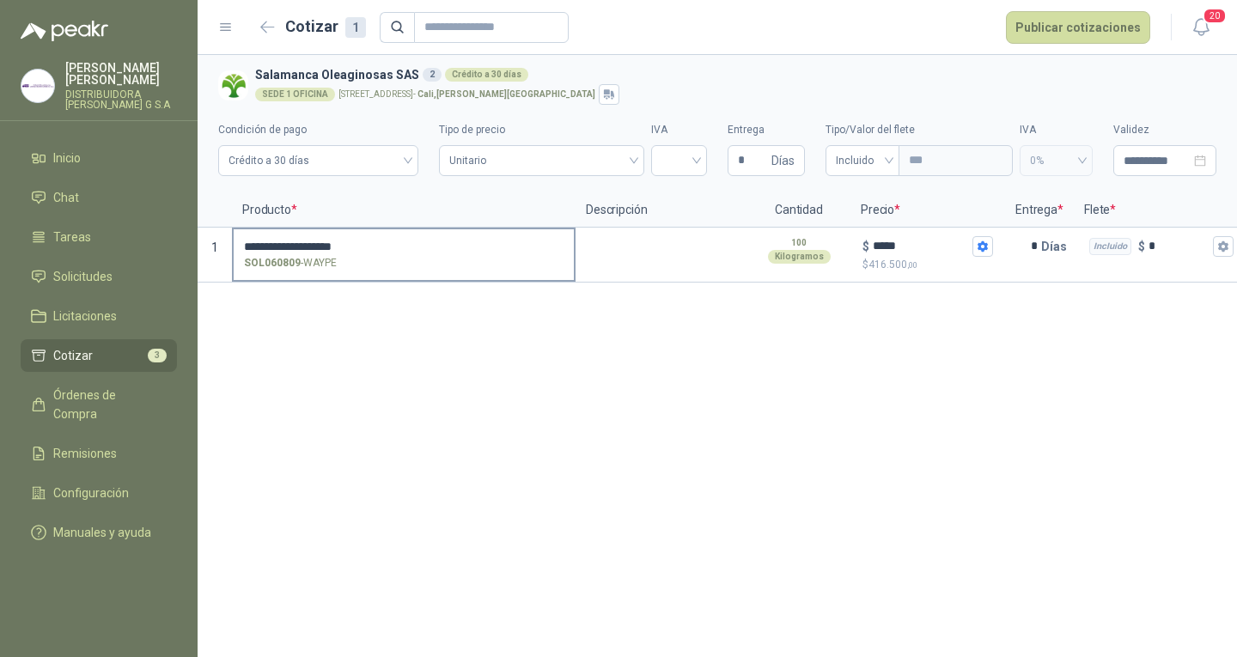
drag, startPoint x: 302, startPoint y: 264, endPoint x: 337, endPoint y: 262, distance: 34.4
click at [337, 262] on p "SOL060809 - WAYPE" at bounding box center [290, 263] width 93 height 16
copy p "WAYPE"
click at [114, 350] on li "Cotizar 3" at bounding box center [99, 355] width 136 height 19
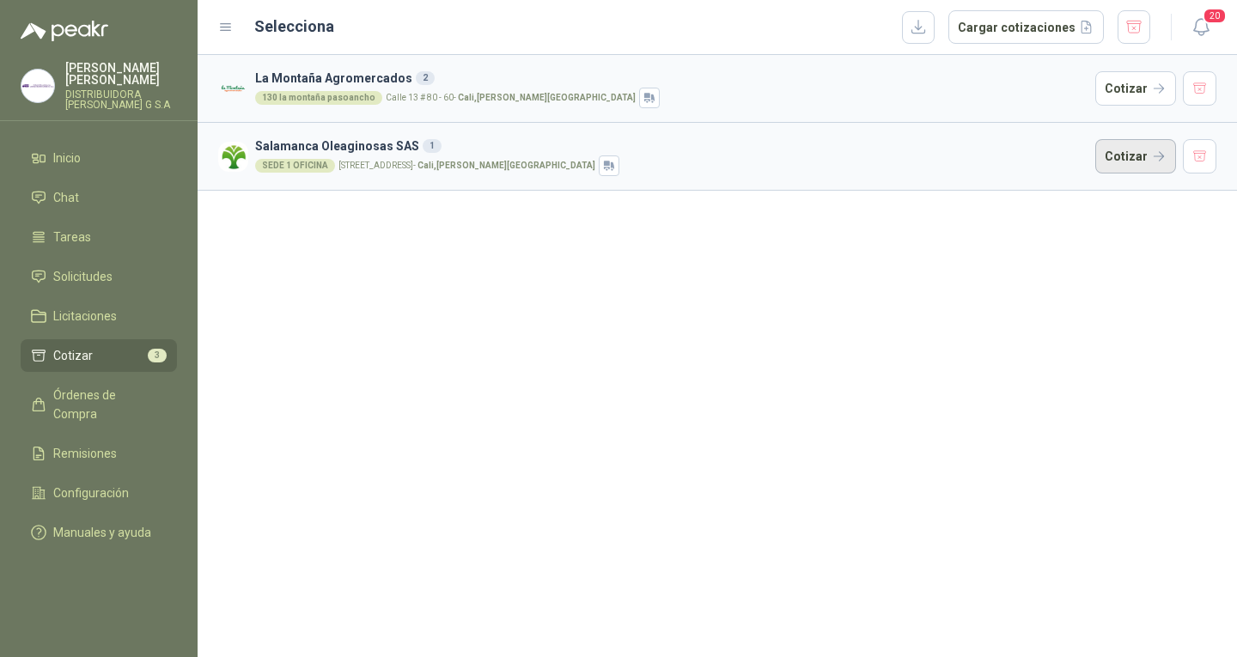
click at [1112, 143] on button "Cotizar" at bounding box center [1135, 156] width 81 height 34
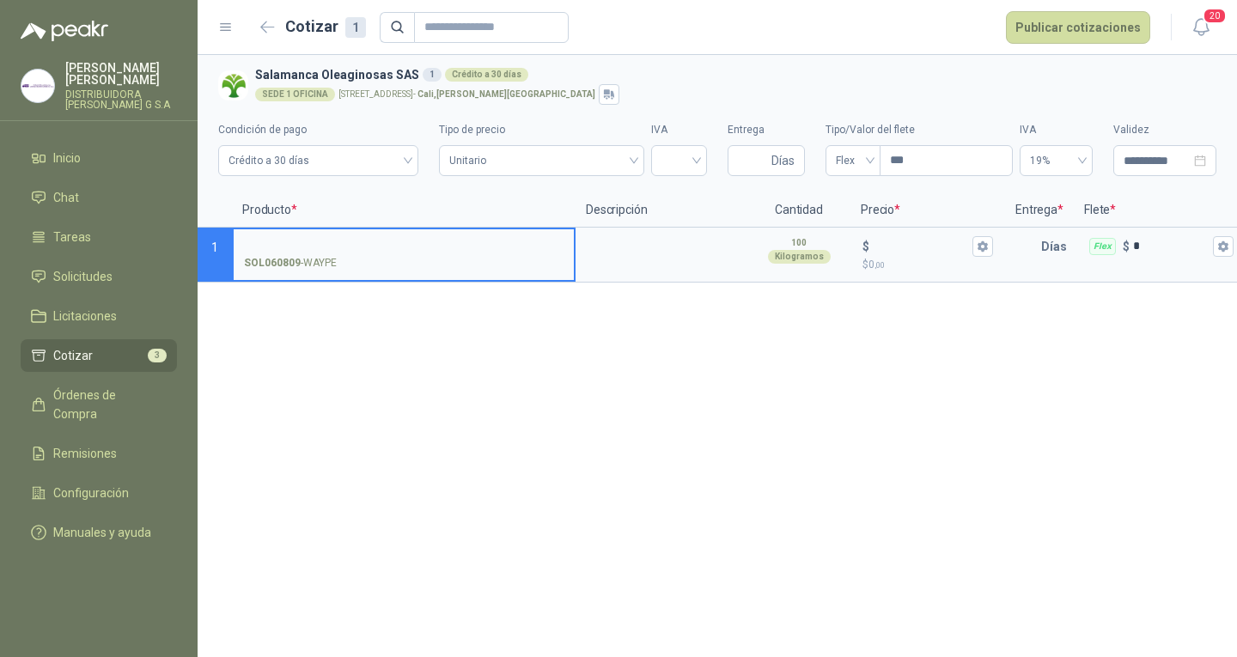
click at [406, 247] on input "SOL060809 - WAYPE" at bounding box center [404, 247] width 320 height 13
type input "**********"
click at [764, 167] on input "Entrega" at bounding box center [753, 160] width 30 height 29
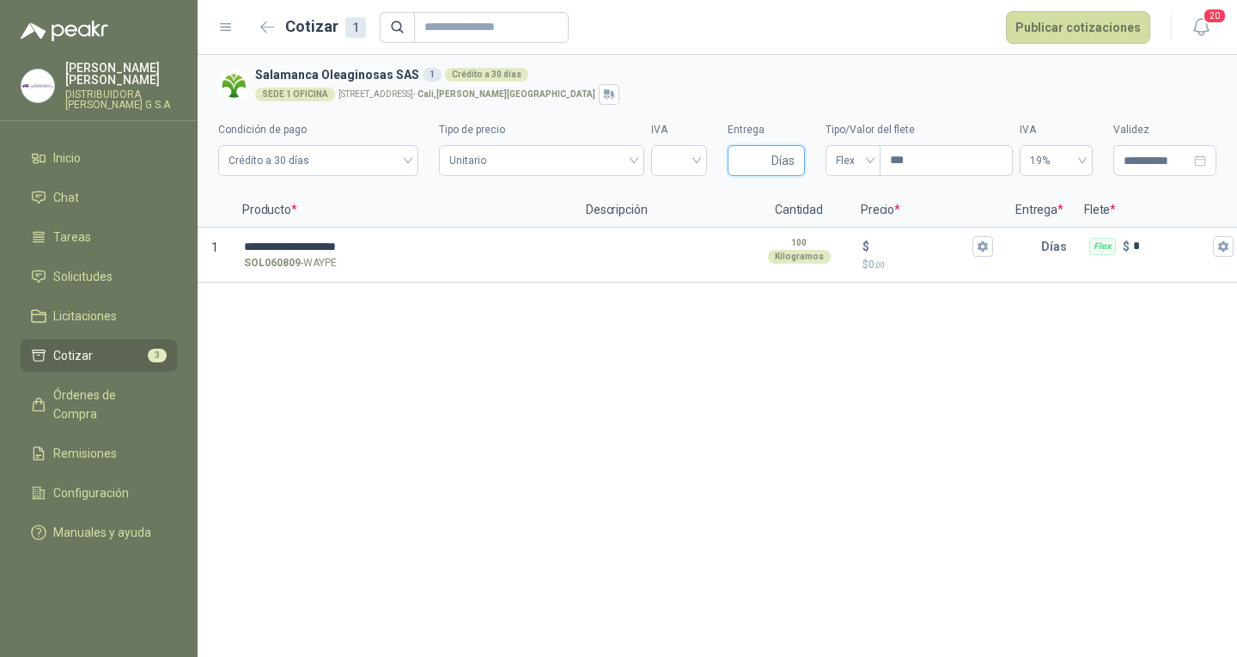
type input "*"
click at [867, 154] on span "Flex" at bounding box center [853, 161] width 34 height 26
type input "*"
click at [846, 217] on div "Incluido" at bounding box center [852, 224] width 27 height 19
click at [985, 252] on icon "button" at bounding box center [982, 246] width 11 height 11
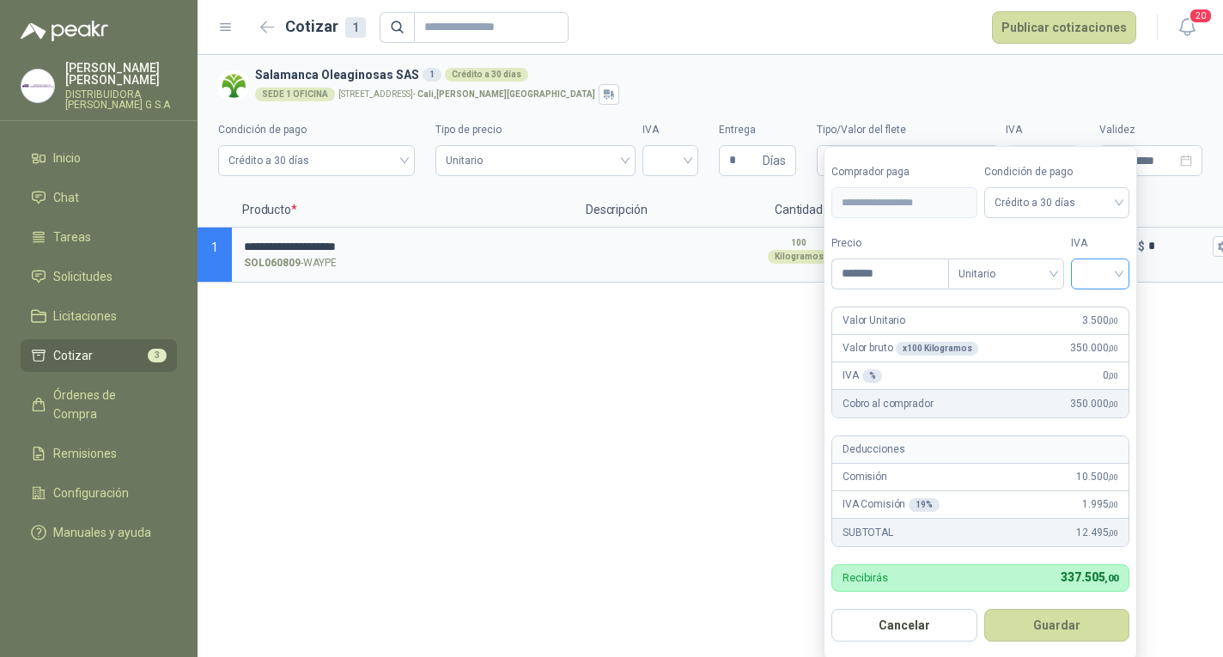
type input "*******"
click at [1119, 269] on input "search" at bounding box center [1101, 272] width 38 height 26
click at [1099, 307] on div "19%" at bounding box center [1104, 310] width 32 height 19
click at [1074, 615] on button "Guardar" at bounding box center [1060, 625] width 148 height 33
type input "*****"
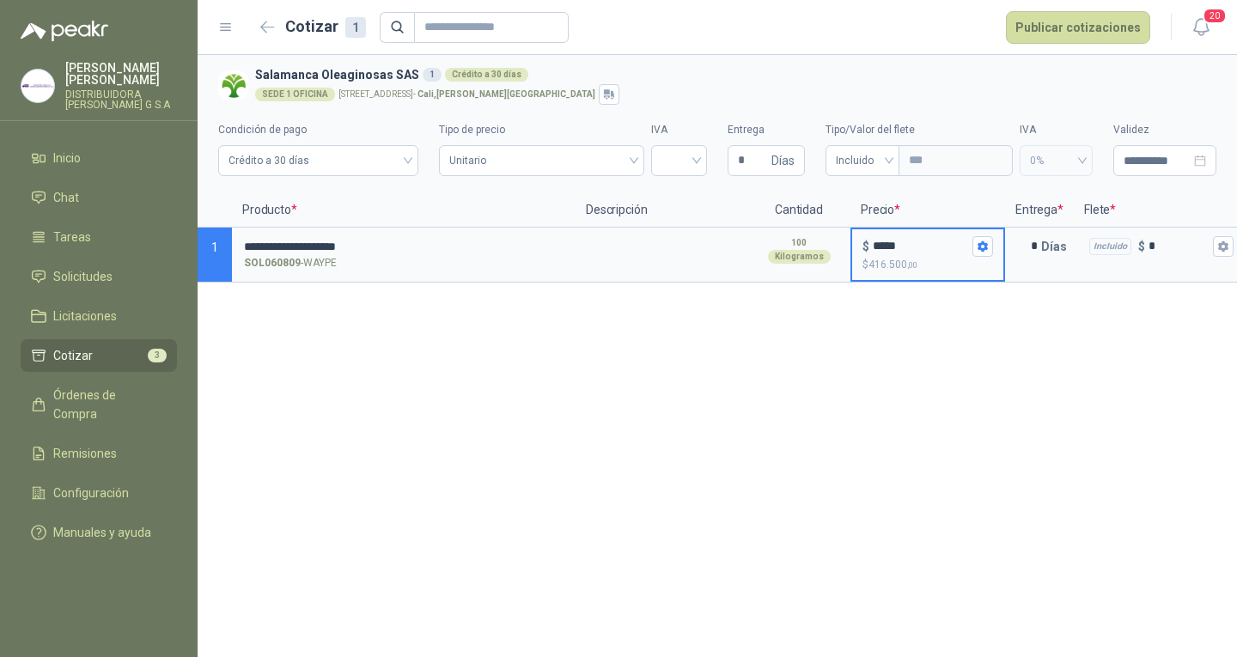
scroll to position [0, 160]
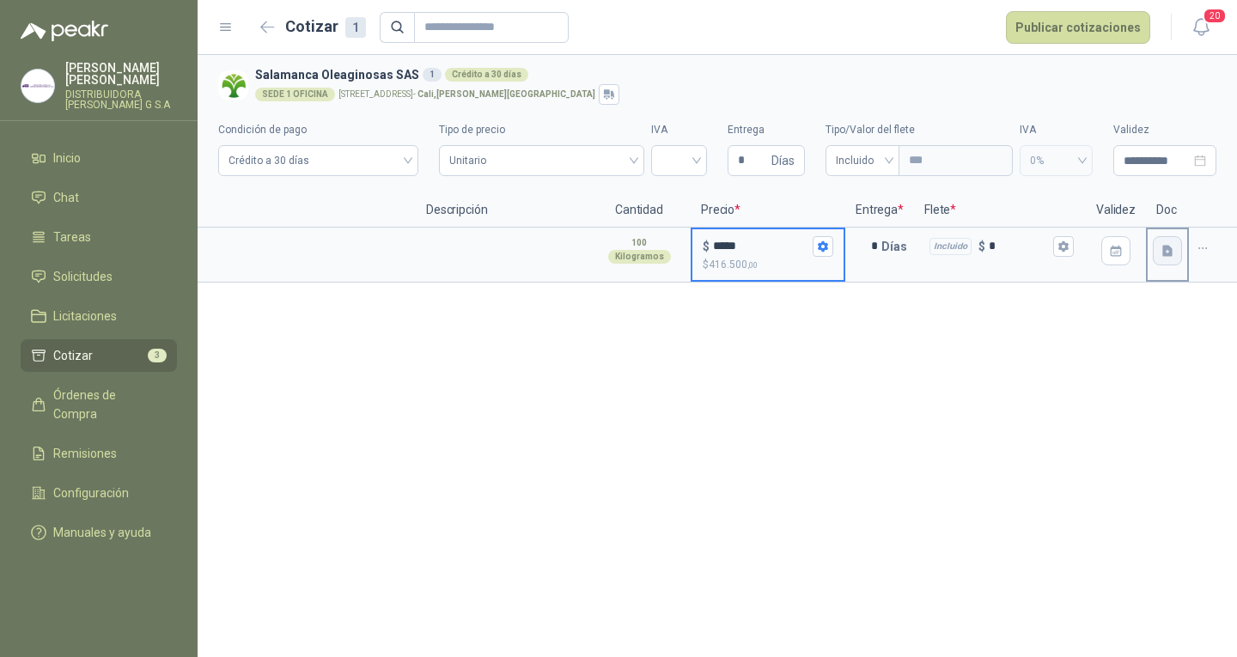
click at [1170, 256] on icon "button" at bounding box center [1167, 250] width 10 height 11
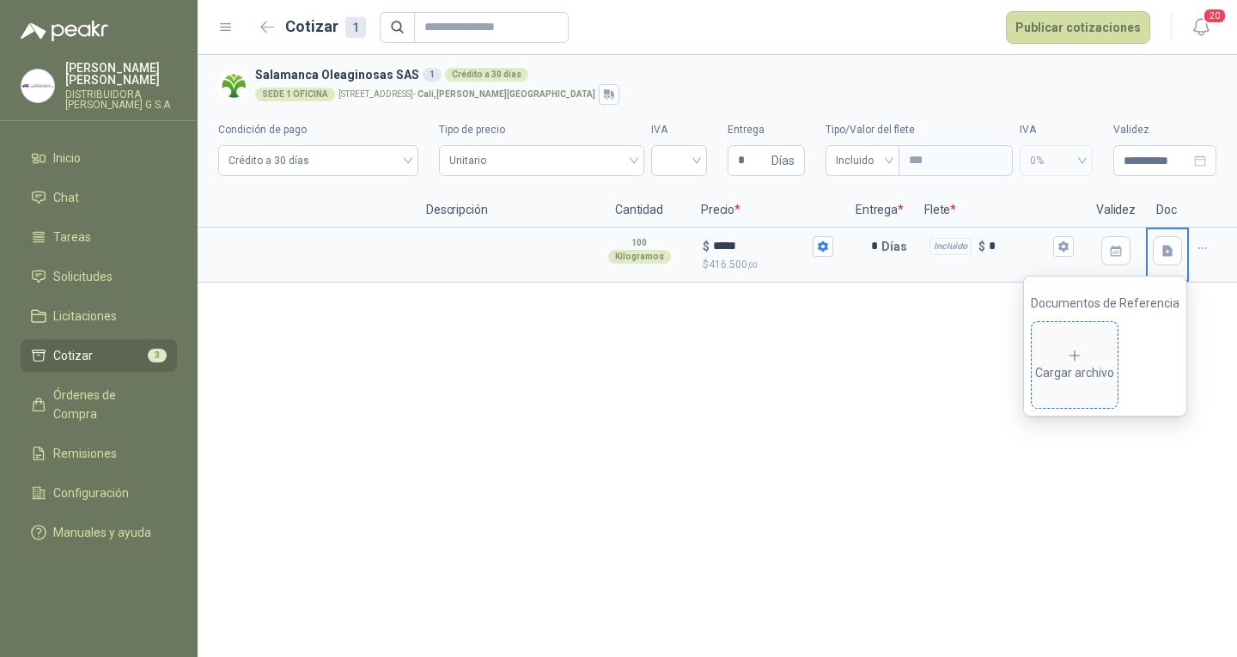
click at [1096, 375] on div "Cargar archivo" at bounding box center [1074, 365] width 79 height 34
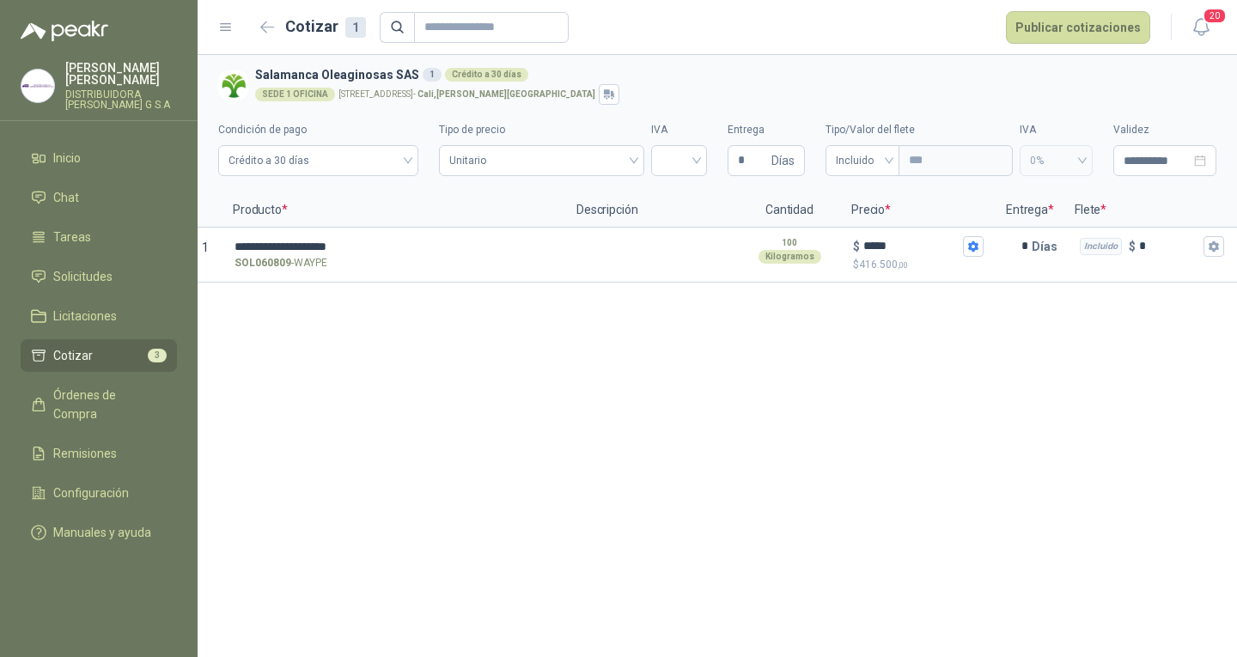
scroll to position [0, 0]
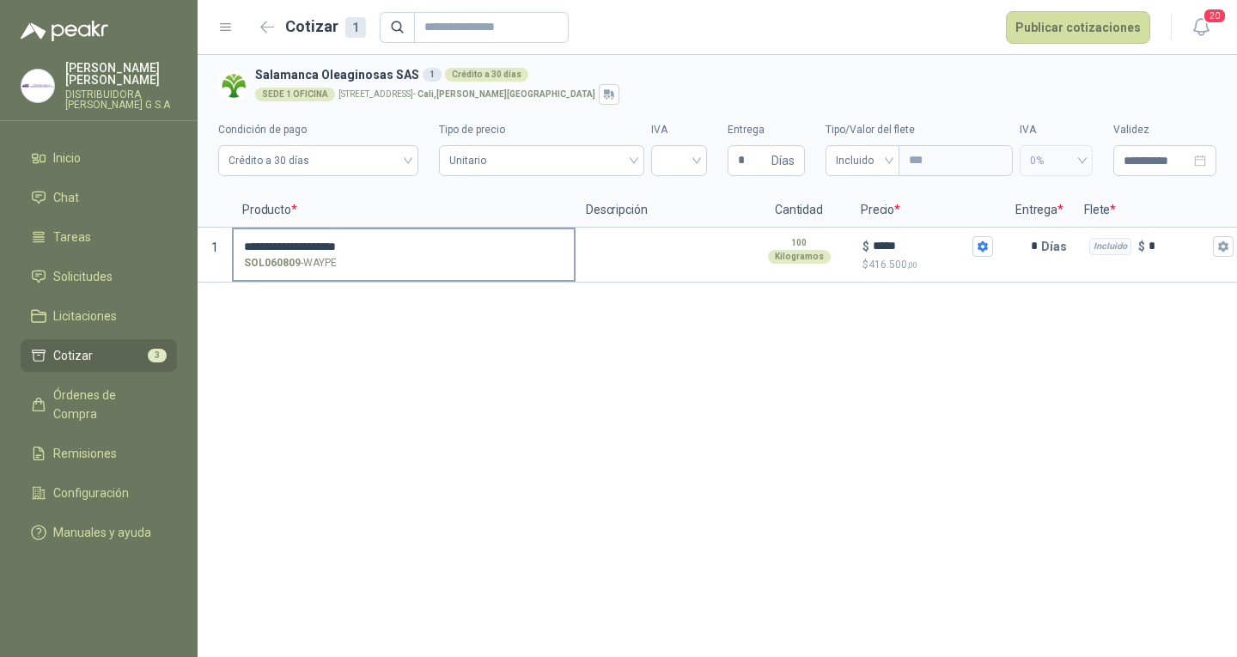
click at [427, 255] on div "SOL060809 - WAYPE" at bounding box center [404, 263] width 320 height 16
click at [427, 253] on input "**********" at bounding box center [404, 247] width 320 height 13
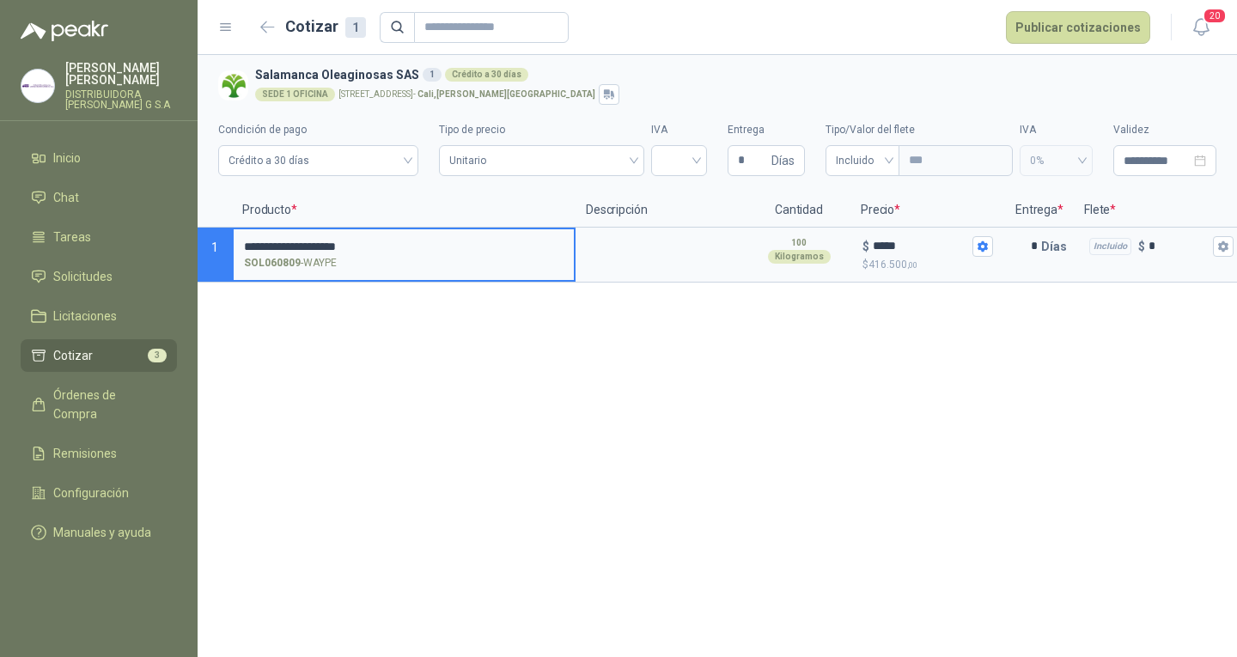
scroll to position [0, 119]
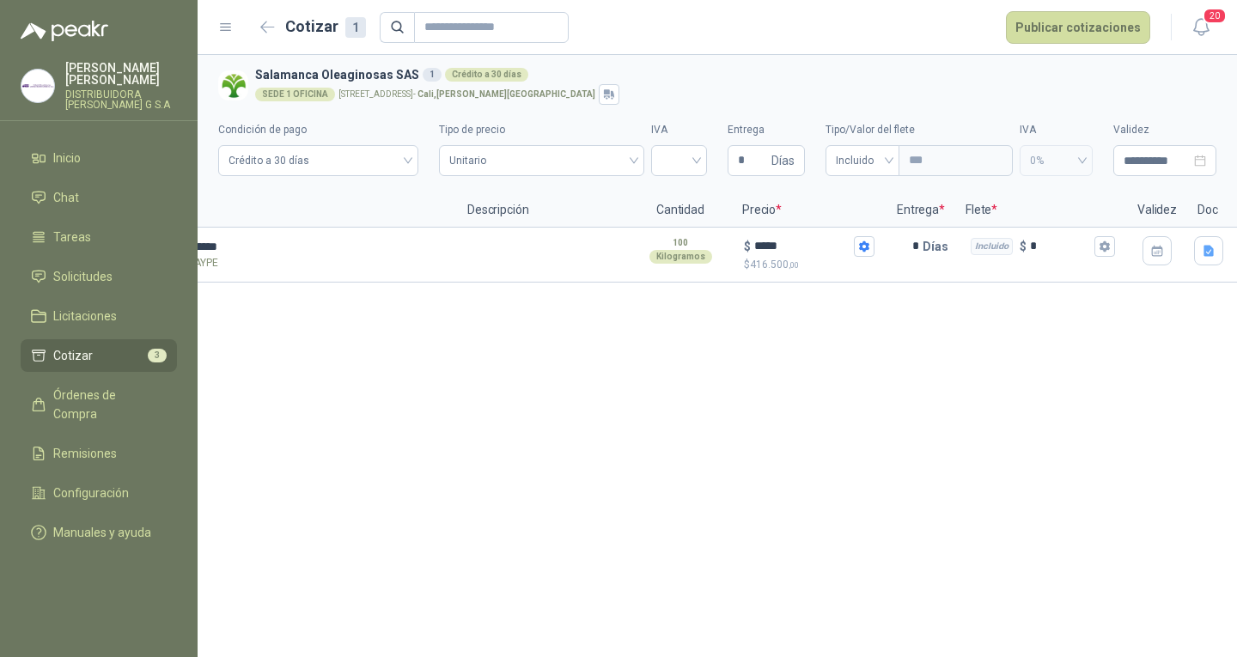
click at [780, 547] on div "**********" at bounding box center [717, 356] width 1039 height 602
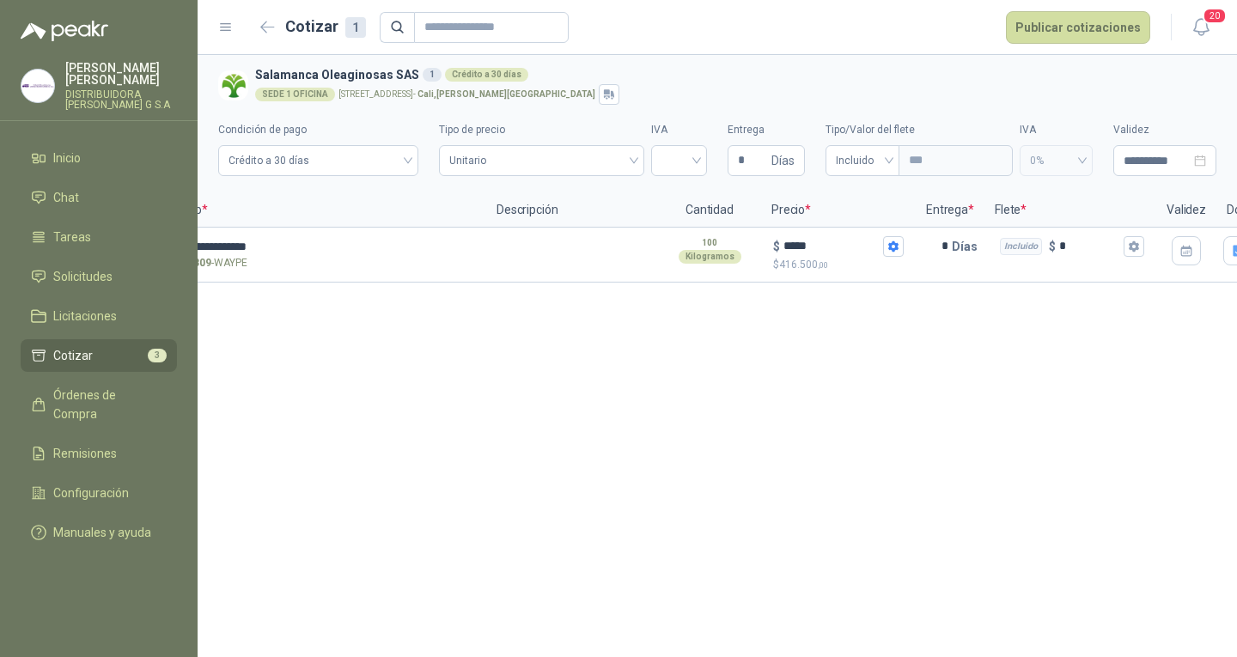
scroll to position [0, 0]
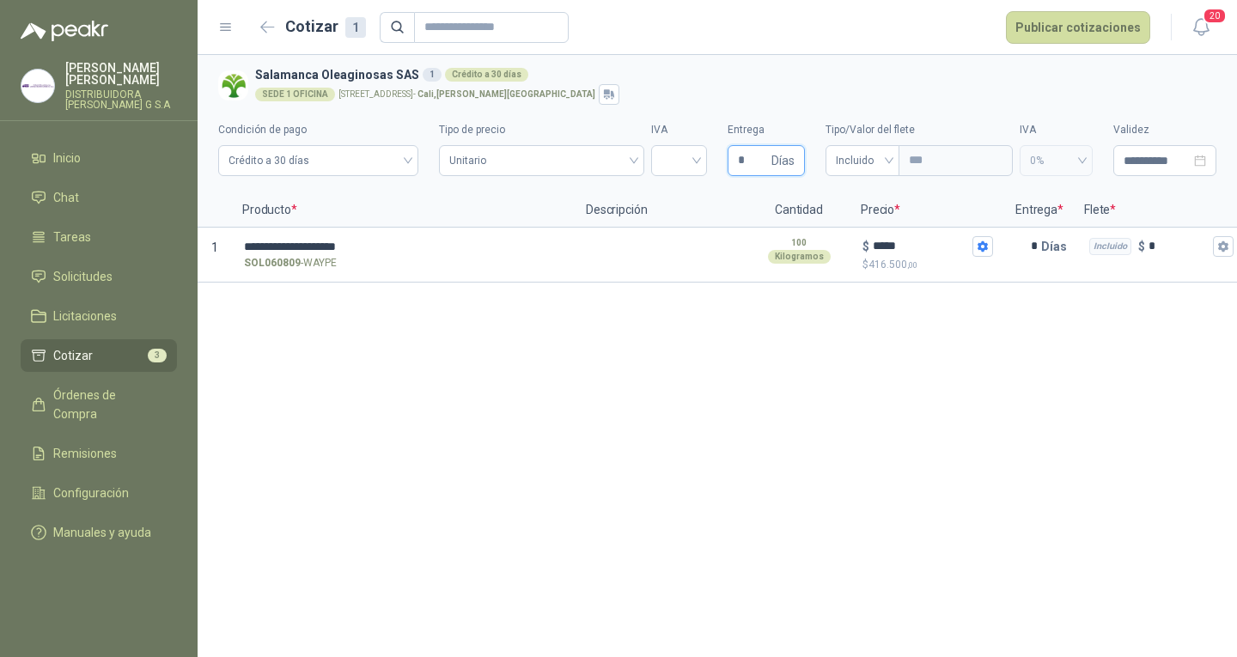
click at [758, 158] on input "*" at bounding box center [753, 160] width 30 height 29
type input "*"
click at [802, 567] on div "**********" at bounding box center [717, 356] width 1039 height 602
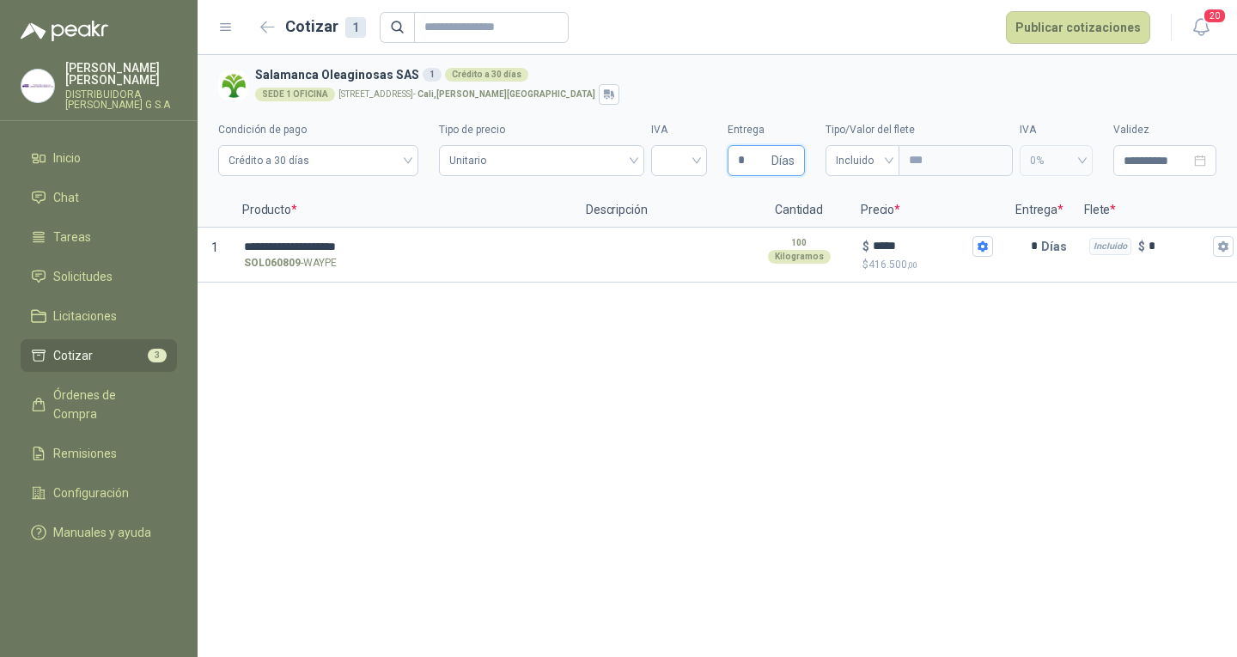
click at [760, 161] on input "*" at bounding box center [753, 160] width 30 height 29
click at [979, 250] on icon "button" at bounding box center [982, 246] width 11 height 11
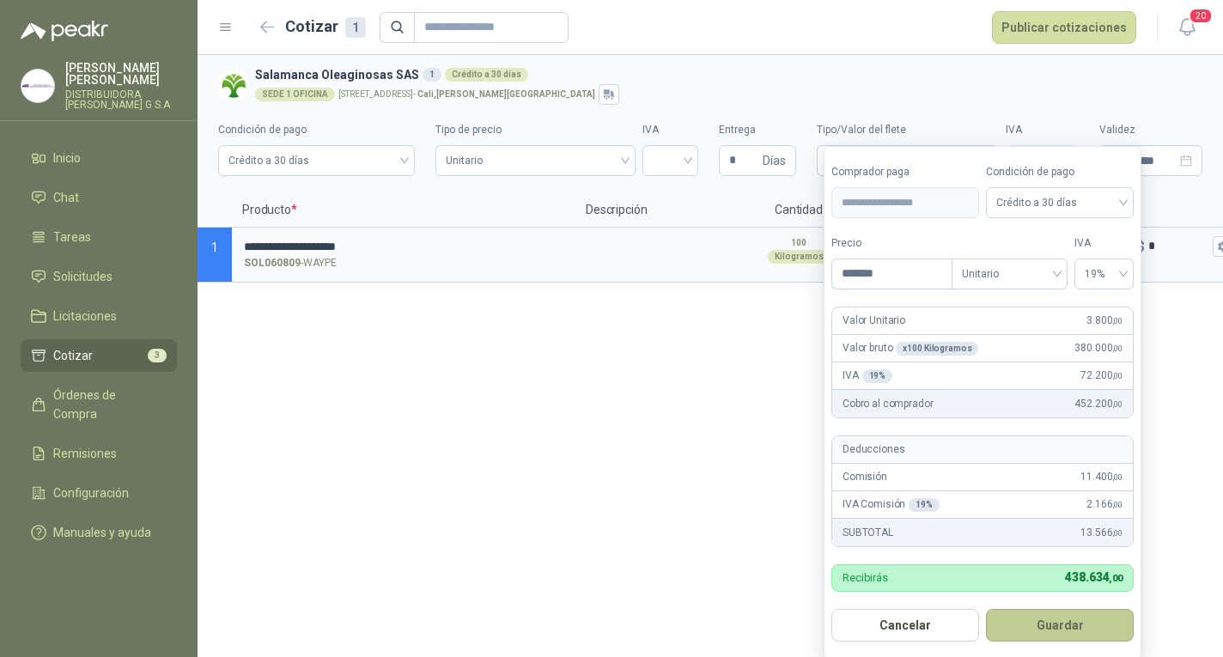
type input "*******"
click at [1106, 631] on button "Guardar" at bounding box center [1060, 625] width 148 height 33
type input "*****"
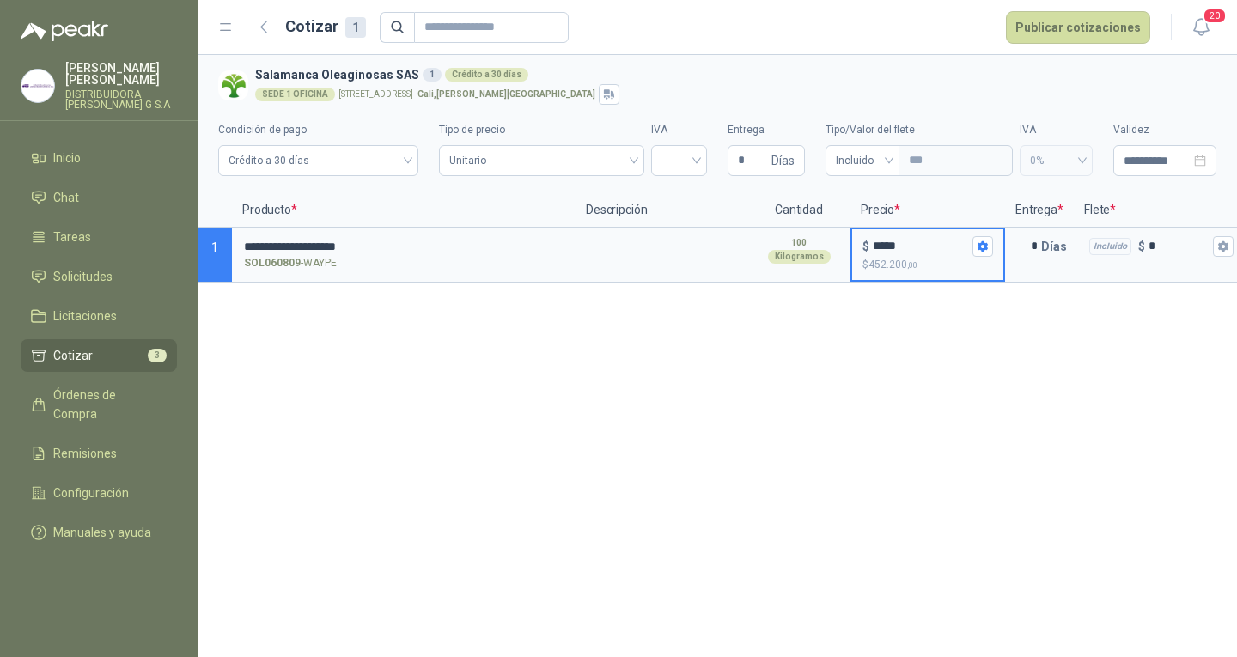
click at [344, 365] on div "**********" at bounding box center [717, 356] width 1039 height 602
click at [484, 297] on div "**********" at bounding box center [717, 356] width 1039 height 602
click at [689, 235] on textarea at bounding box center [661, 249] width 168 height 40
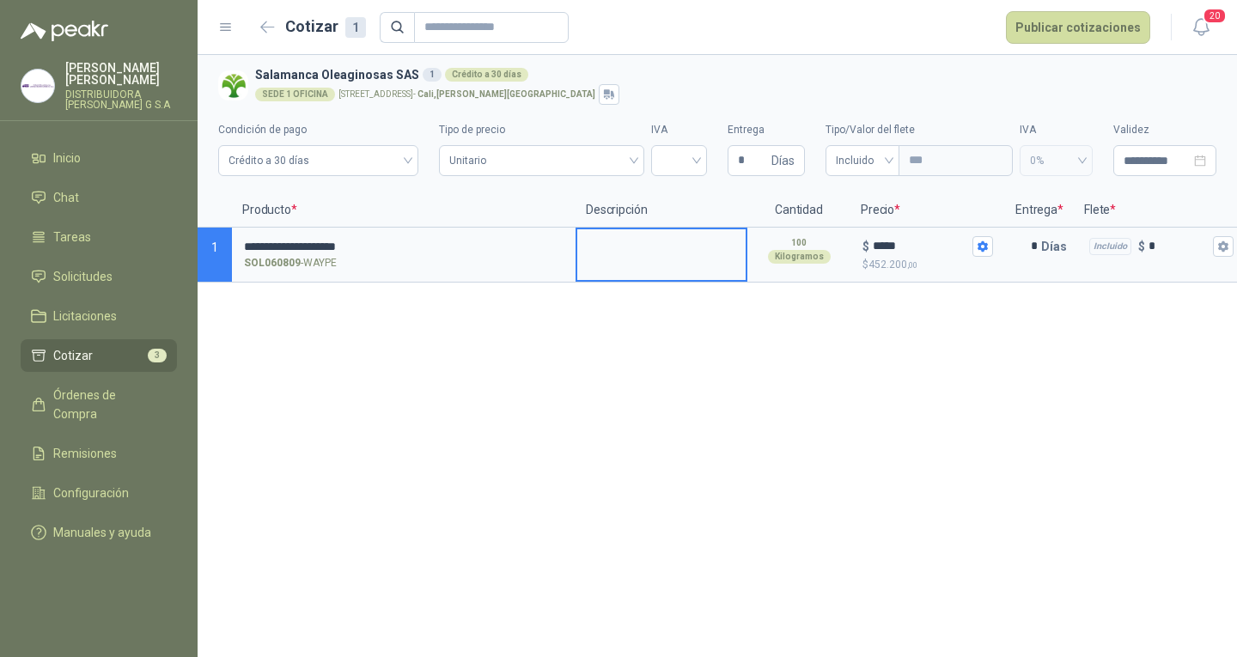
click at [551, 327] on div "**********" at bounding box center [717, 356] width 1039 height 602
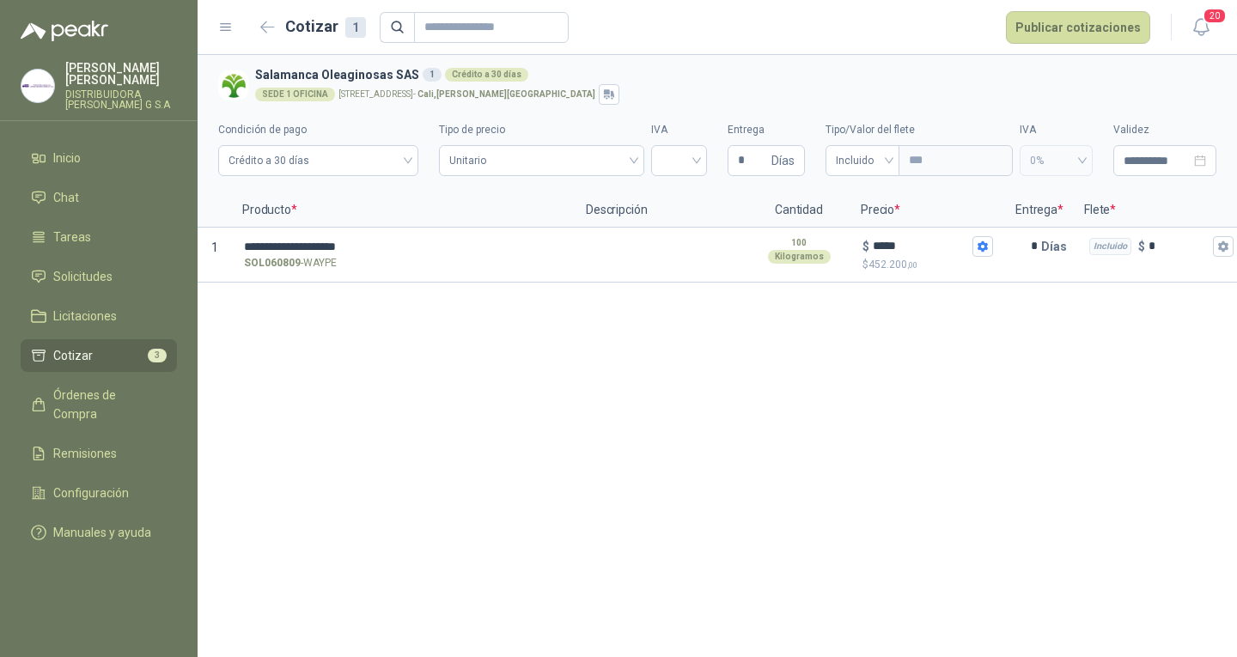
scroll to position [0, 160]
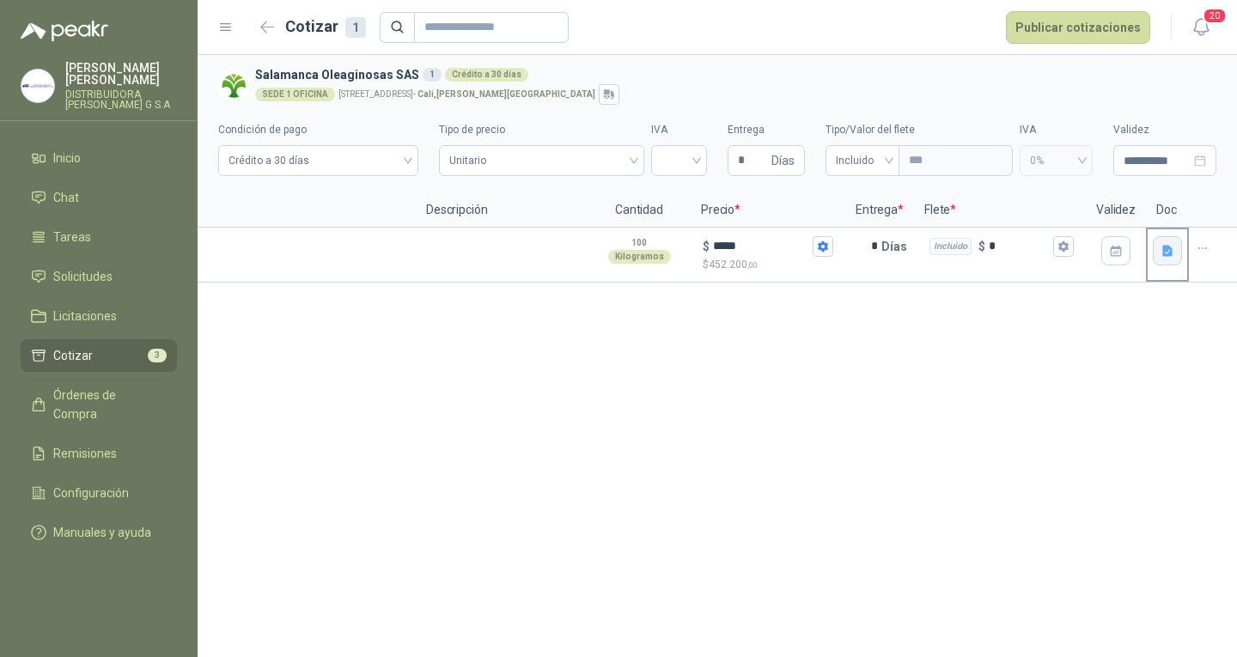
click at [1159, 251] on button "button" at bounding box center [1167, 250] width 29 height 29
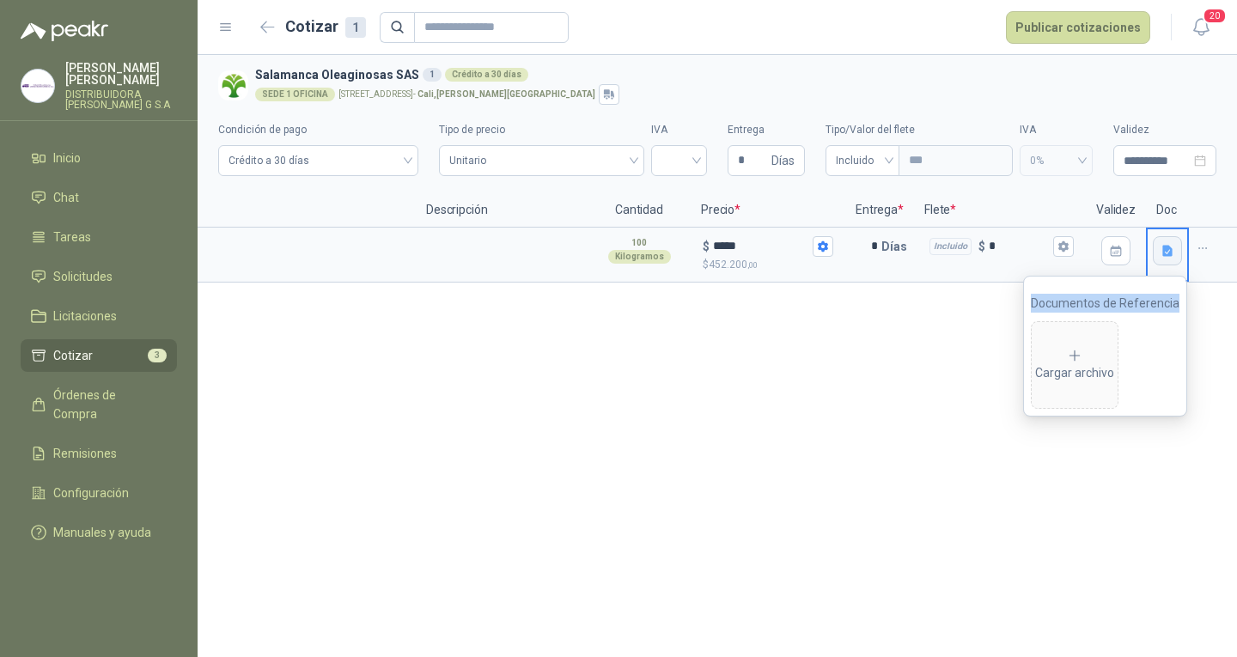
click at [1172, 253] on icon "button" at bounding box center [1167, 250] width 10 height 11
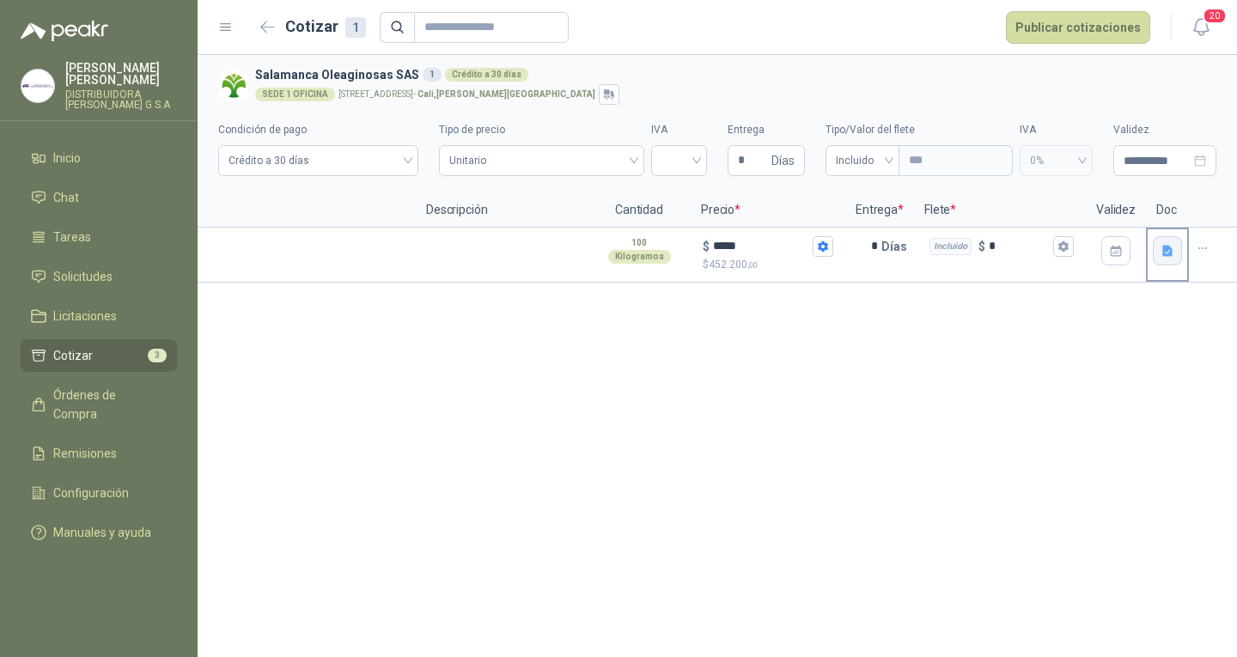
click at [1170, 253] on icon "button" at bounding box center [1167, 250] width 10 height 11
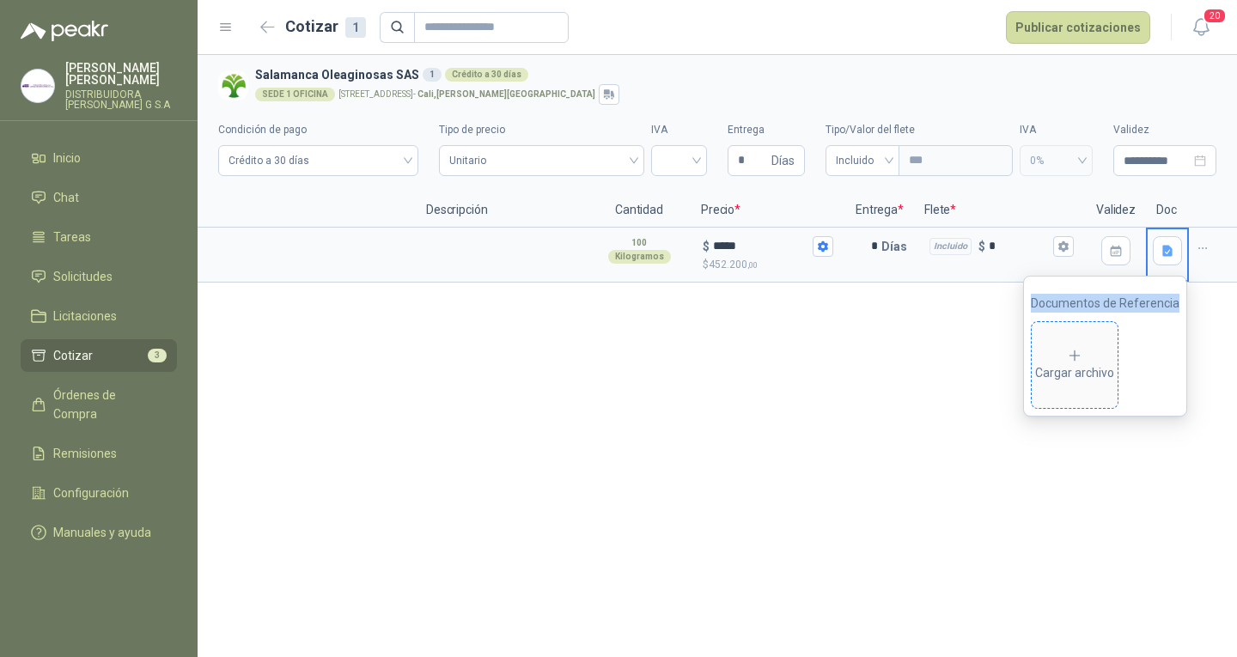
click at [1096, 359] on div "Cargar archivo" at bounding box center [1074, 365] width 79 height 34
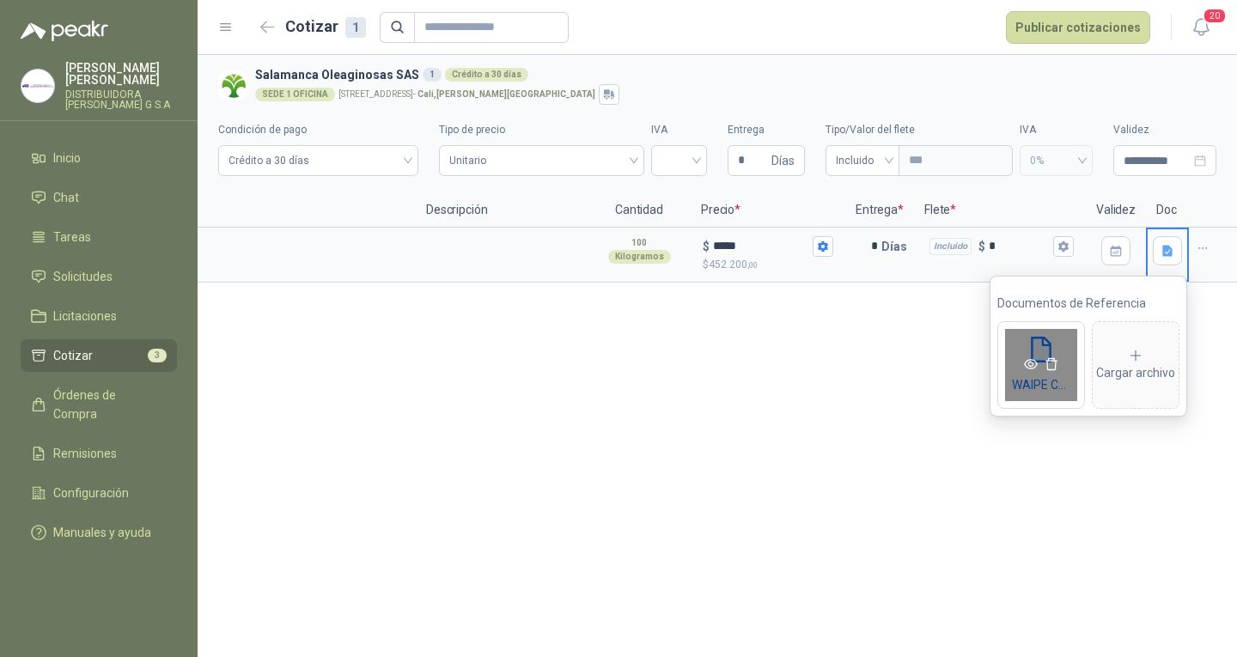
click at [1024, 362] on icon "eye" at bounding box center [1031, 364] width 14 height 14
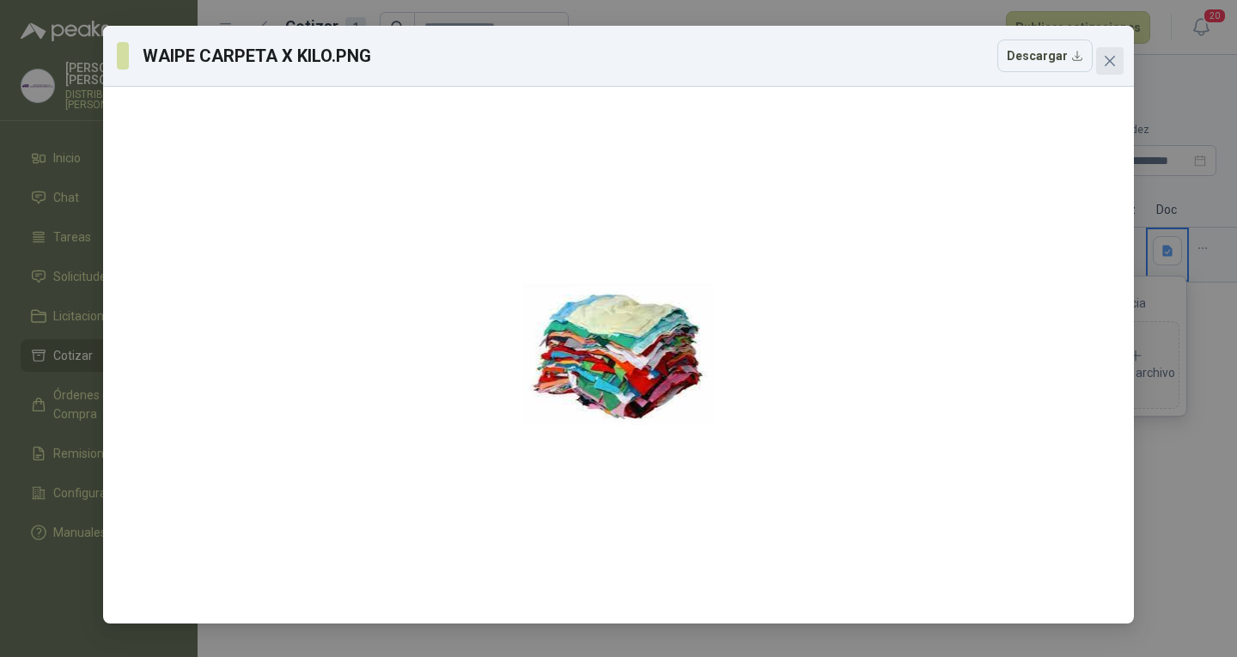
click at [1115, 62] on icon "close" at bounding box center [1110, 61] width 14 height 14
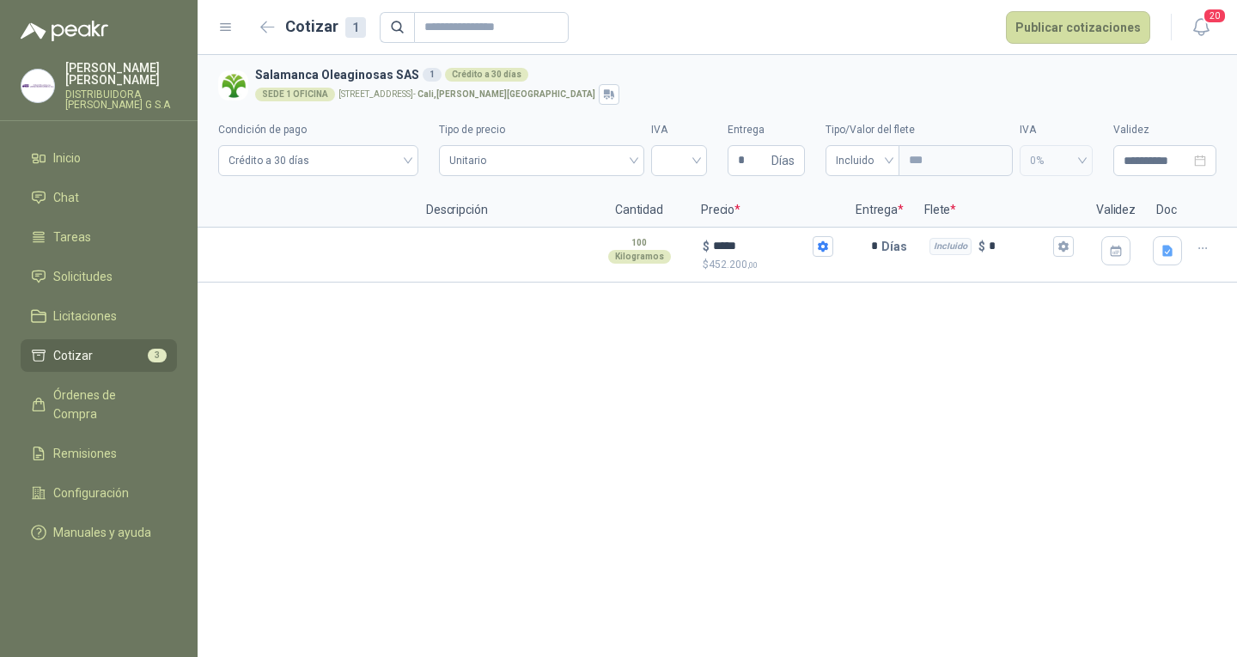
click at [787, 403] on div "**********" at bounding box center [717, 356] width 1039 height 602
click at [1168, 248] on icon "button" at bounding box center [1167, 250] width 10 height 11
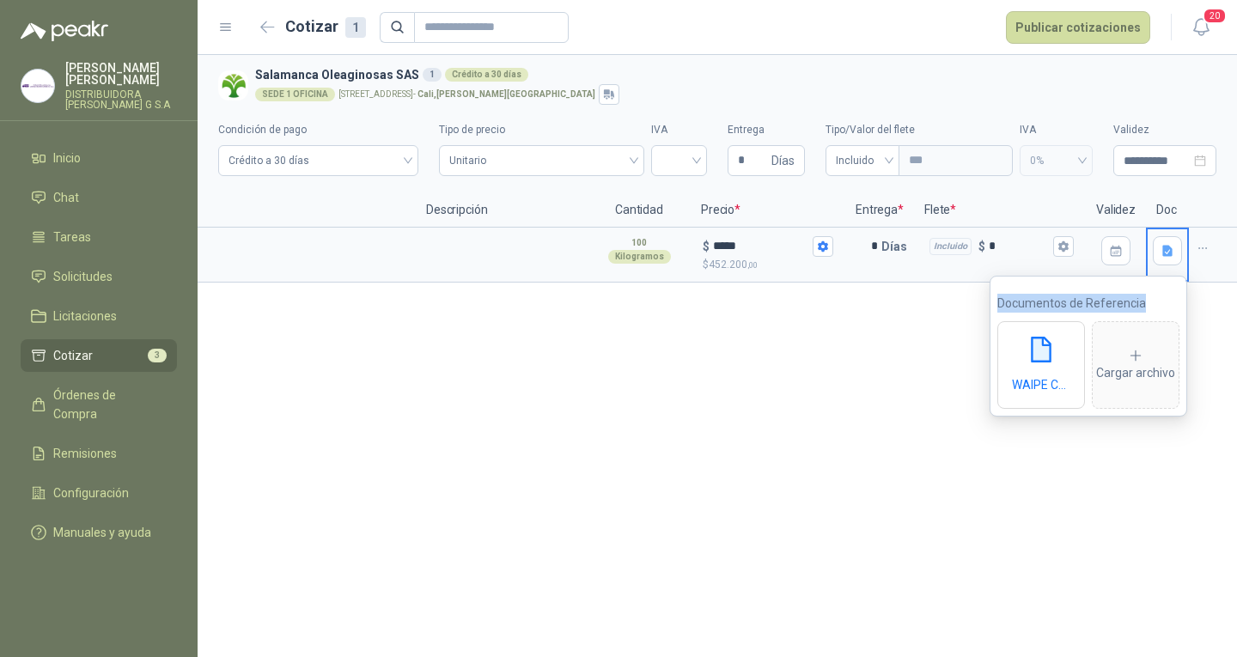
click at [667, 411] on div "**********" at bounding box center [717, 356] width 1039 height 602
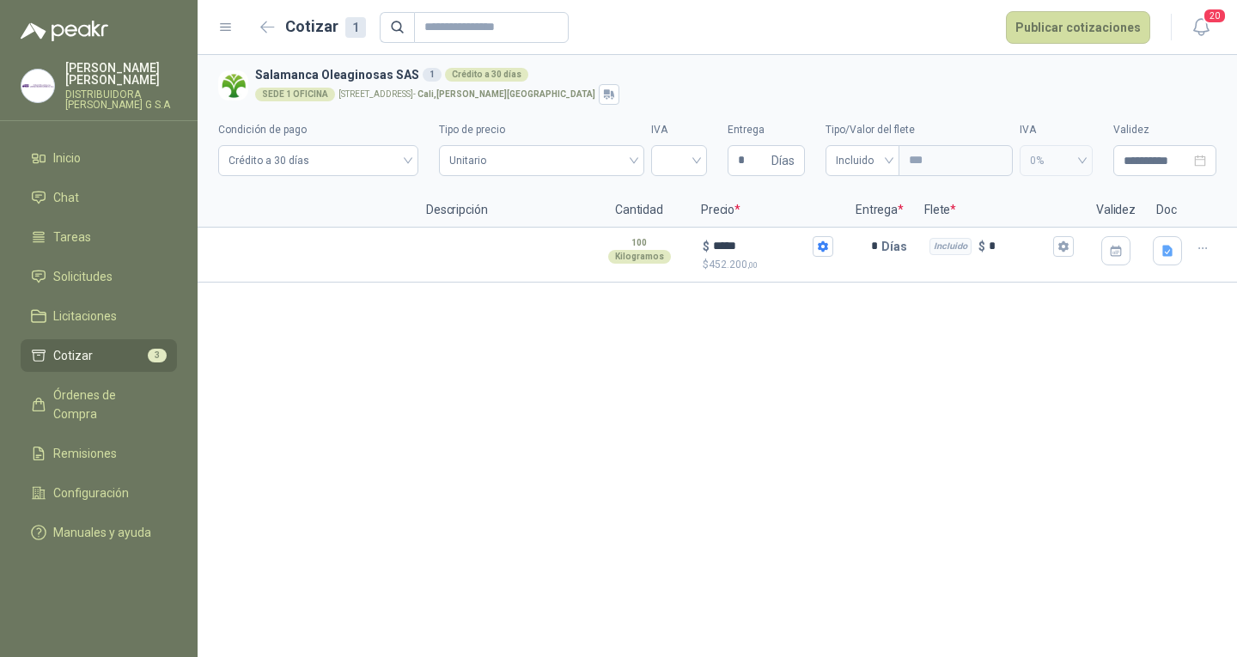
scroll to position [0, 0]
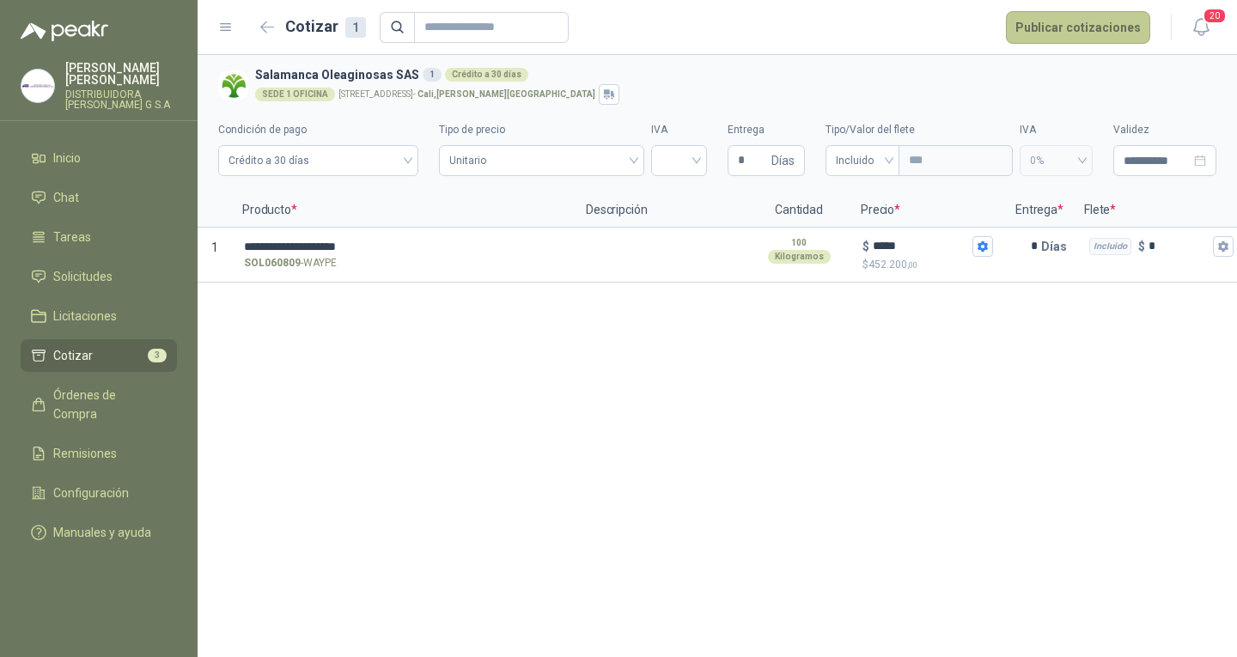
click at [1084, 15] on button "Publicar cotizaciones" at bounding box center [1078, 27] width 144 height 33
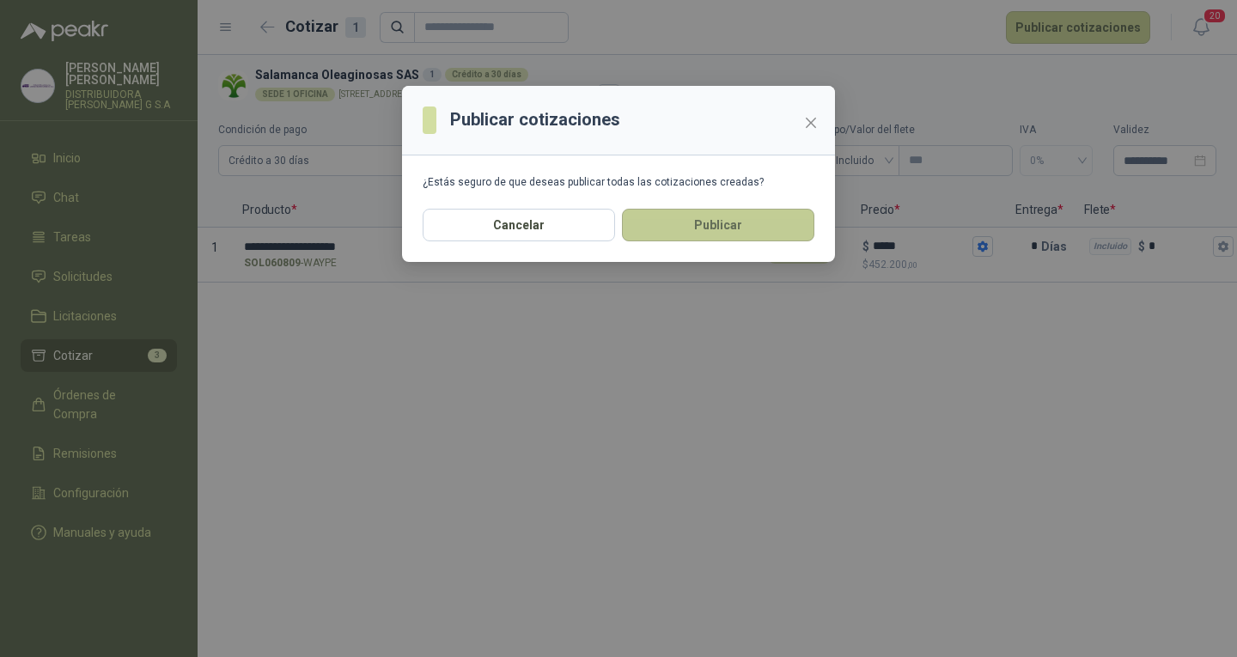
click at [741, 222] on button "Publicar" at bounding box center [718, 225] width 192 height 33
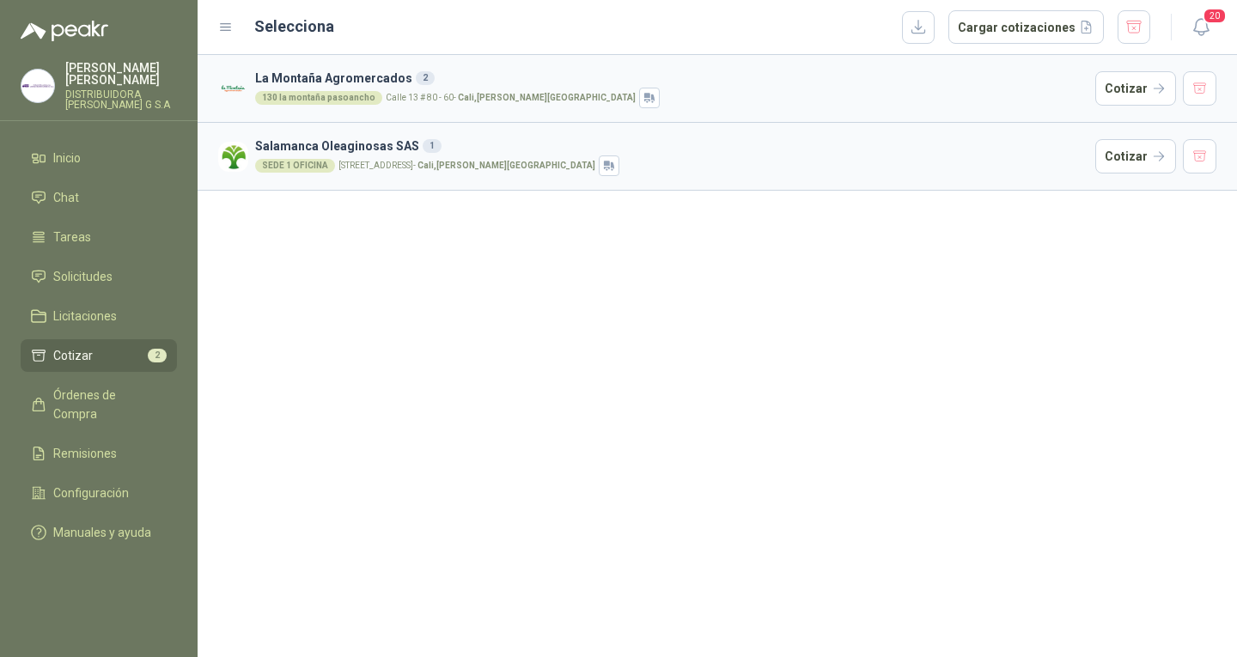
click at [155, 326] on ul "Inicio Chat Tareas Solicitudes Licitaciones Cotizar 2 Órdenes de Compra Remisio…" at bounding box center [99, 349] width 198 height 414
click at [126, 346] on li "Cotizar 2" at bounding box center [99, 355] width 136 height 19
click at [67, 267] on span "Solicitudes" at bounding box center [82, 276] width 59 height 19
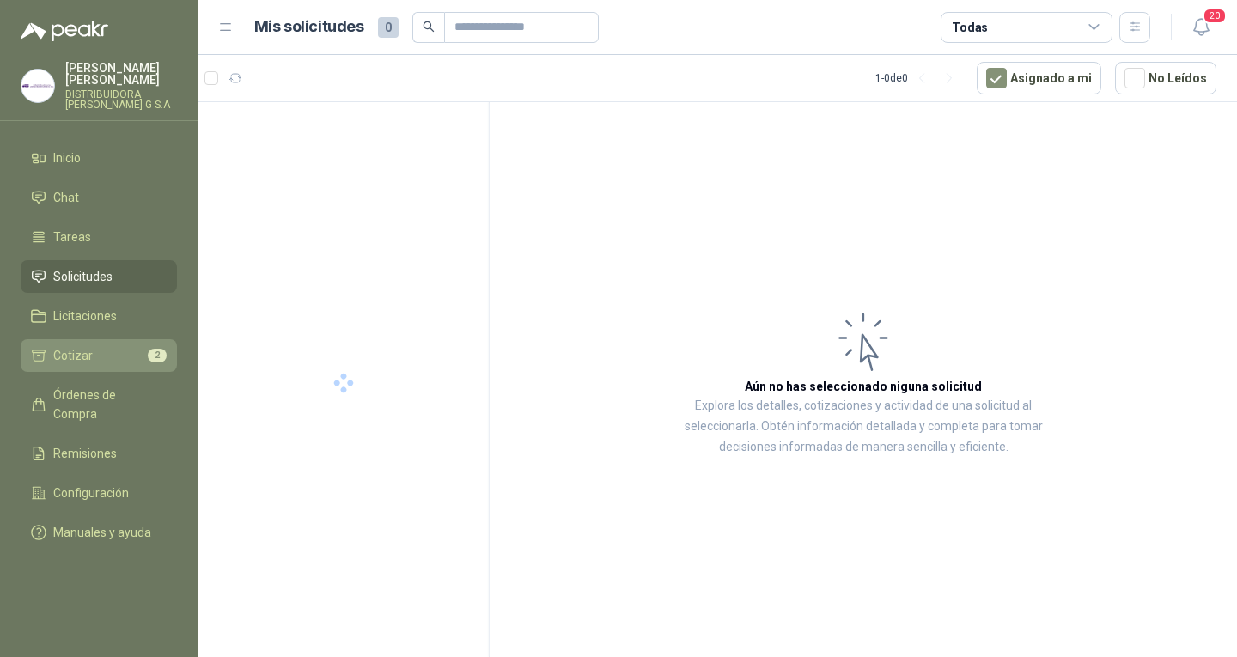
click at [70, 346] on span "Cotizar" at bounding box center [73, 355] width 40 height 19
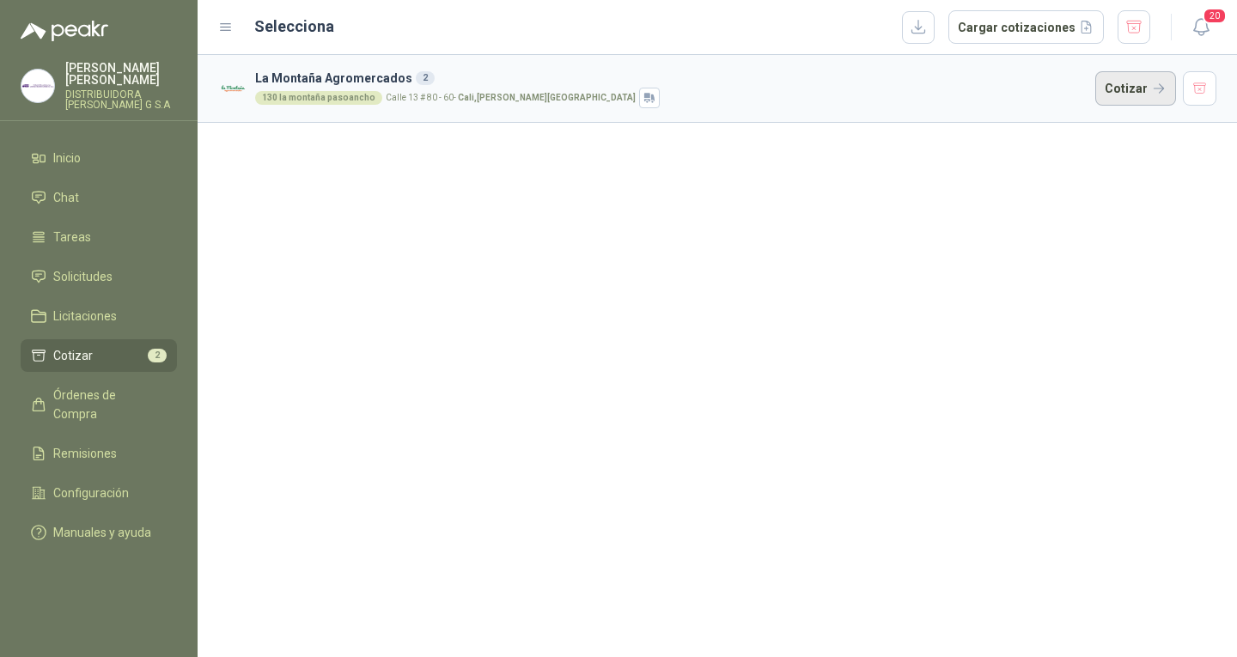
click at [1107, 98] on button "Cotizar" at bounding box center [1135, 88] width 81 height 34
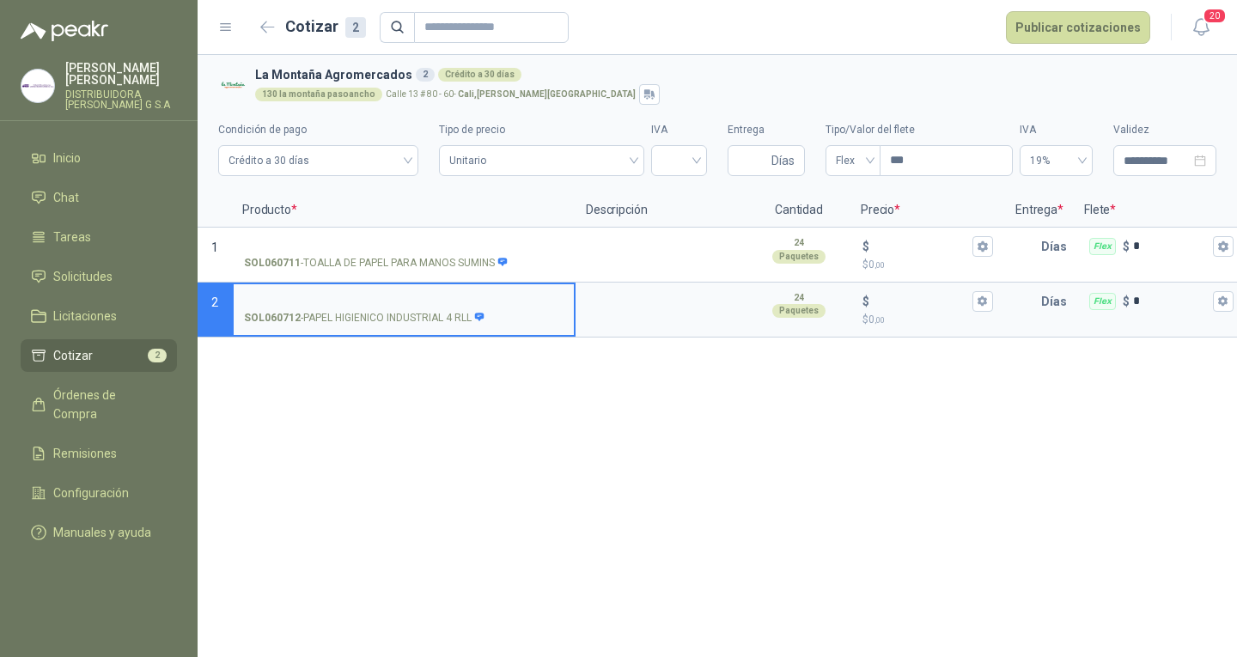
click at [114, 346] on li "Cotizar 2" at bounding box center [99, 355] width 136 height 19
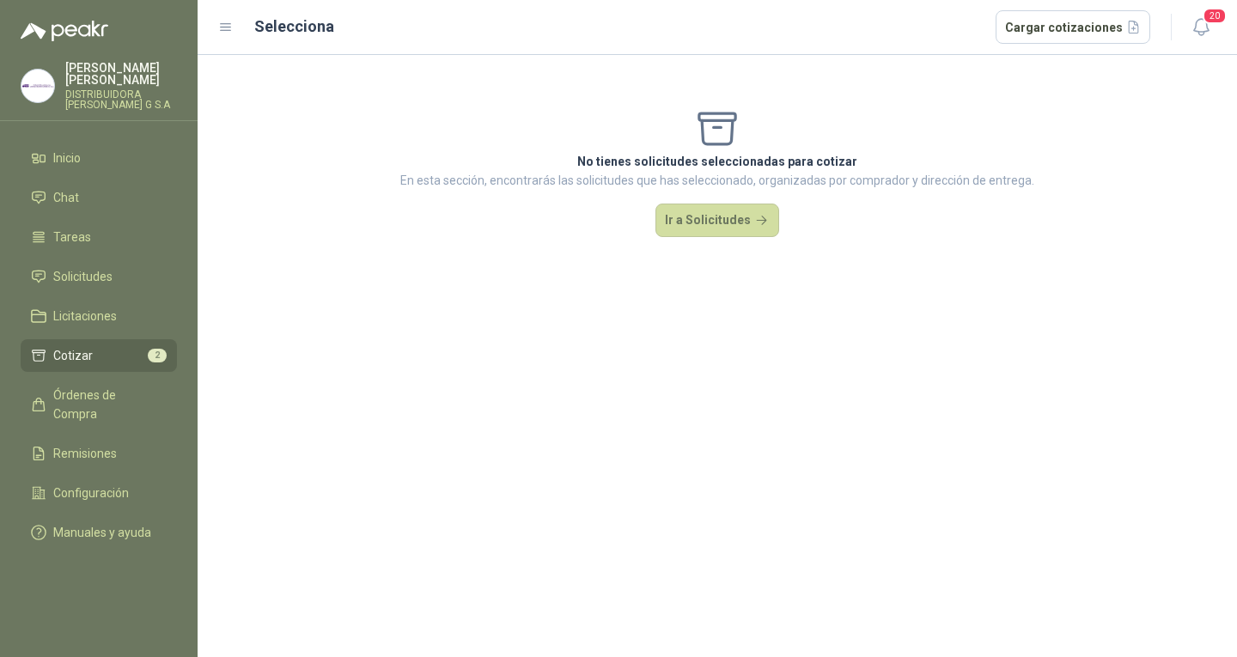
click at [114, 346] on li "Cotizar 2" at bounding box center [99, 355] width 136 height 19
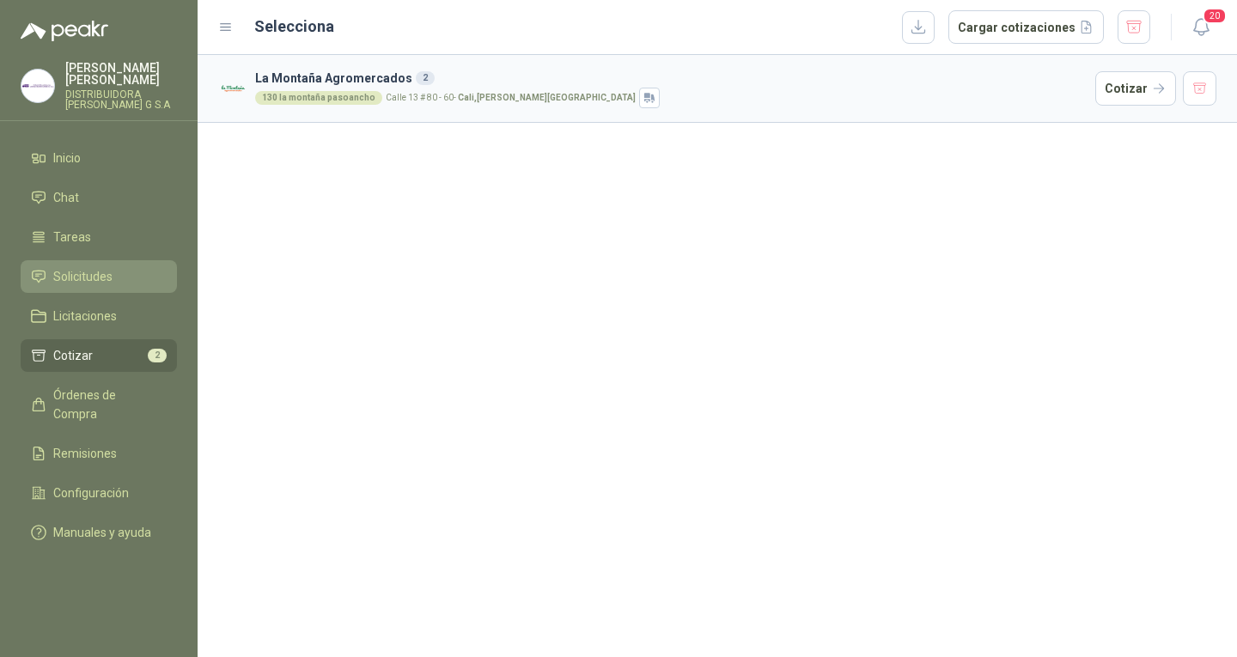
click at [107, 260] on link "Solicitudes" at bounding box center [99, 276] width 156 height 33
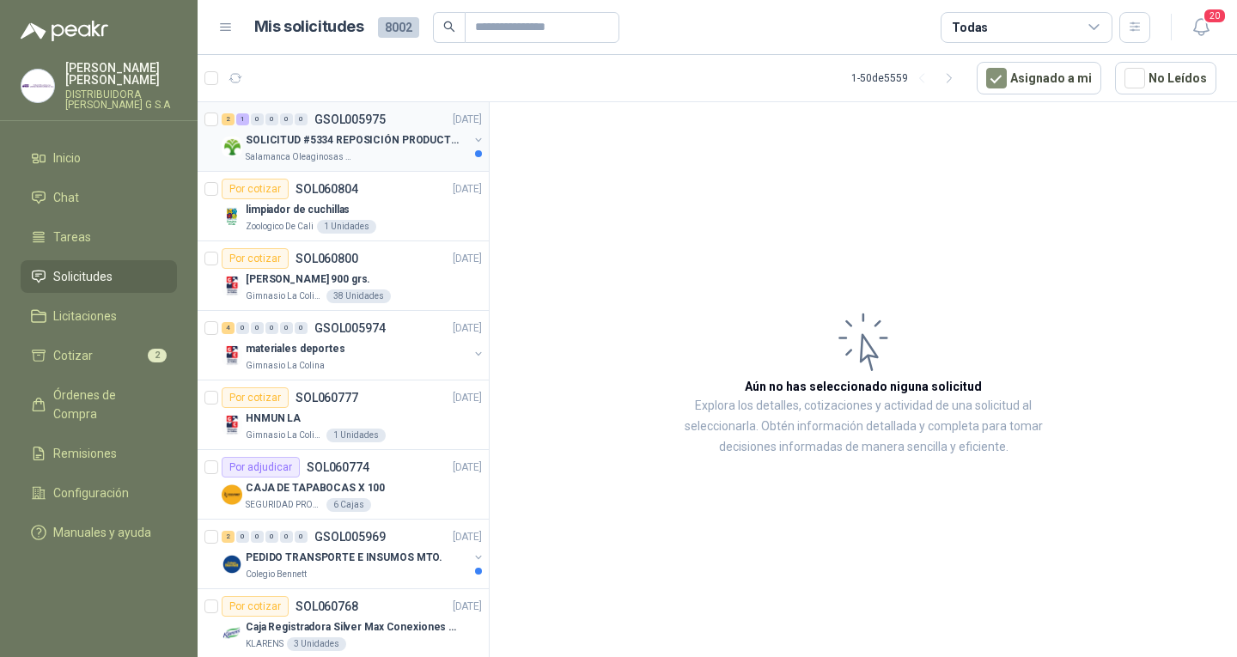
click at [292, 148] on p "SOLICITUD #5334 REPOSICIÓN PRODUCTOS" at bounding box center [353, 140] width 214 height 16
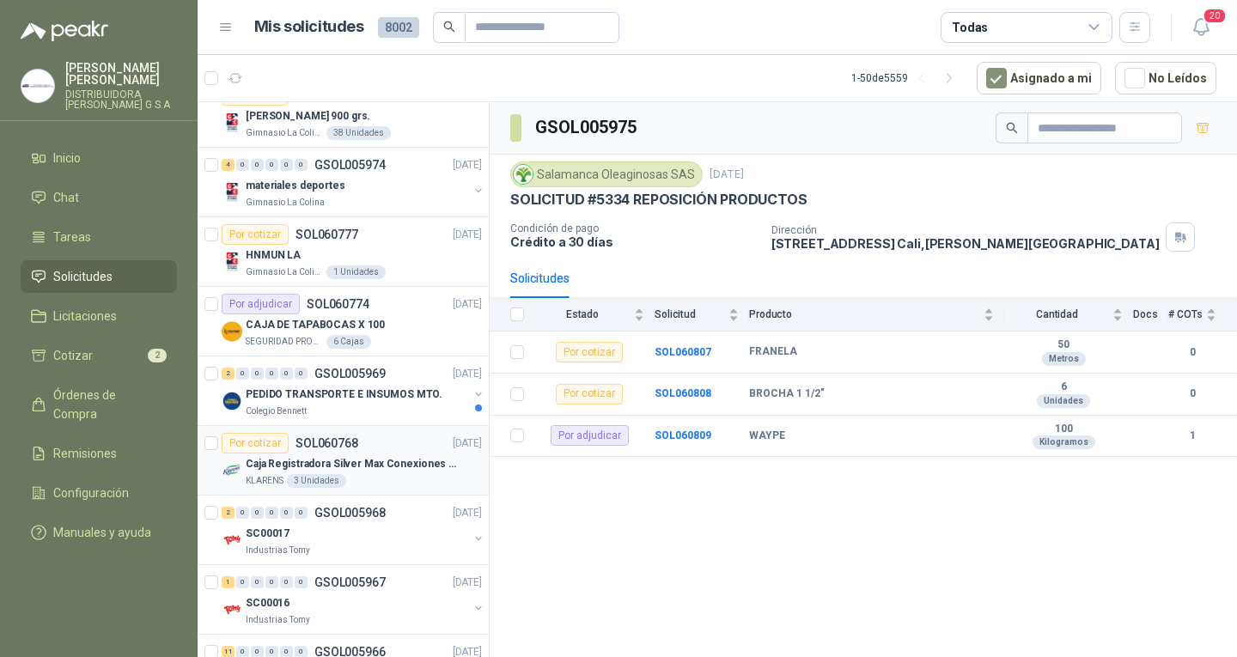
scroll to position [172, 0]
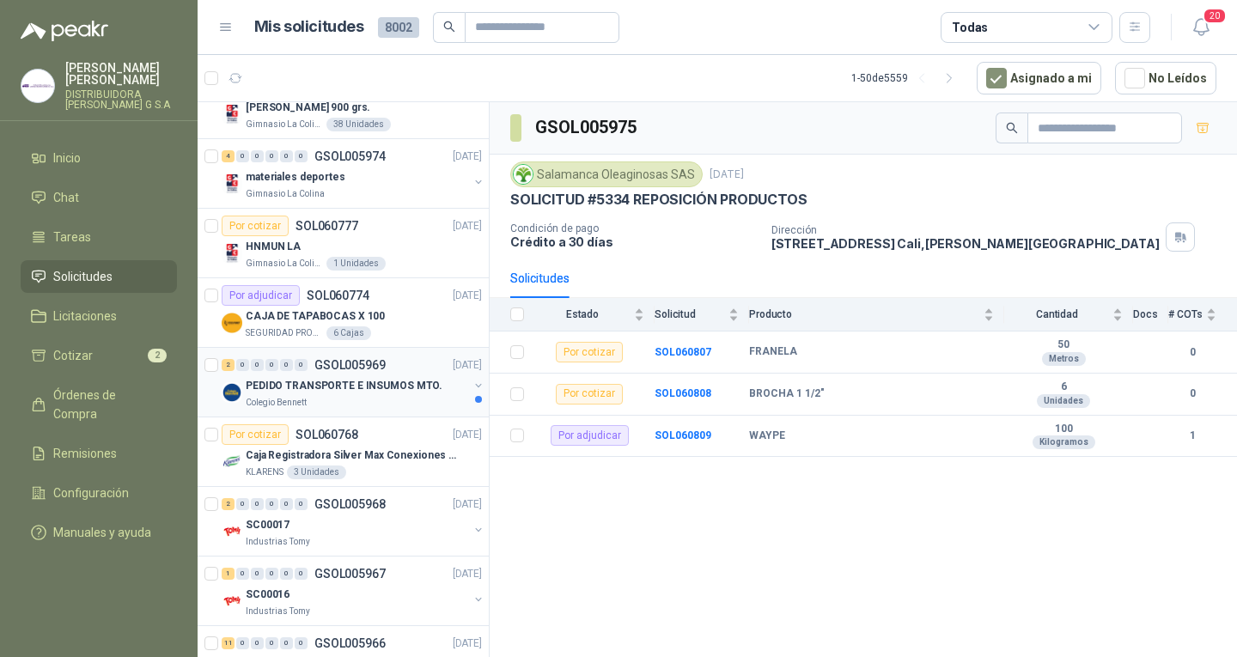
click at [358, 402] on div "Colegio Bennett" at bounding box center [357, 403] width 222 height 14
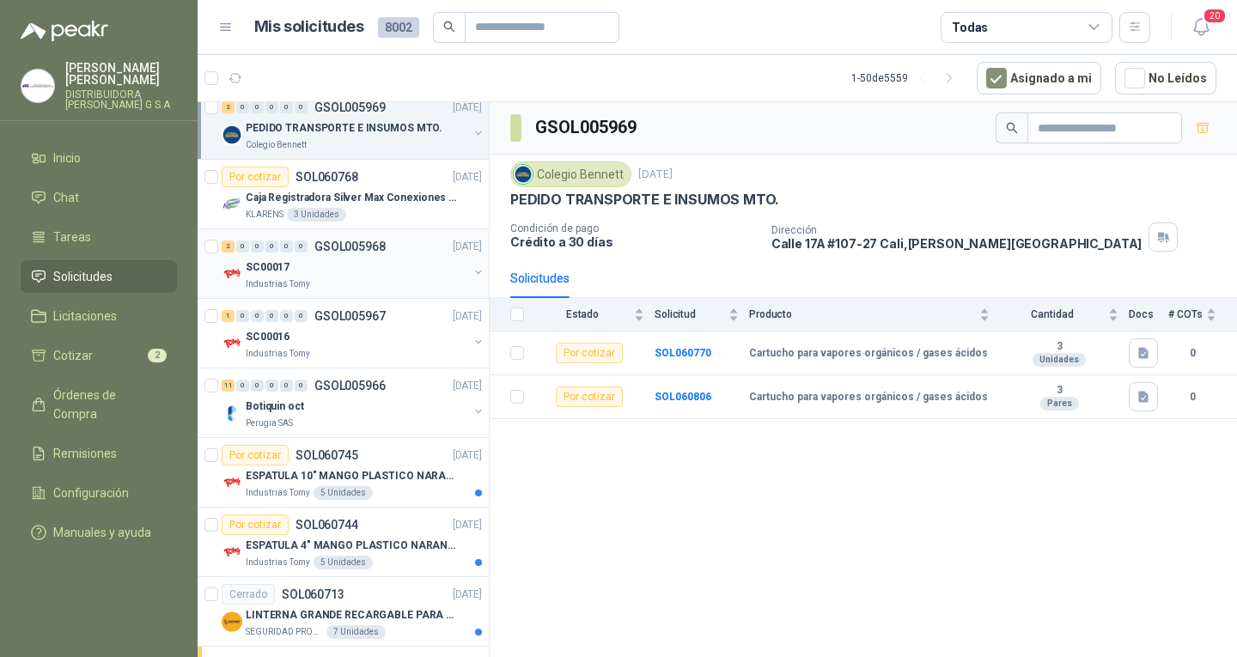
scroll to position [687, 0]
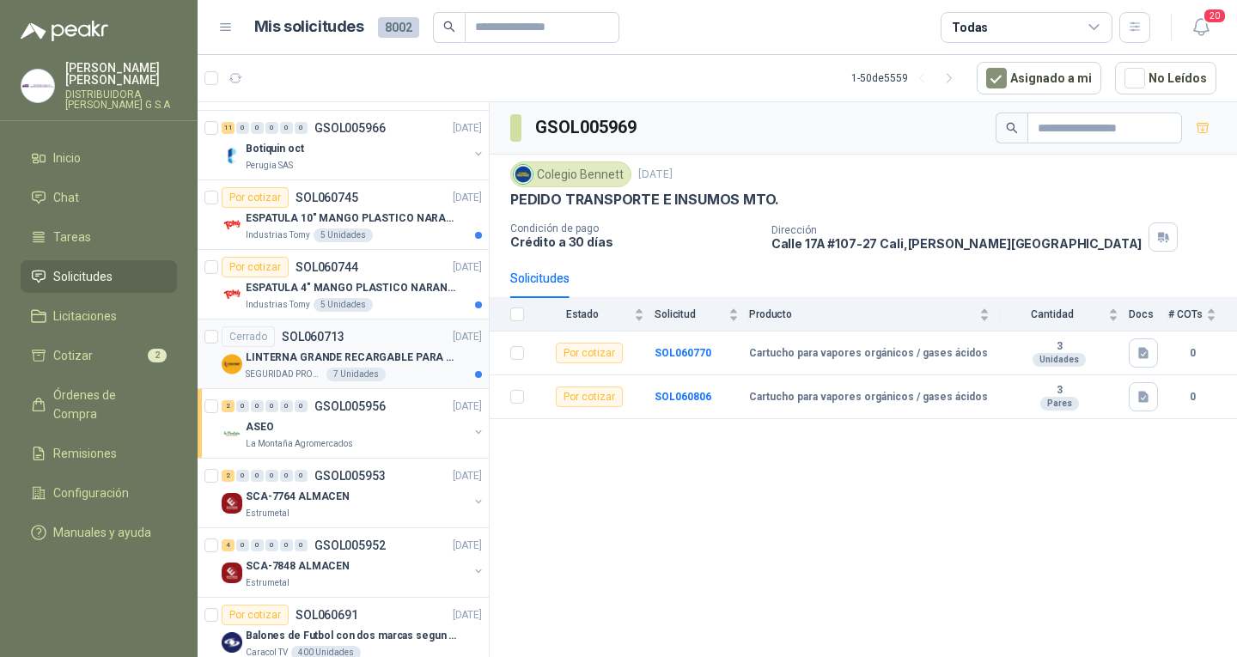
click at [450, 353] on p "LINTERNA GRANDE RECARGABLE PARA ESPACIOS ABIERTOS 100-150MTS" at bounding box center [353, 358] width 214 height 16
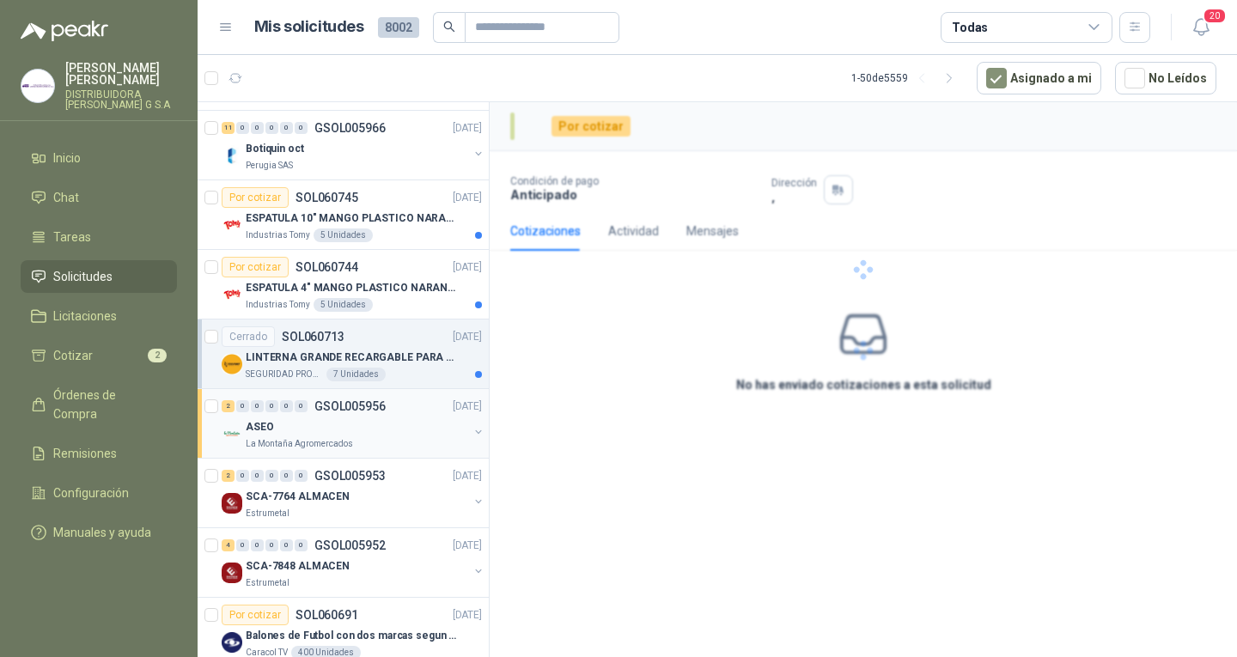
click at [399, 442] on div "La Montaña Agromercados" at bounding box center [357, 444] width 222 height 14
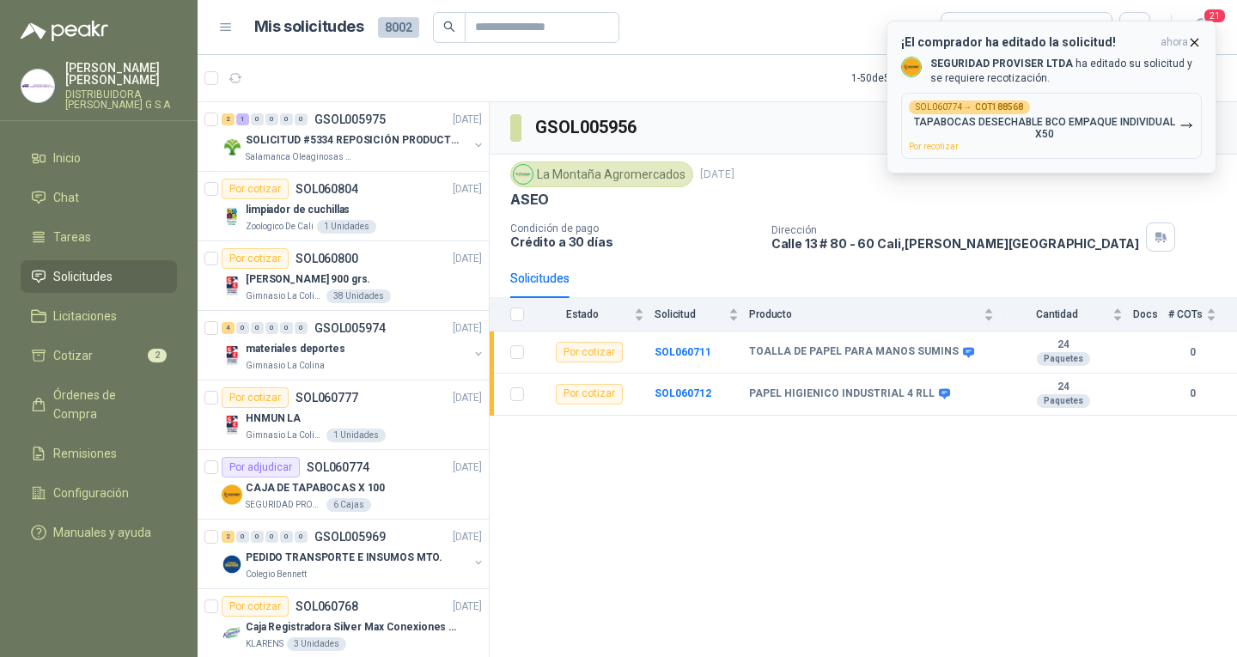
click at [1139, 59] on p "SEGURIDAD PROVISER LTDA ha editado su solicitud y se requiere recotización." at bounding box center [1065, 71] width 271 height 29
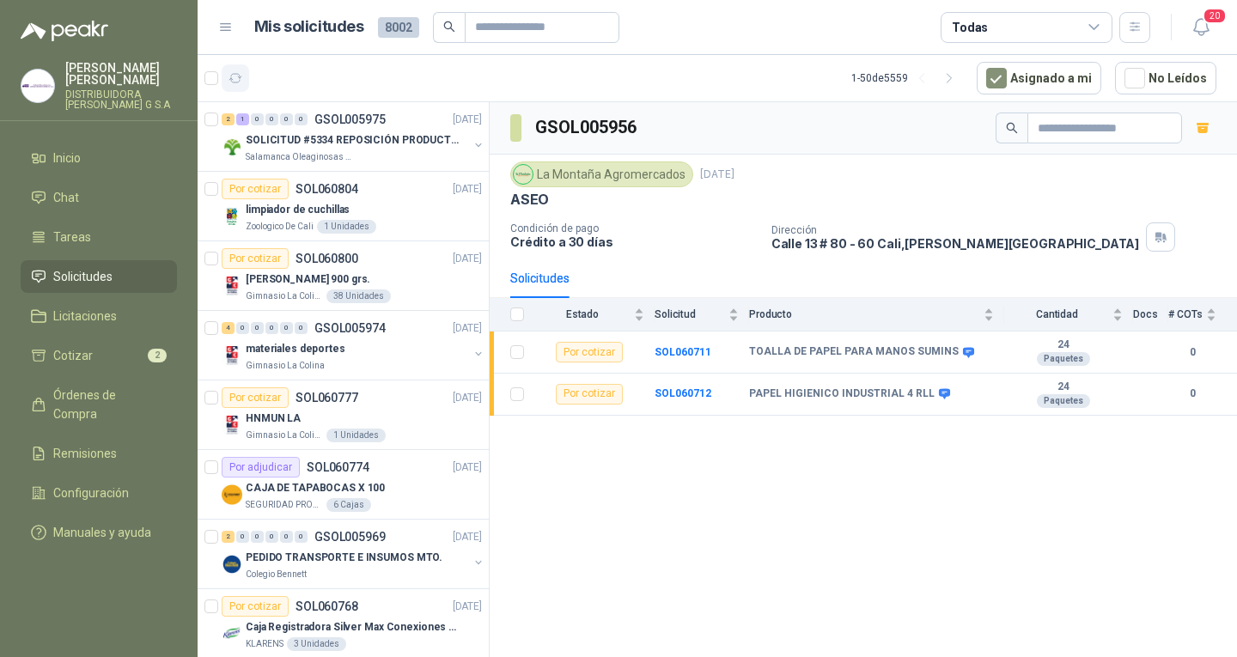
click at [246, 82] on button "button" at bounding box center [235, 77] width 27 height 27
click at [409, 454] on article "Por adjudicar SOL060774 [DATE] CAJA DE TAPABOCAS X 50 UND SEGURIDAD PROVISER LT…" at bounding box center [343, 485] width 291 height 70
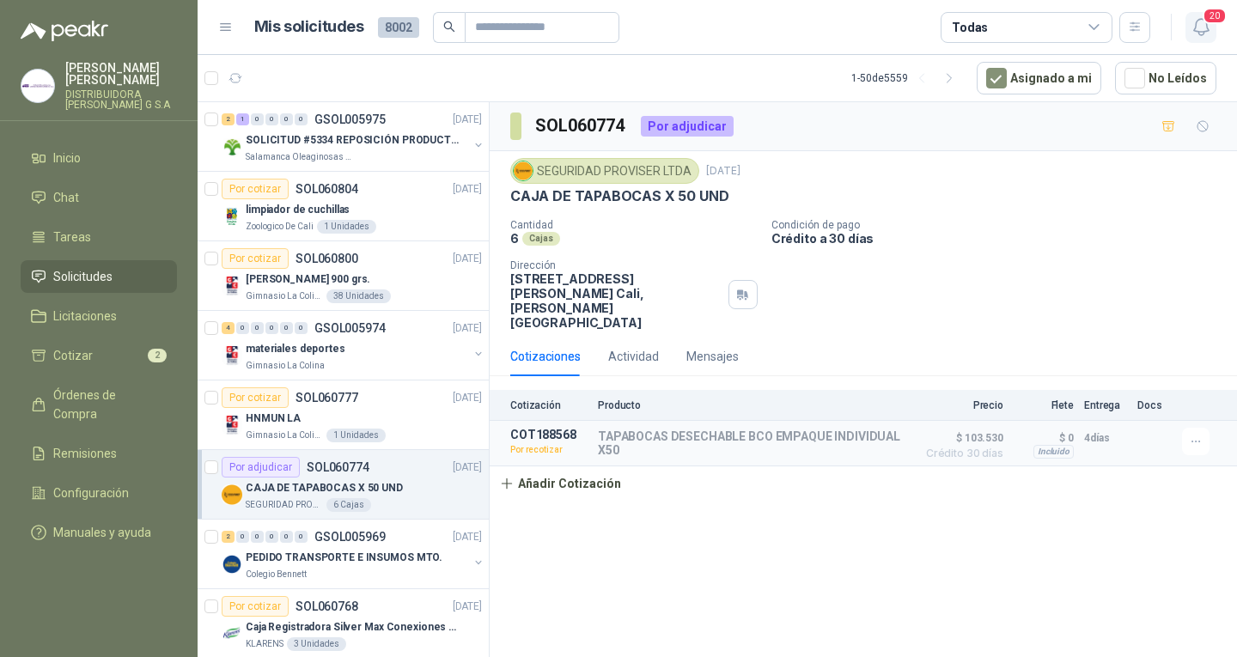
click at [1205, 21] on span "20" at bounding box center [1215, 16] width 24 height 16
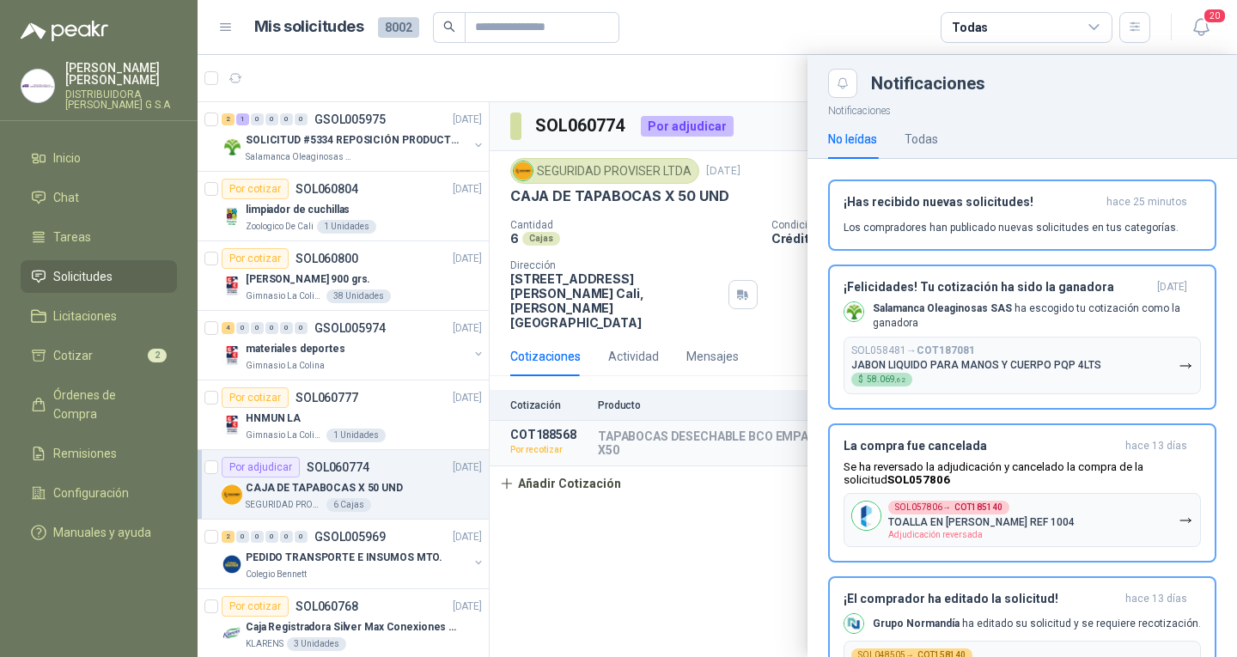
click at [896, 131] on div "No leídas Todas" at bounding box center [883, 139] width 110 height 40
click at [904, 131] on div "No leídas Todas" at bounding box center [883, 139] width 110 height 40
click at [908, 131] on div "Todas" at bounding box center [922, 139] width 34 height 19
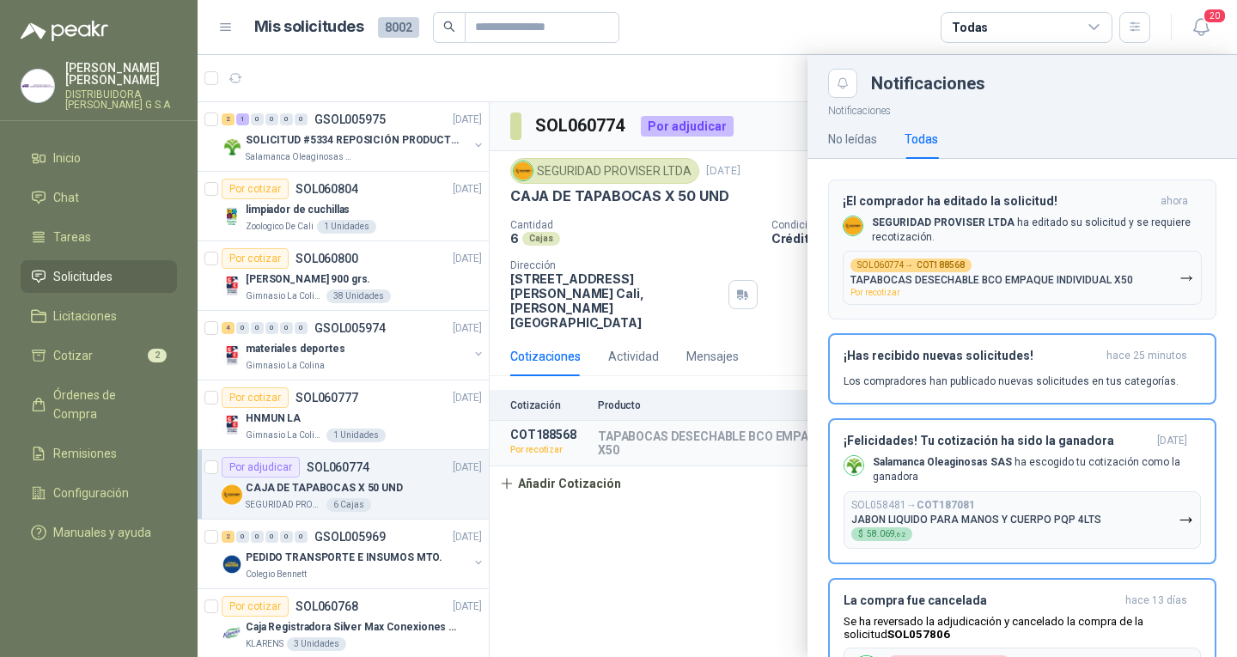
click at [1127, 229] on p "SEGURIDAD PROVISER LTDA ha editado su solicitud y se requiere recotización." at bounding box center [1037, 230] width 330 height 29
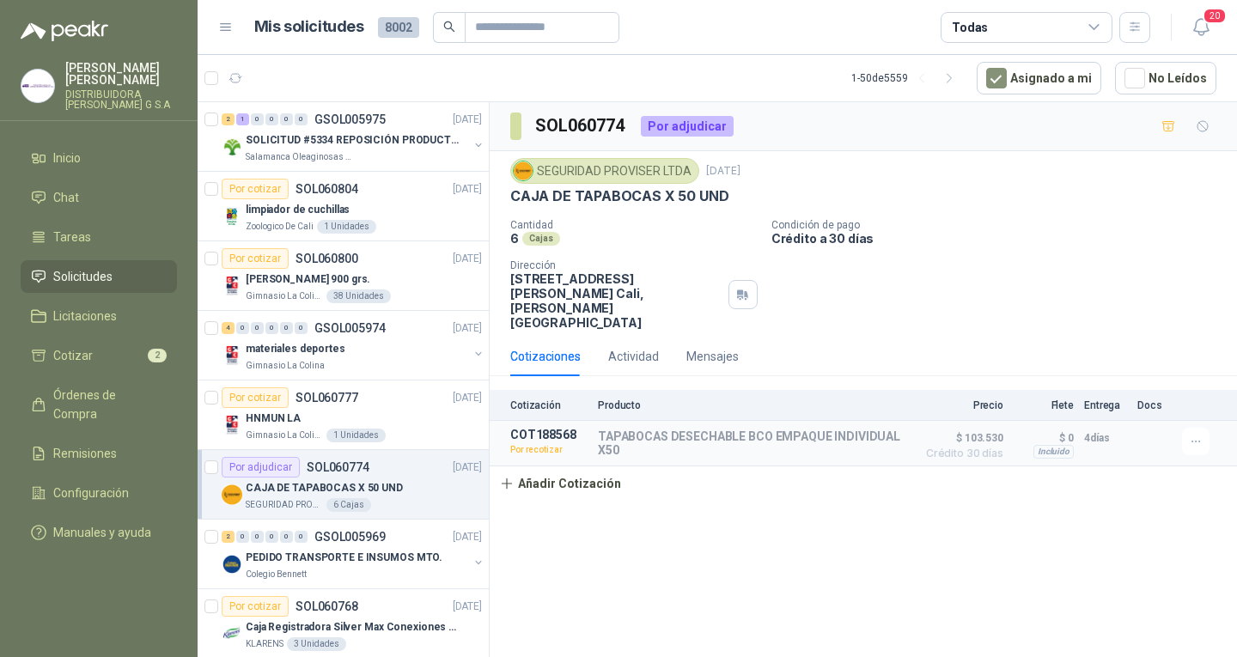
click at [322, 480] on p "CAJA DE TAPABOCAS X 50 UND" at bounding box center [324, 488] width 157 height 16
click at [222, 482] on div "CAJA DE TAPABOCAS X 50 UND SEGURIDAD PROVISER LTDA 6 Cajas" at bounding box center [352, 495] width 260 height 34
click at [384, 471] on div "Por adjudicar SOL060774 [DATE]" at bounding box center [352, 467] width 260 height 21
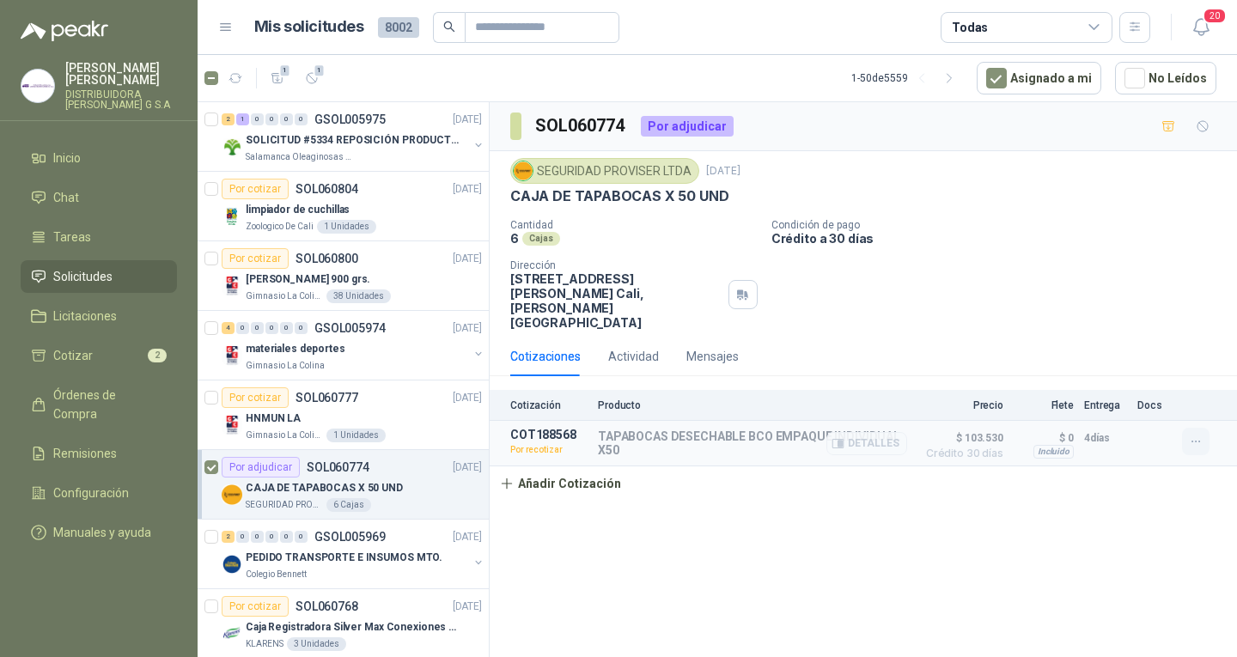
click at [1206, 428] on button "button" at bounding box center [1195, 441] width 27 height 27
click at [1147, 323] on button "Editar" at bounding box center [1161, 327] width 137 height 27
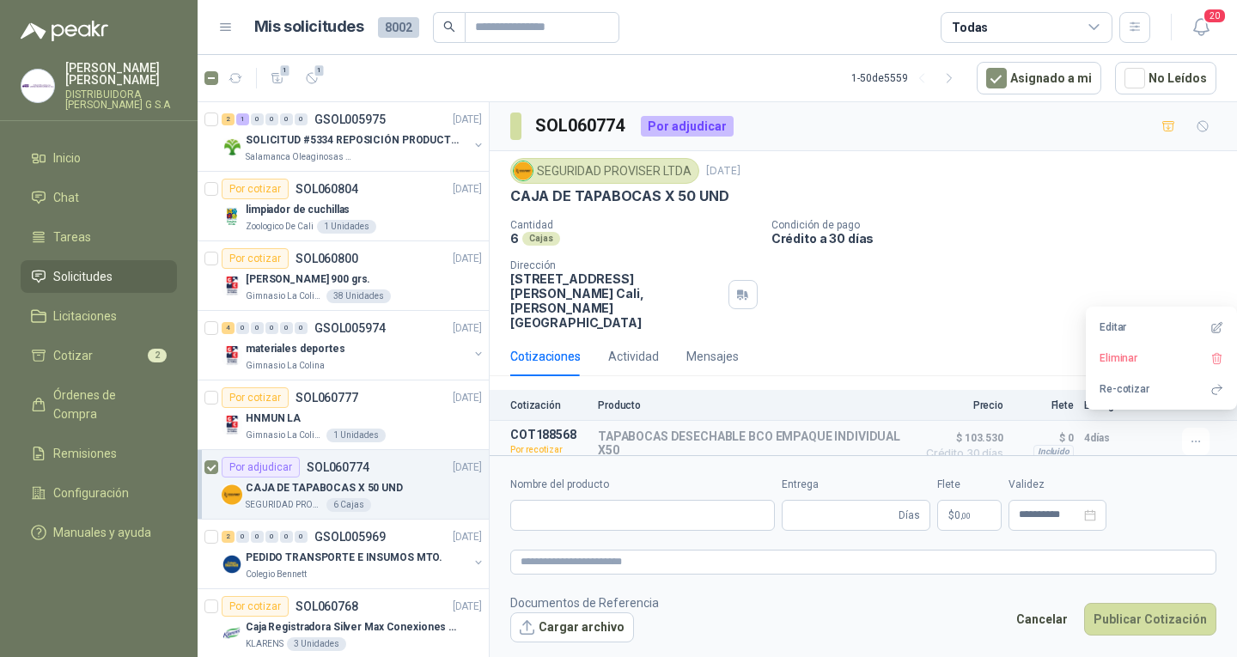
type input "**********"
type input "*"
click at [889, 508] on body "[PERSON_NAME] DISTRIBUIDORA [PERSON_NAME] G S.A Inicio Chat Tareas Solicitudes …" at bounding box center [618, 328] width 1237 height 657
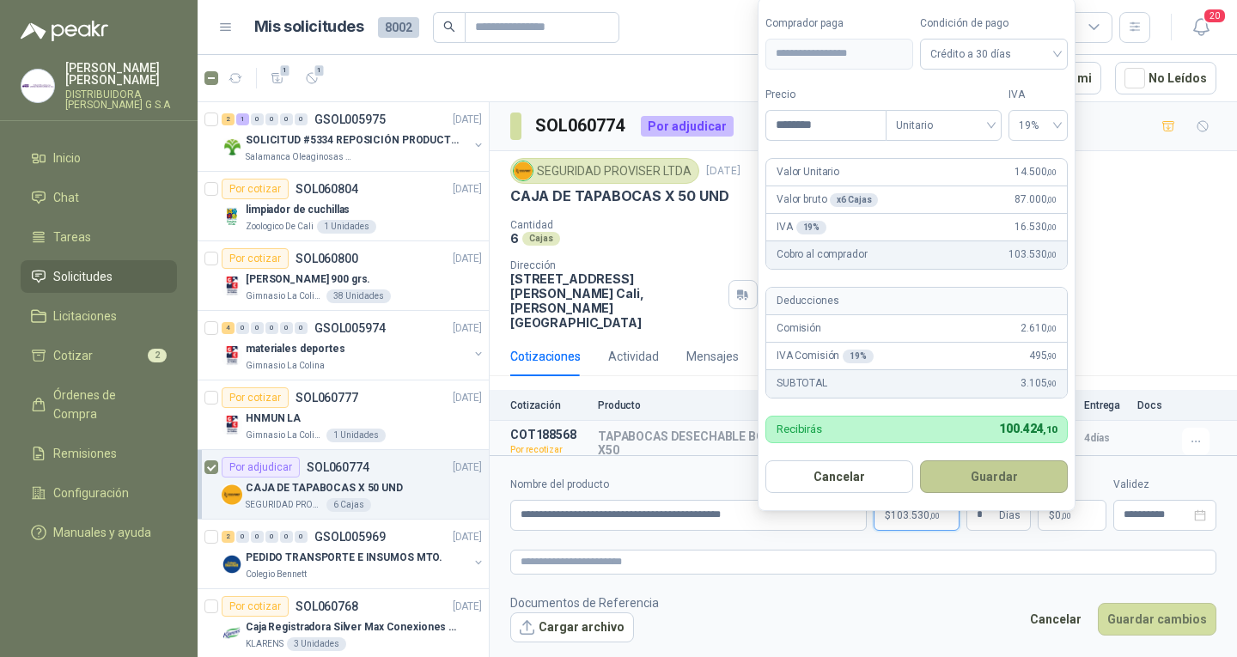
click at [1043, 483] on button "Guardar" at bounding box center [994, 476] width 148 height 33
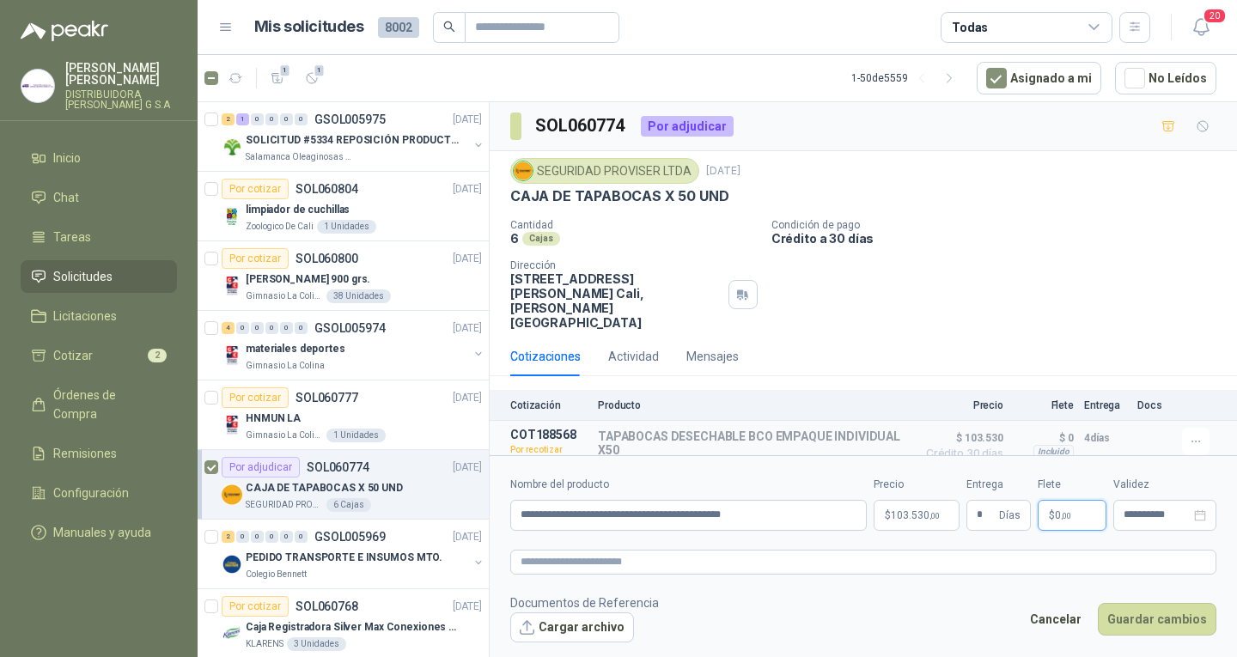
click at [1071, 511] on span ",00" at bounding box center [1066, 515] width 10 height 9
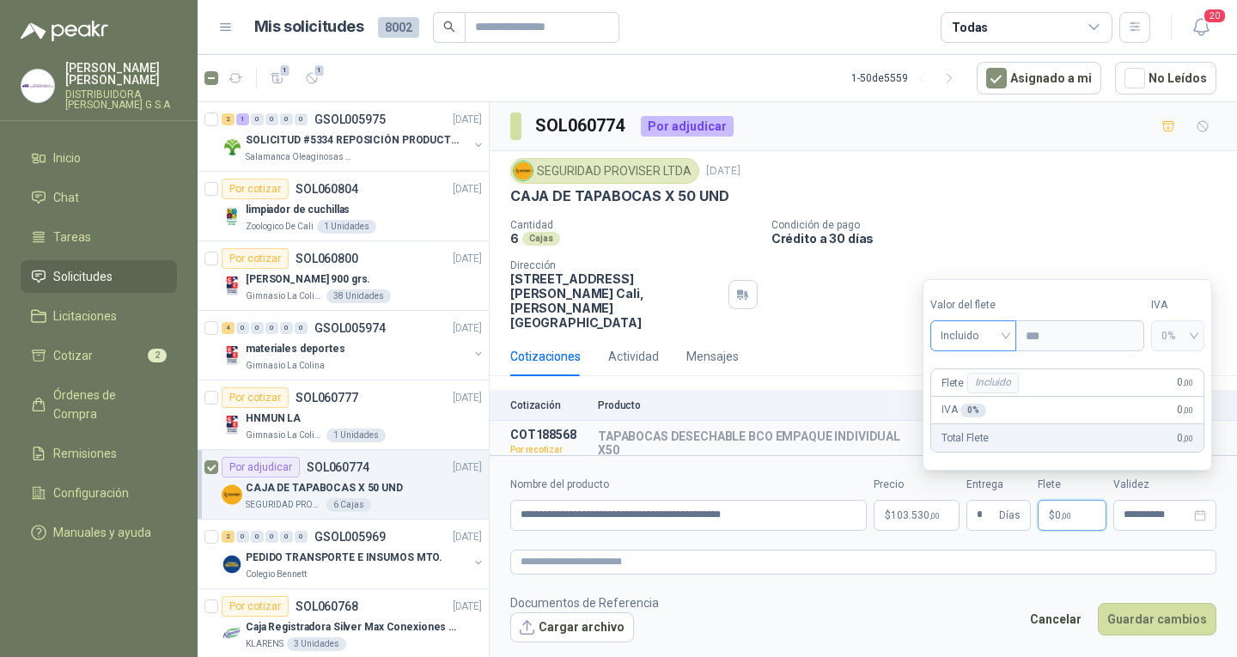
click at [983, 345] on span "Incluido" at bounding box center [974, 336] width 66 height 26
click at [989, 395] on div "Incluido" at bounding box center [975, 399] width 63 height 19
click at [783, 281] on div "Cantidad 6 Cajas Condición de pago Crédito a 30 días Dirección [STREET_ADDRESS]…" at bounding box center [863, 274] width 706 height 111
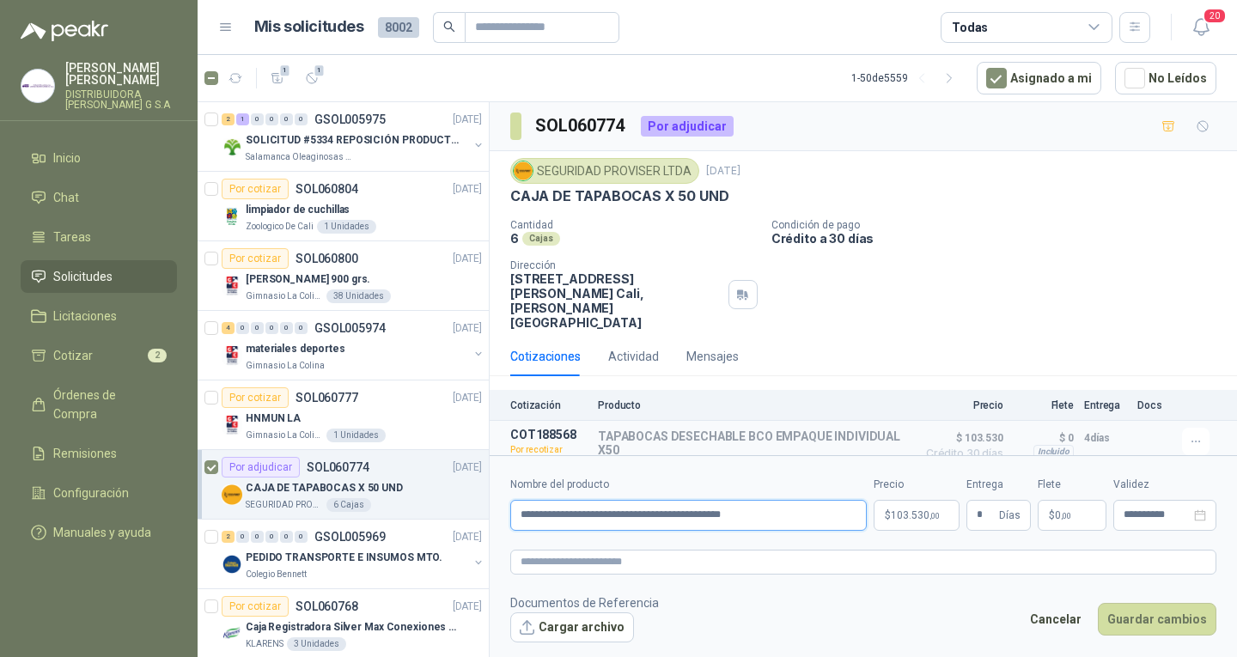
click at [799, 513] on input "**********" at bounding box center [688, 515] width 356 height 31
click at [1139, 609] on button "Guardar cambios" at bounding box center [1157, 619] width 119 height 33
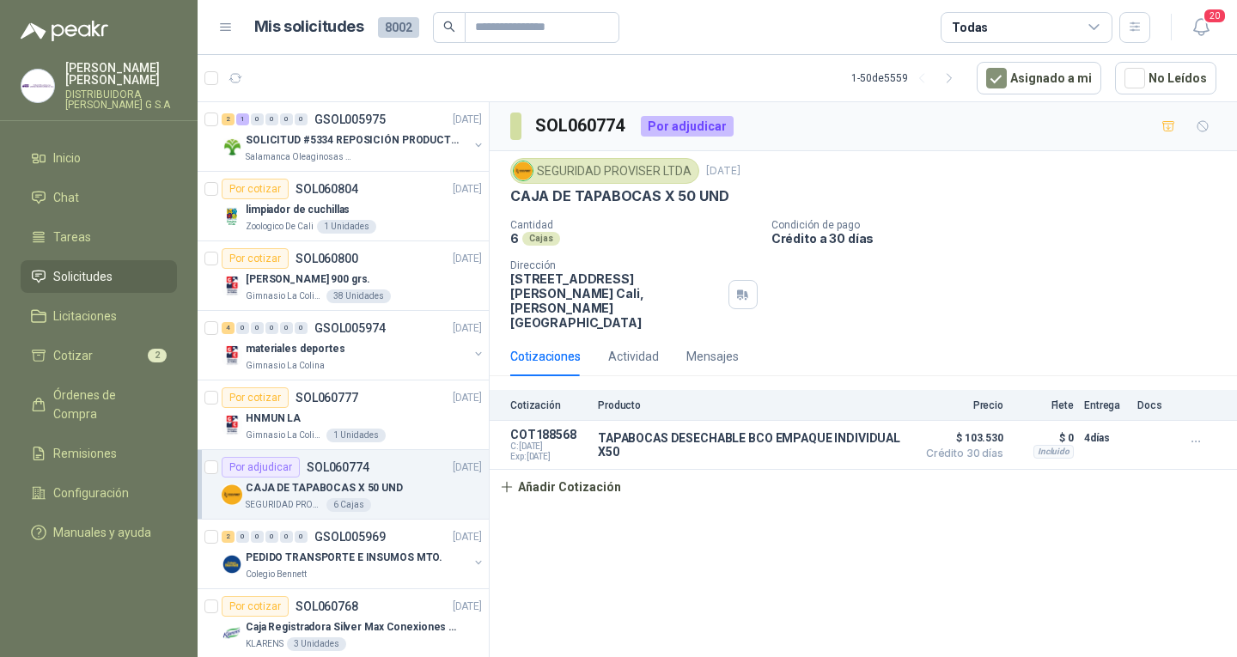
click at [572, 513] on div "SOL060774 Por adjudicar SEGURIDAD PROVISER LTDA [DATE] CAJA DE TAPABOCAS X 50 U…" at bounding box center [863, 382] width 747 height 561
click at [235, 81] on icon "button" at bounding box center [236, 78] width 15 height 15
